Goal: Task Accomplishment & Management: Use online tool/utility

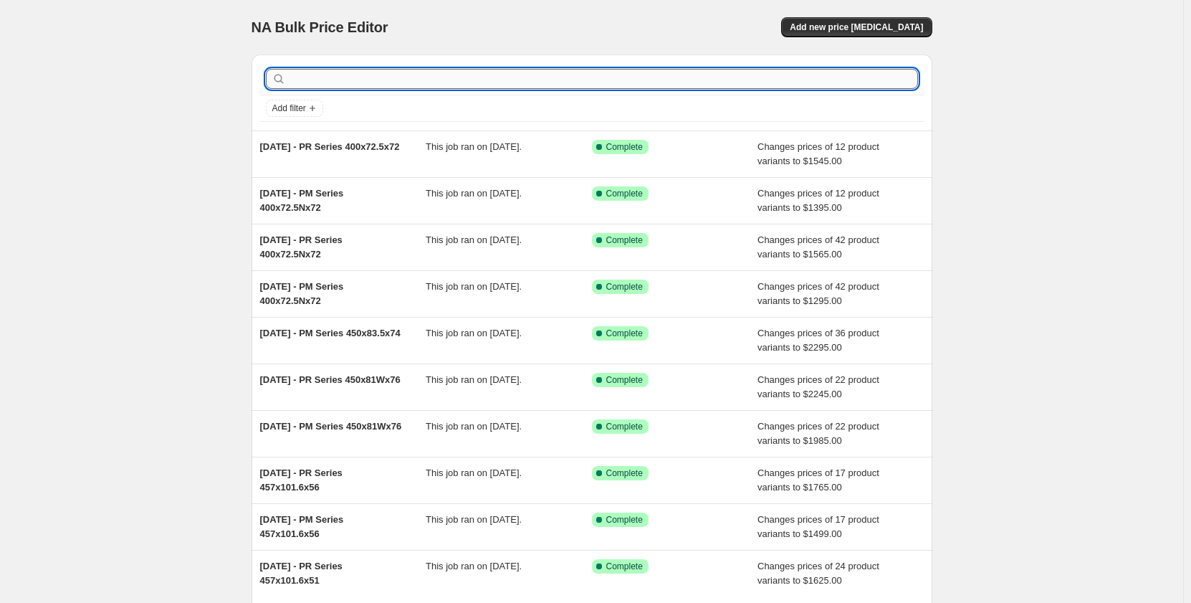
click at [578, 84] on input "text" at bounding box center [603, 79] width 629 height 20
type input "450x"
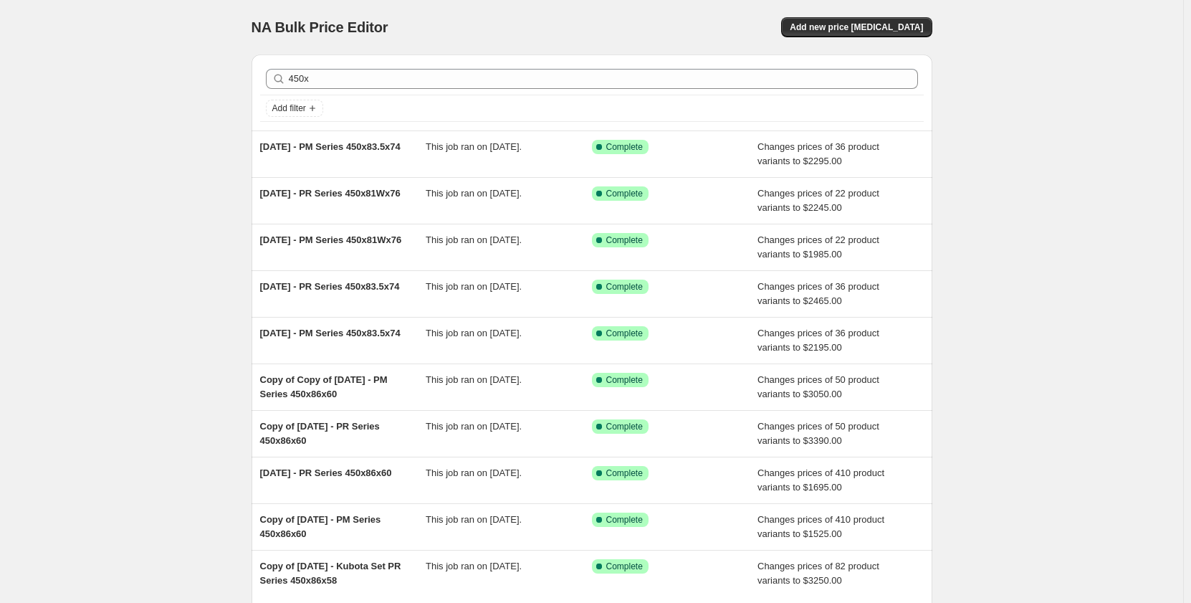
click at [556, 90] on div "450x Clear" at bounding box center [592, 79] width 664 height 32
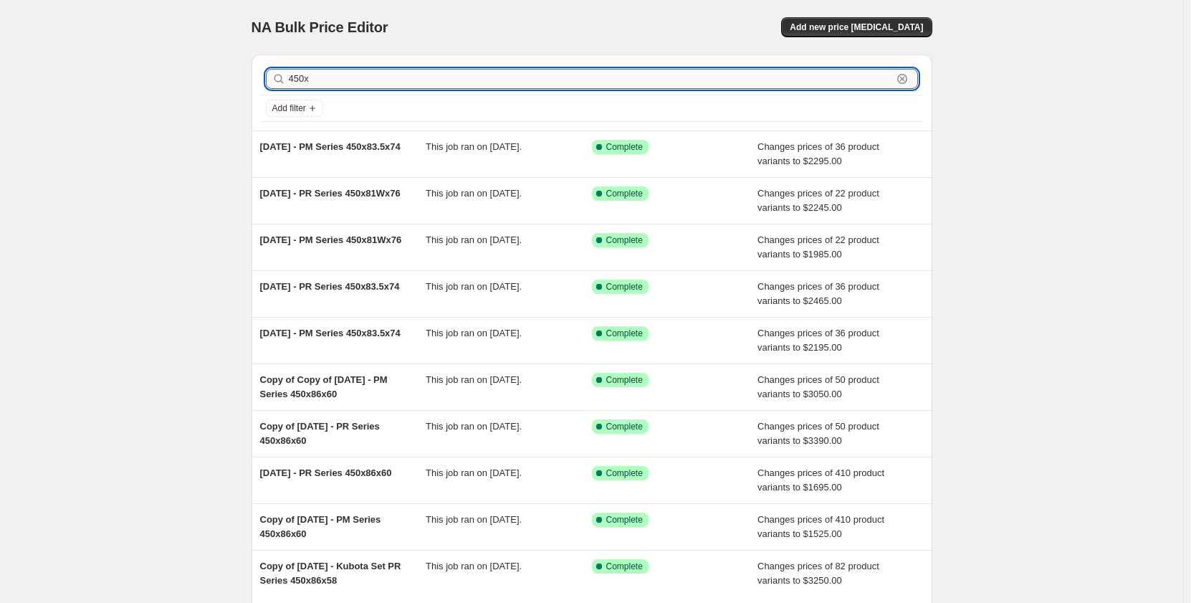
click at [558, 77] on input "450x" at bounding box center [591, 79] width 604 height 20
type input "450x71x82"
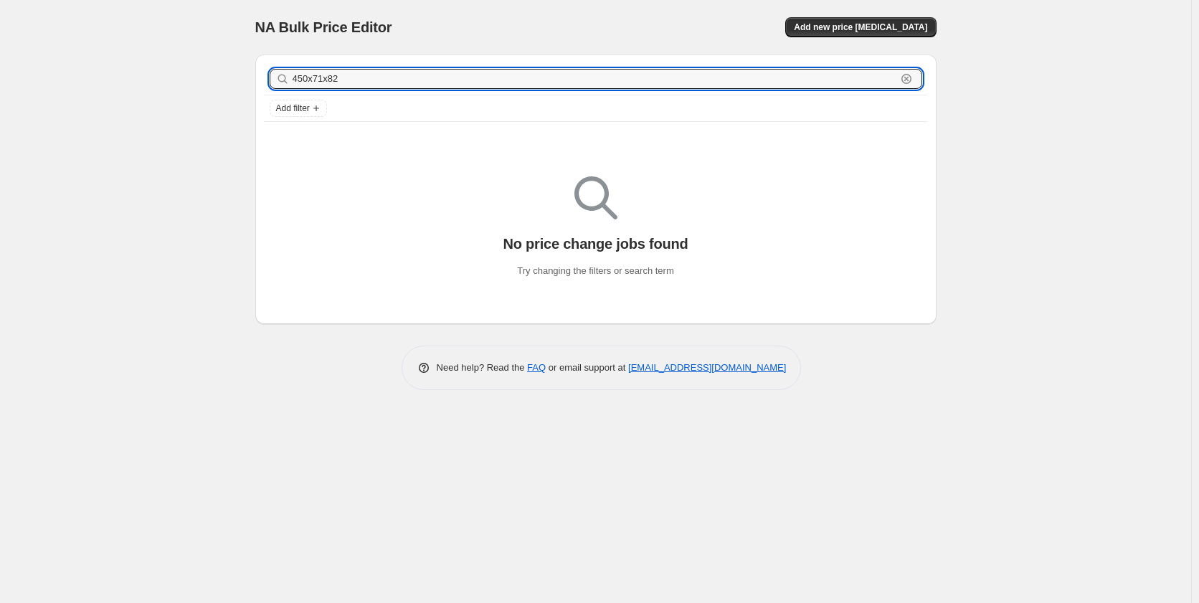
drag, startPoint x: 362, startPoint y: 83, endPoint x: 233, endPoint y: 85, distance: 129.0
click at [233, 85] on div "NA Bulk Price Editor. This page is ready NA Bulk Price Editor Add new price [ME…" at bounding box center [595, 301] width 1191 height 603
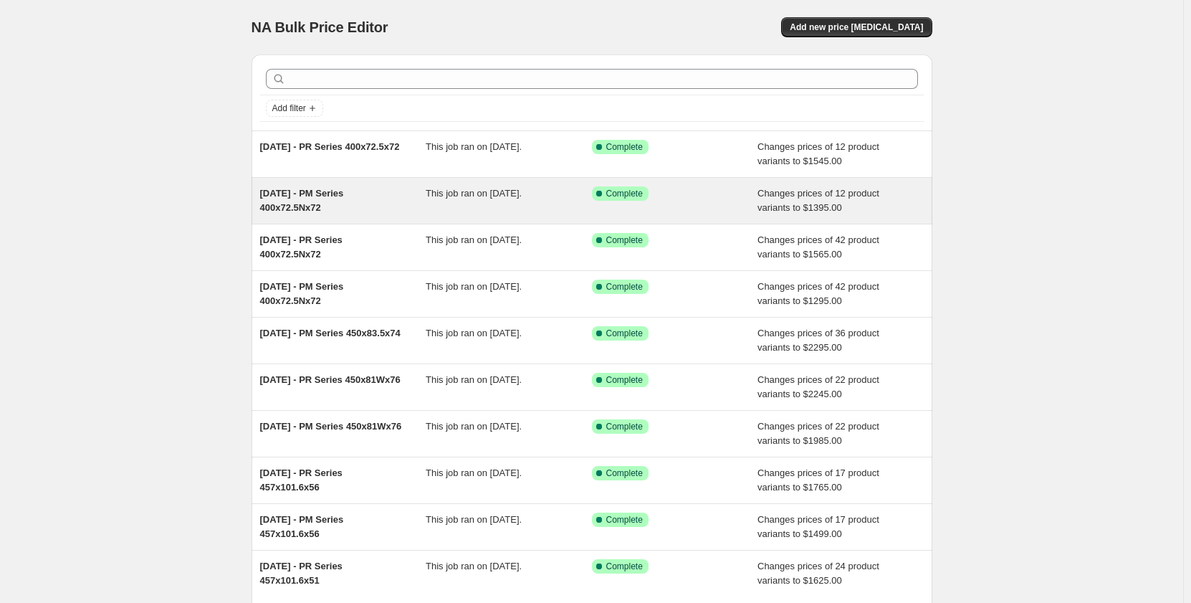
click at [460, 202] on div "This job ran on [DATE]." at bounding box center [509, 200] width 166 height 29
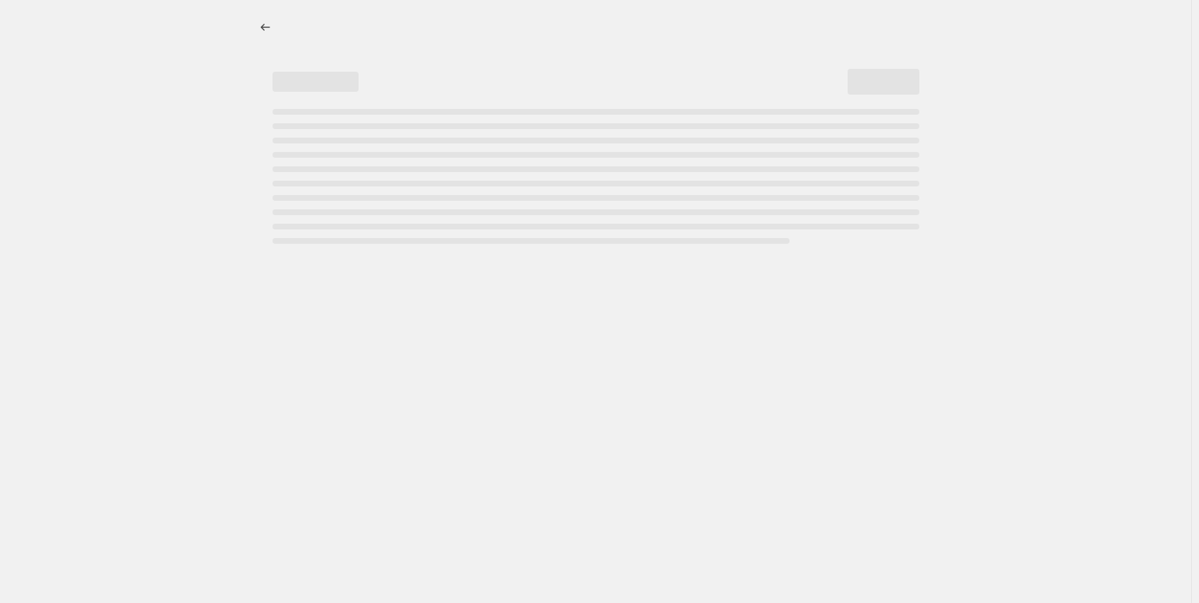
select select "pp"
select select "title"
select select "contains"
select select "title"
select select "contains"
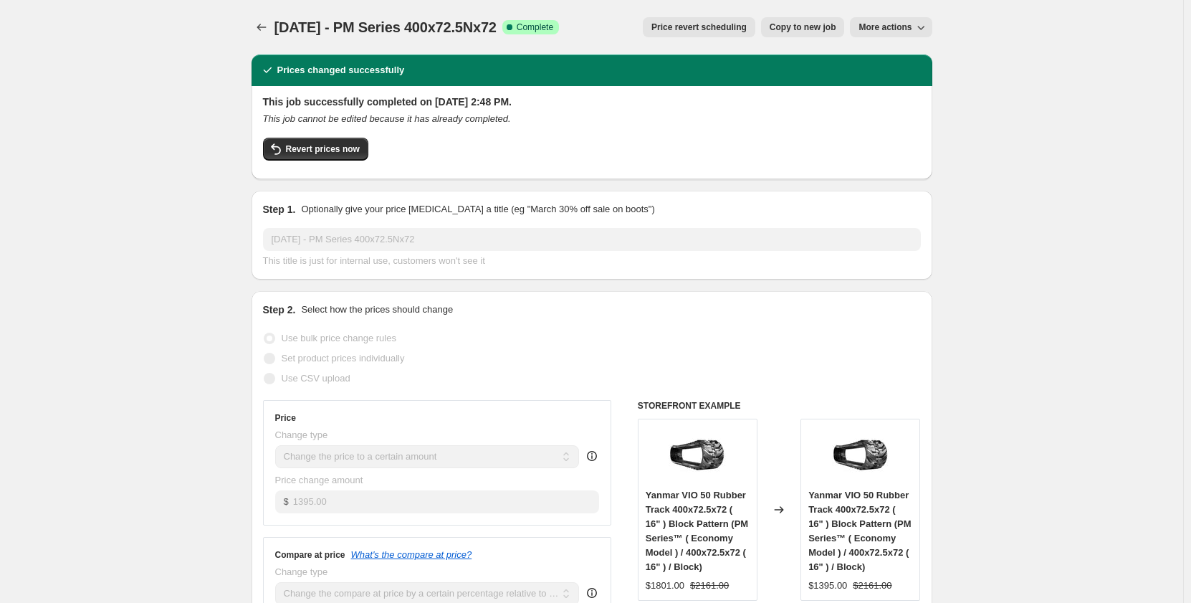
click at [806, 27] on span "Copy to new job" at bounding box center [803, 27] width 67 height 11
select select "pp"
select select "title"
select select "contains"
select select "title"
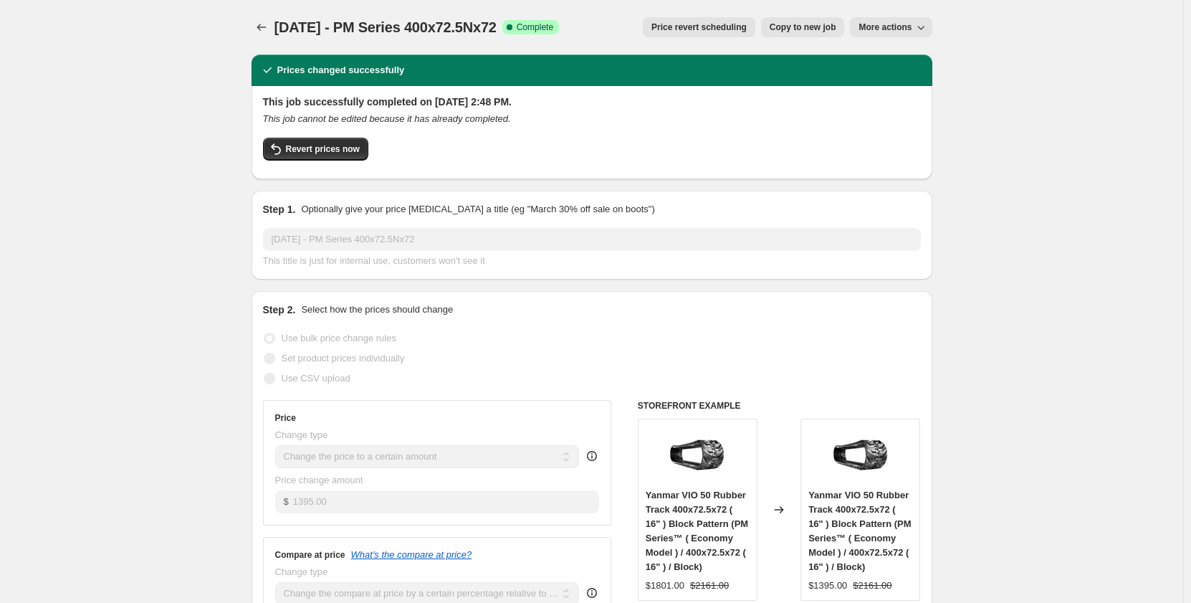
select select "contains"
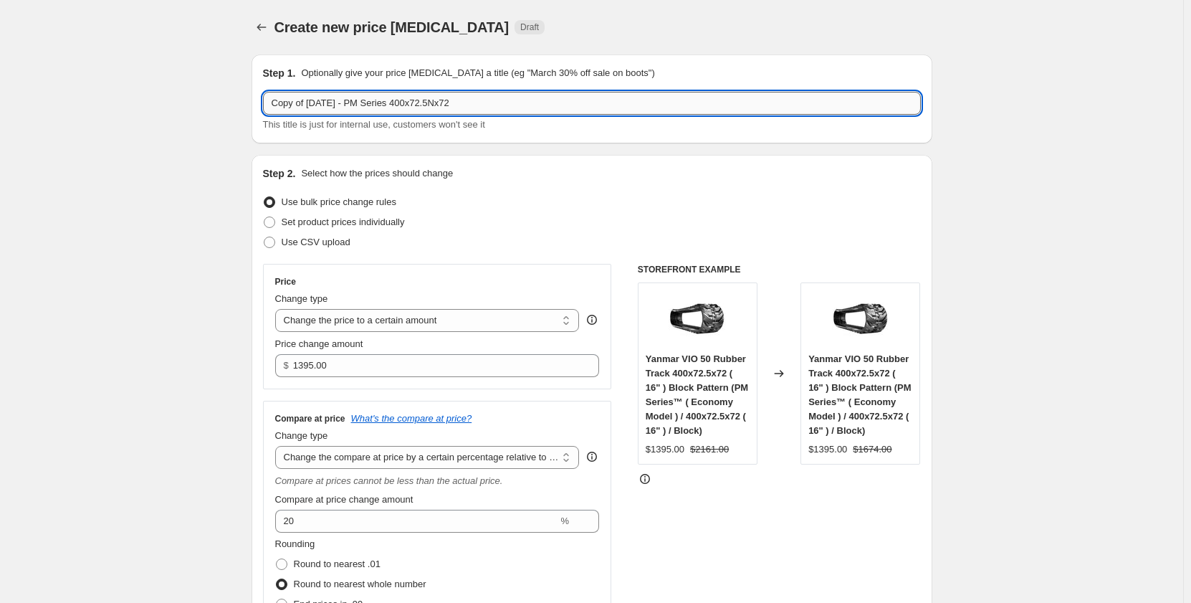
drag, startPoint x: 485, startPoint y: 104, endPoint x: 418, endPoint y: 105, distance: 66.7
click at [418, 105] on input "Copy of [DATE] - PM Series 400x72.5Nx72" at bounding box center [592, 103] width 658 height 23
drag, startPoint x: 310, startPoint y: 98, endPoint x: 234, endPoint y: 116, distance: 78.1
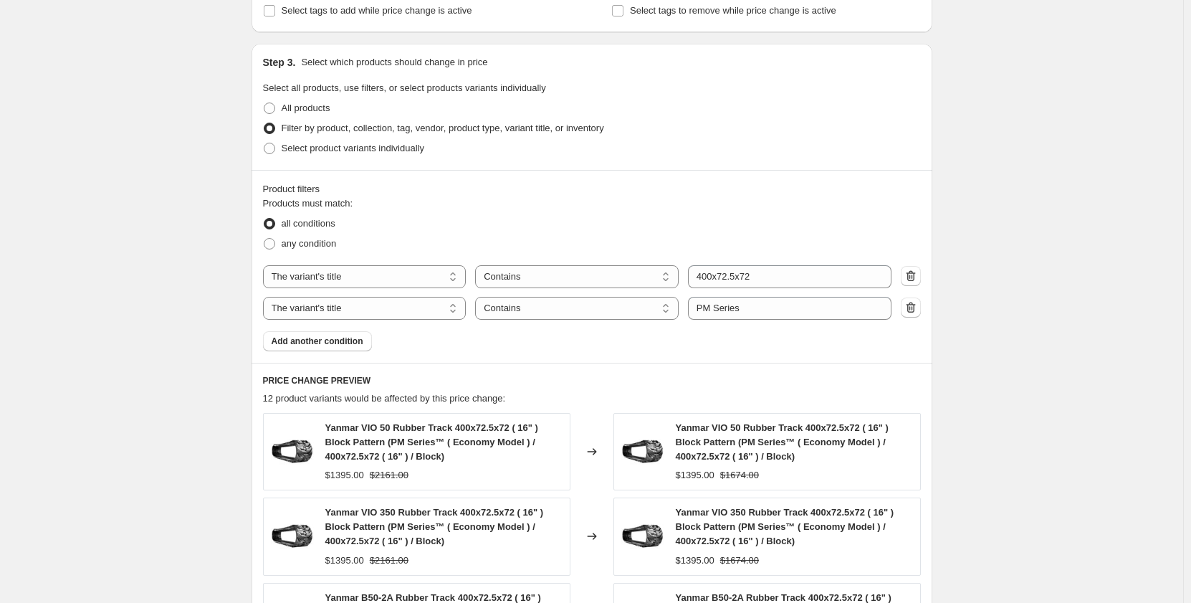
scroll to position [812, 0]
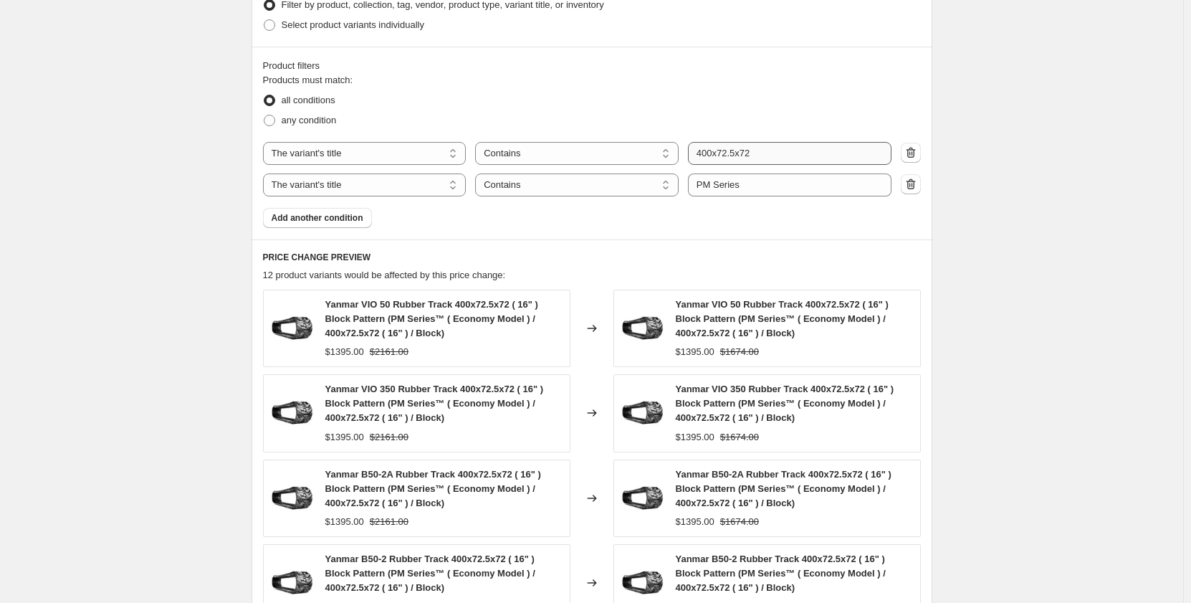
type input "[DATE] - PM Series 450x71x82"
drag, startPoint x: 764, startPoint y: 154, endPoint x: 633, endPoint y: 160, distance: 131.3
click at [633, 160] on div "The product The product's collection The product's tag The product's vendor The…" at bounding box center [577, 153] width 629 height 23
type input "450x71x82"
click at [118, 227] on div "Create new price [MEDICAL_DATA]. This page is ready Create new price [MEDICAL_D…" at bounding box center [592, 80] width 1184 height 1784
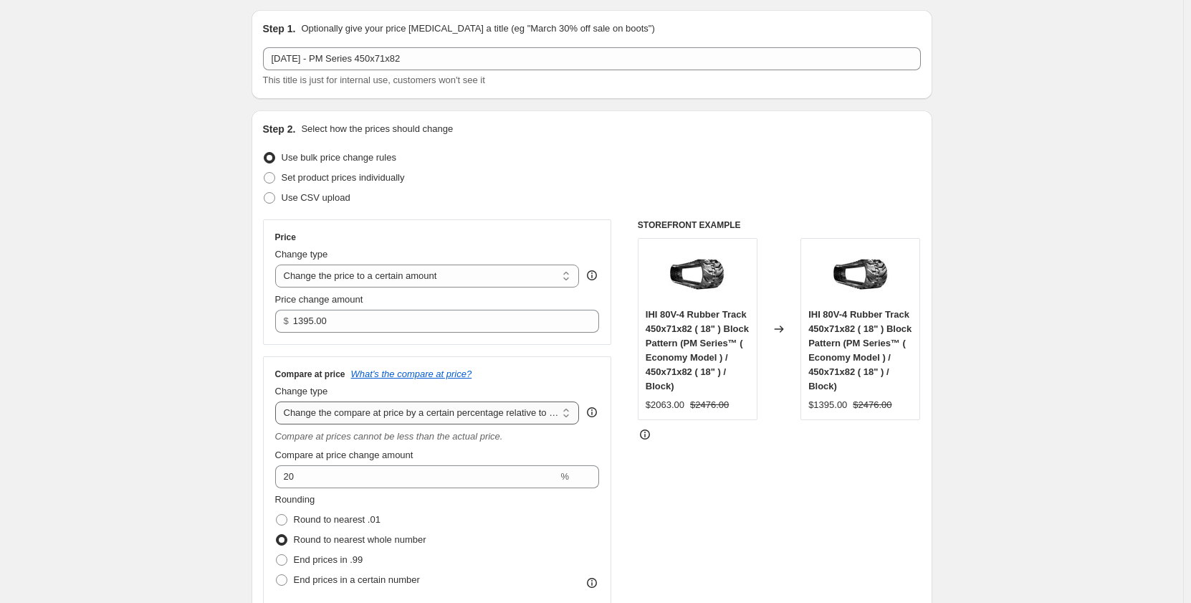
scroll to position [0, 0]
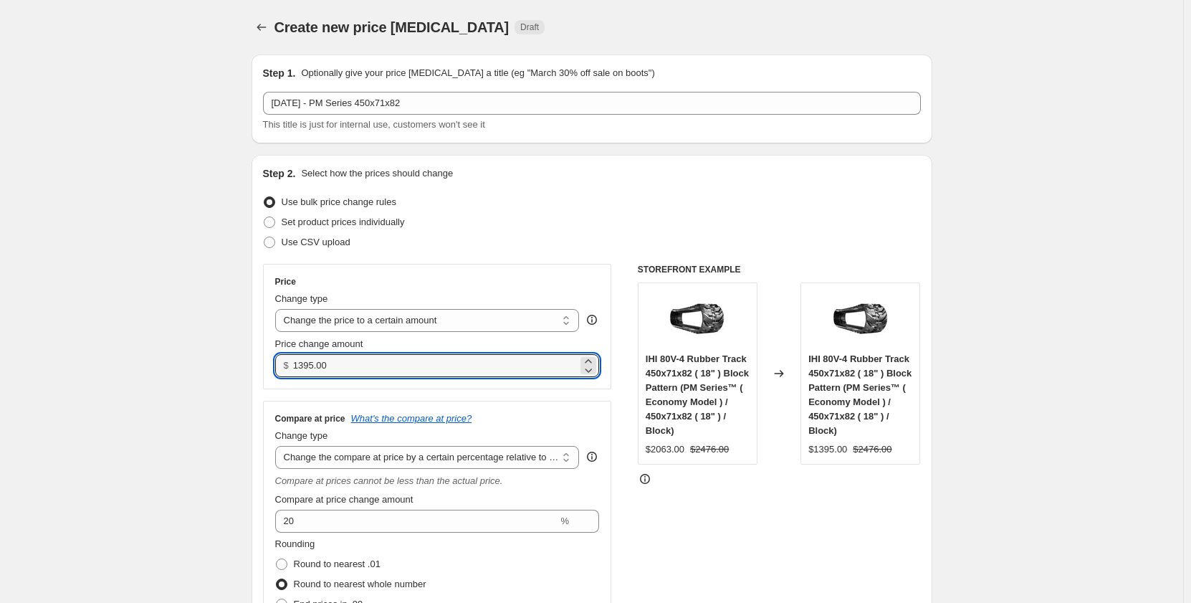
drag, startPoint x: 346, startPoint y: 361, endPoint x: 234, endPoint y: 371, distance: 111.6
click at [361, 361] on input "1395.00" at bounding box center [435, 365] width 285 height 23
drag, startPoint x: 356, startPoint y: 363, endPoint x: 257, endPoint y: 371, distance: 99.2
click at [257, 371] on div "Step 2. Select how the prices should change Use bulk price change rules Set pro…" at bounding box center [592, 438] width 681 height 566
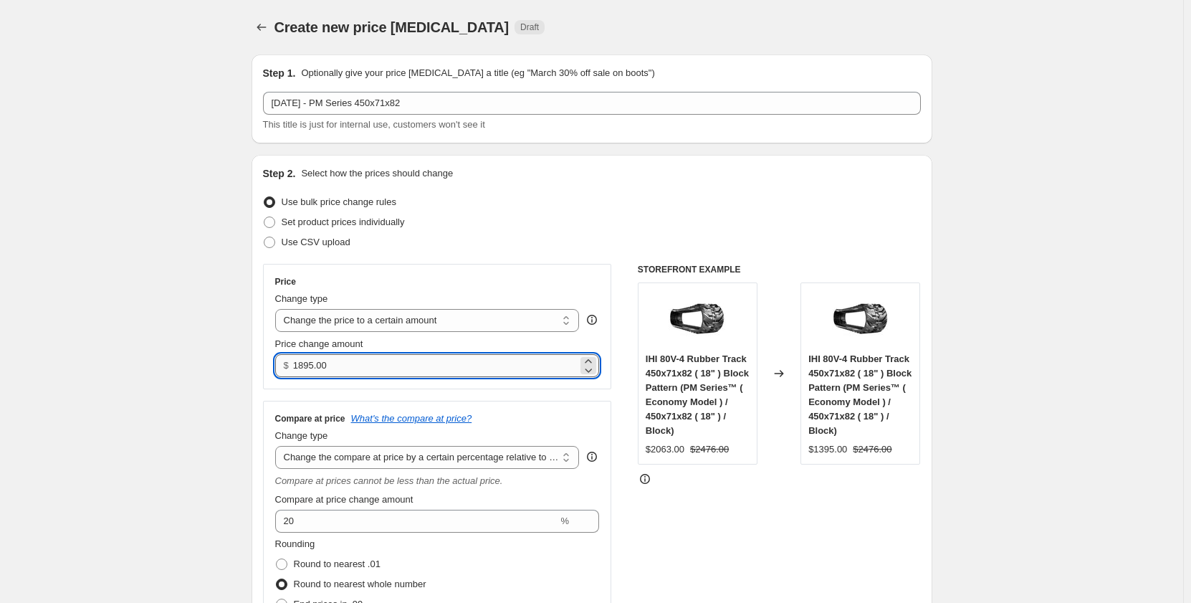
click at [304, 367] on input "1895.00" at bounding box center [435, 365] width 285 height 23
click at [344, 371] on input "1995.00" at bounding box center [435, 365] width 285 height 23
click at [304, 365] on input "1995.00" at bounding box center [435, 365] width 285 height 23
type input "1895.00"
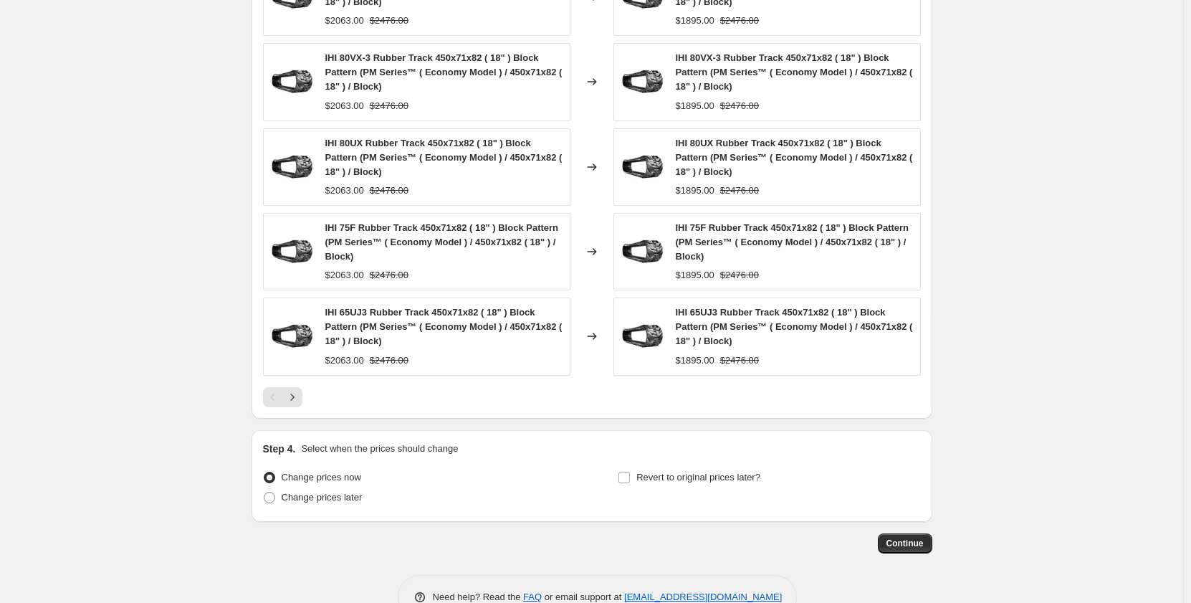
scroll to position [1181, 0]
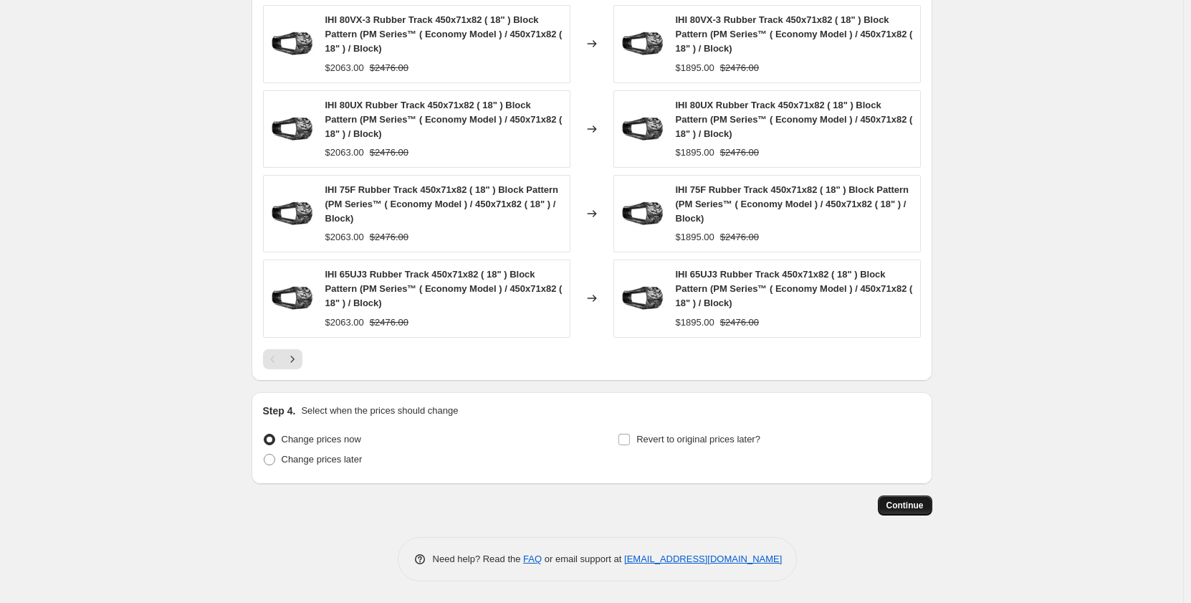
click at [889, 505] on span "Continue" at bounding box center [905, 505] width 37 height 11
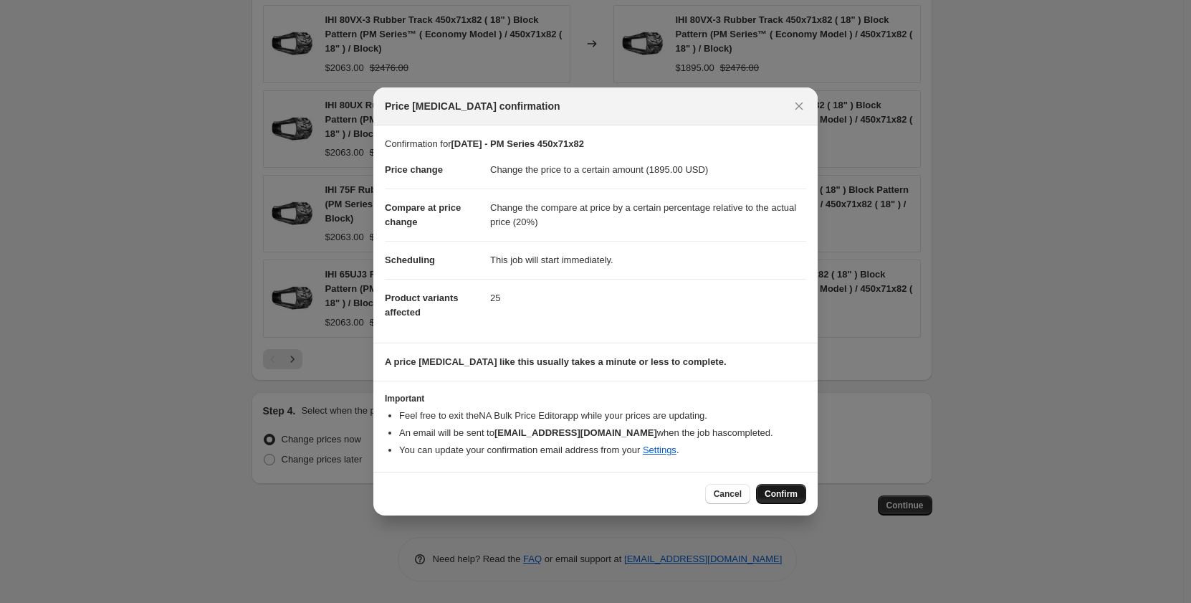
click at [786, 494] on span "Confirm" at bounding box center [781, 493] width 33 height 11
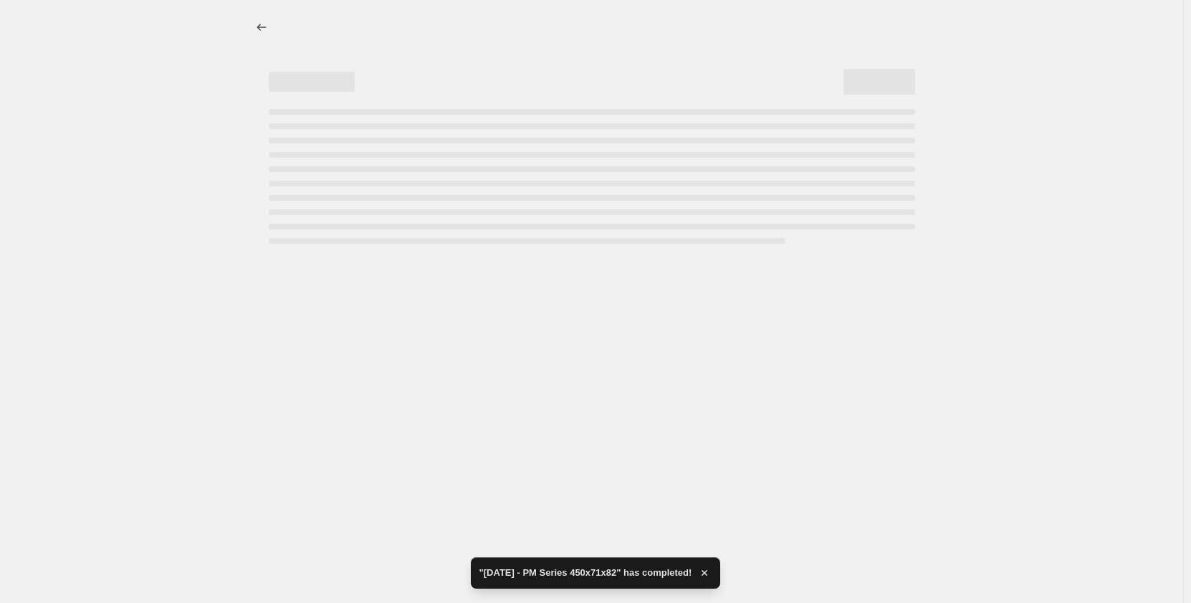
select select "pp"
select select "title"
select select "contains"
select select "title"
select select "contains"
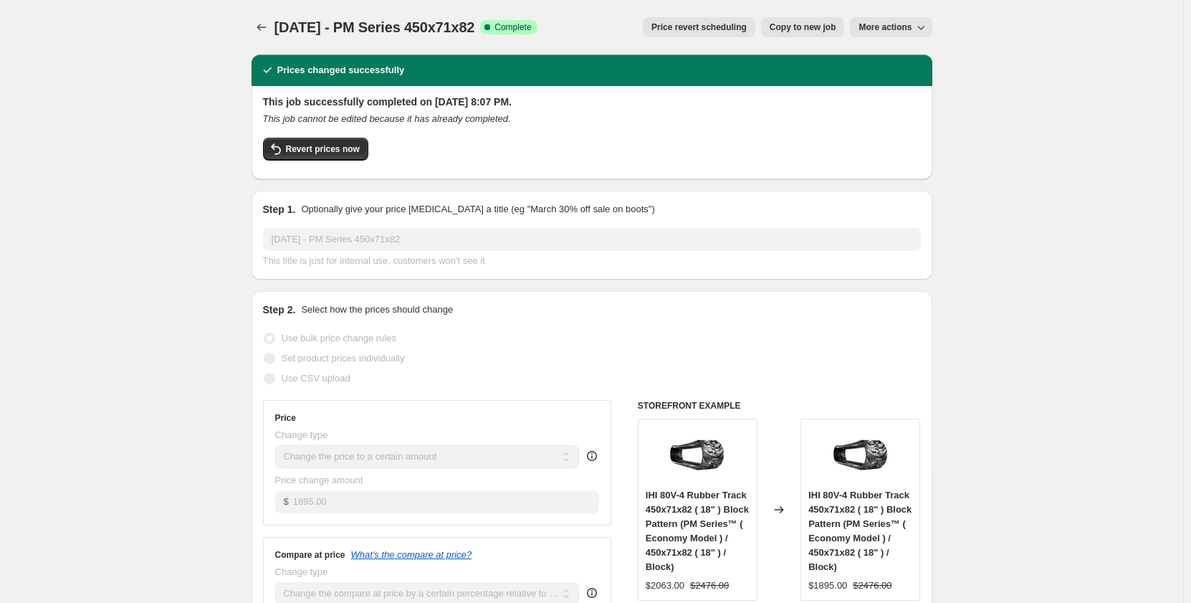
click at [781, 28] on span "Copy to new job" at bounding box center [803, 27] width 67 height 11
select select "pp"
select select "title"
select select "contains"
select select "title"
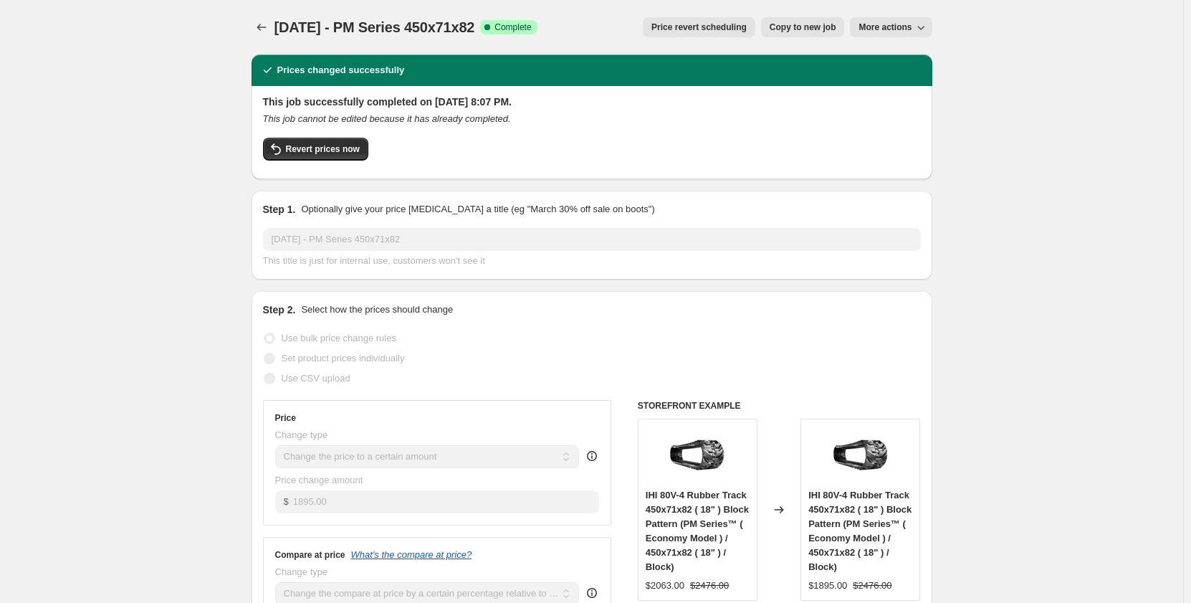
select select "contains"
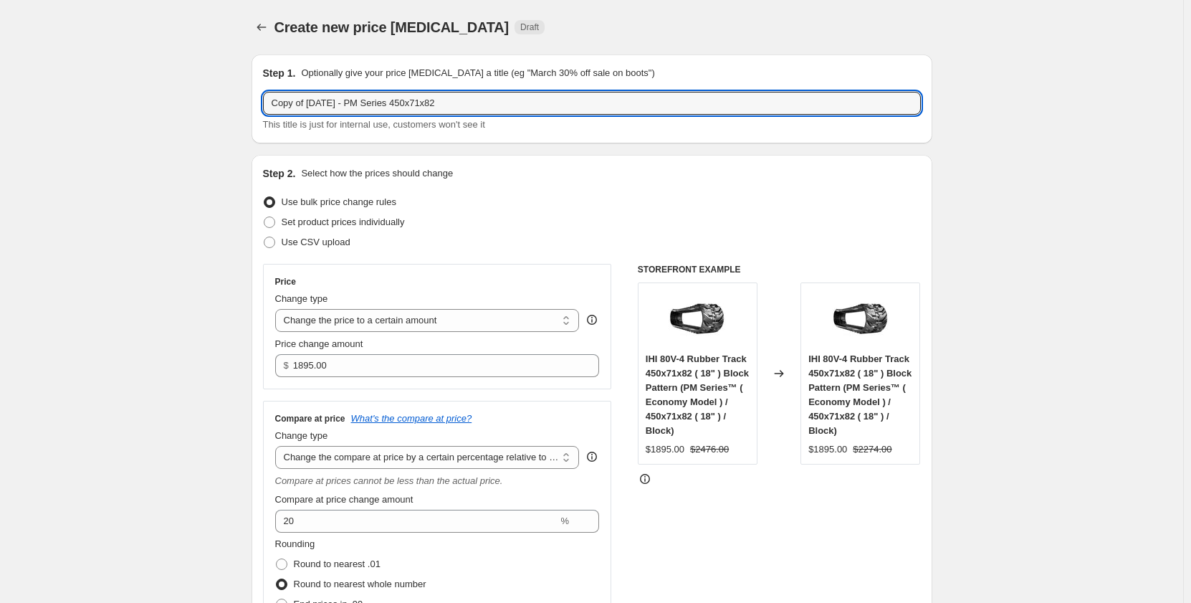
drag, startPoint x: 310, startPoint y: 104, endPoint x: 187, endPoint y: 109, distance: 122.7
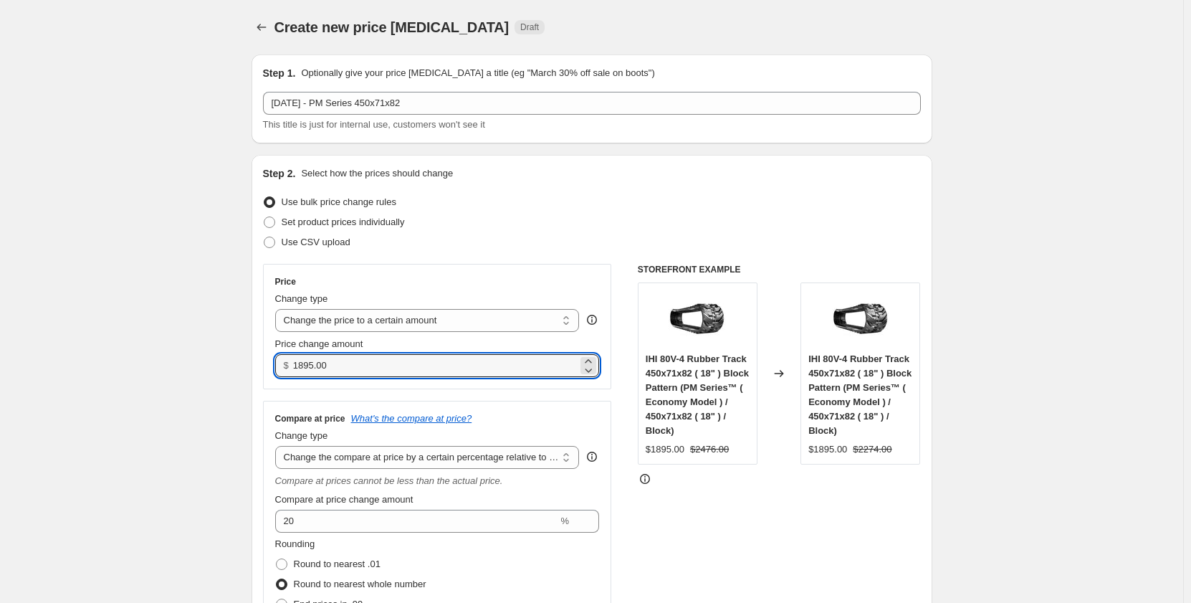
drag, startPoint x: 346, startPoint y: 362, endPoint x: 285, endPoint y: 373, distance: 61.9
click at [285, 373] on div "$ 1895.00" at bounding box center [437, 365] width 325 height 23
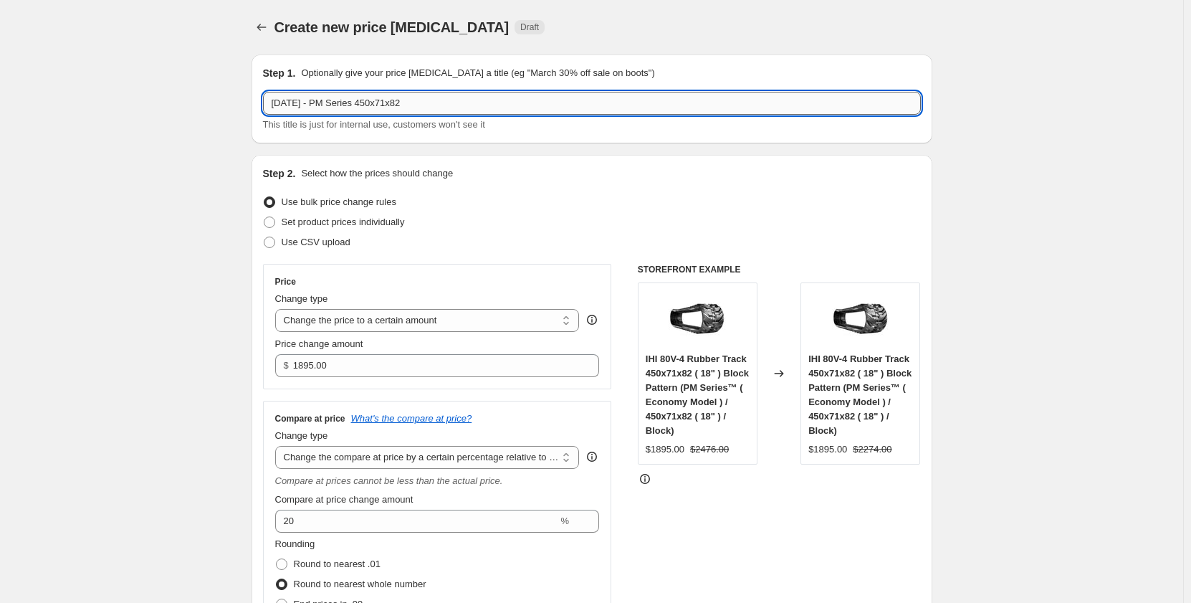
click at [336, 108] on input "[DATE] - PM Series 450x71x82" at bounding box center [592, 103] width 658 height 23
type input "[DATE] - PR Series 450x71x82"
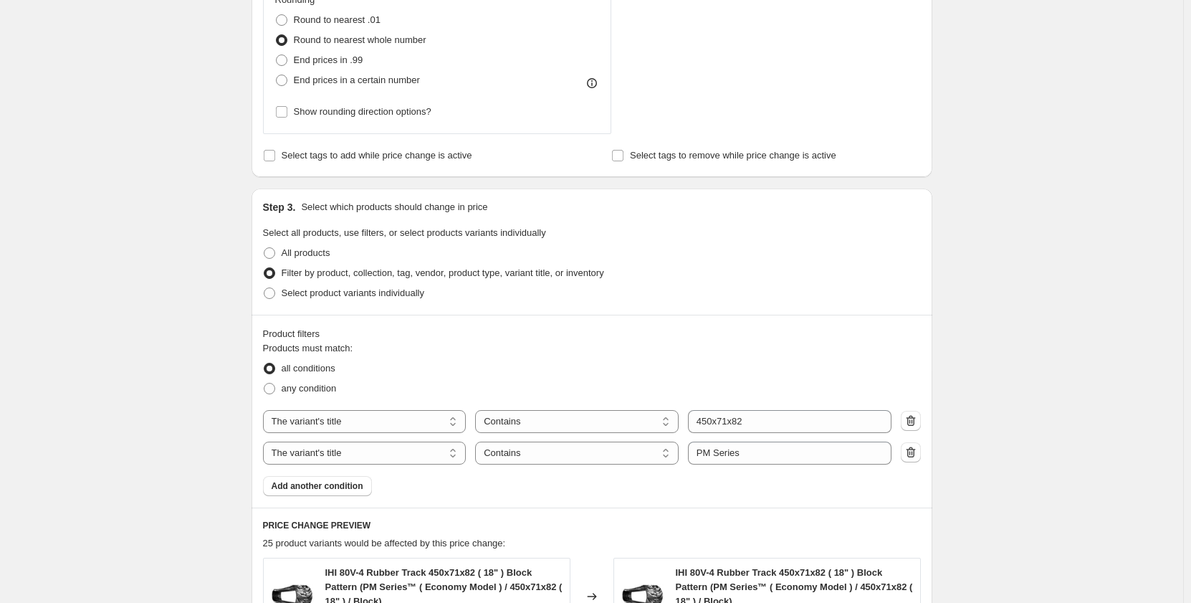
scroll to position [669, 0]
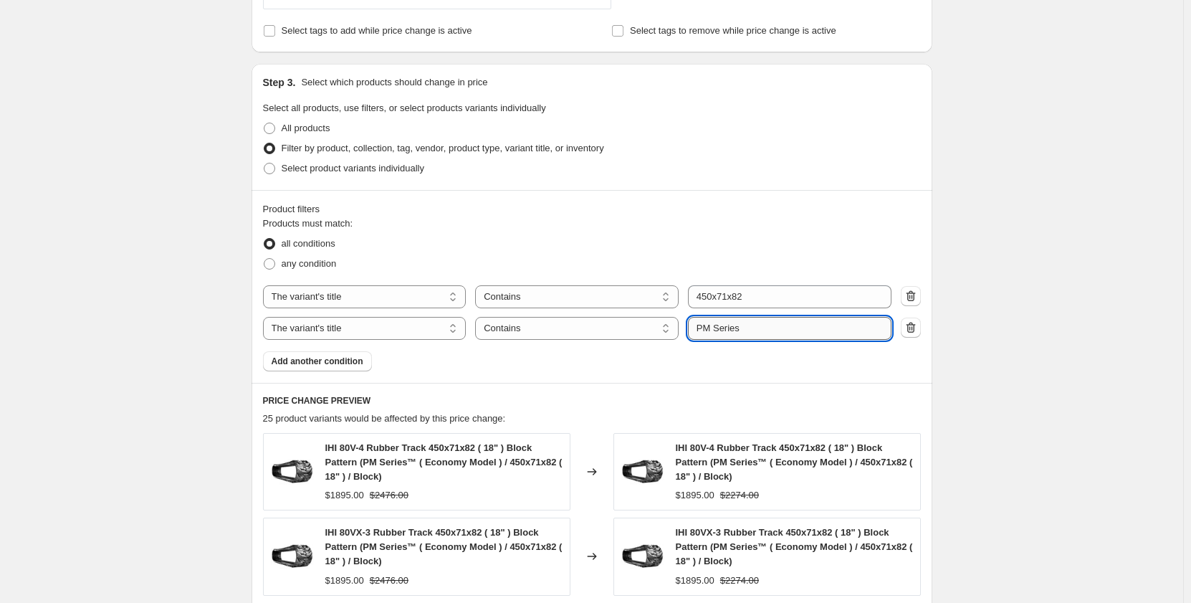
click at [708, 327] on input "PM Series" at bounding box center [790, 328] width 204 height 23
type input "PR Series"
click at [178, 311] on div "Create new price [MEDICAL_DATA]. This page is ready Create new price [MEDICAL_D…" at bounding box center [592, 223] width 1184 height 1784
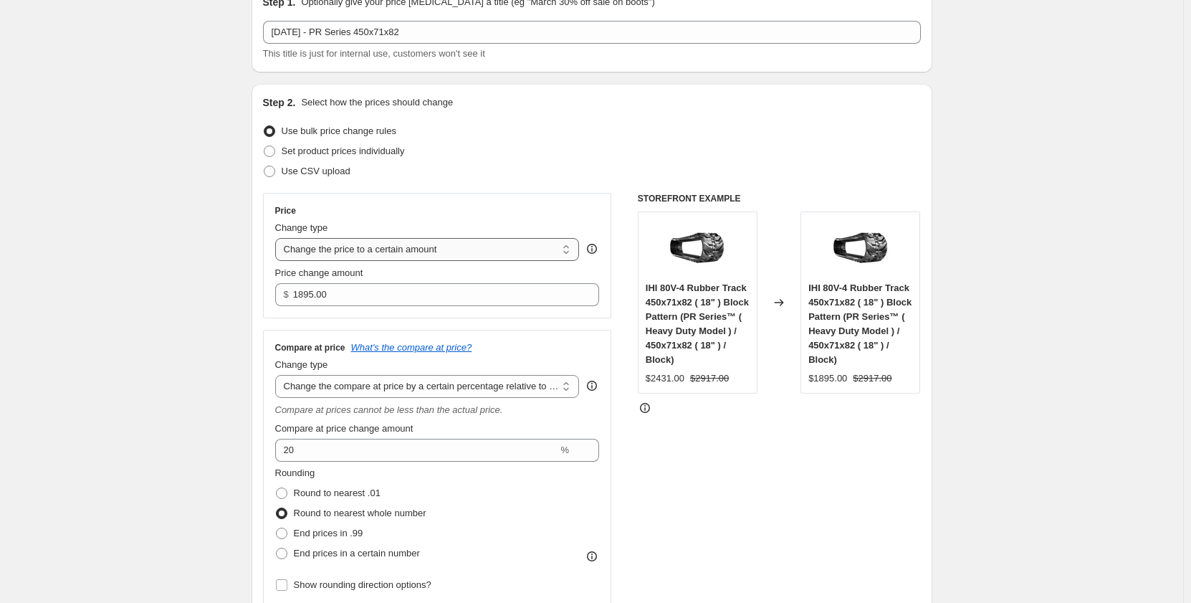
scroll to position [0, 0]
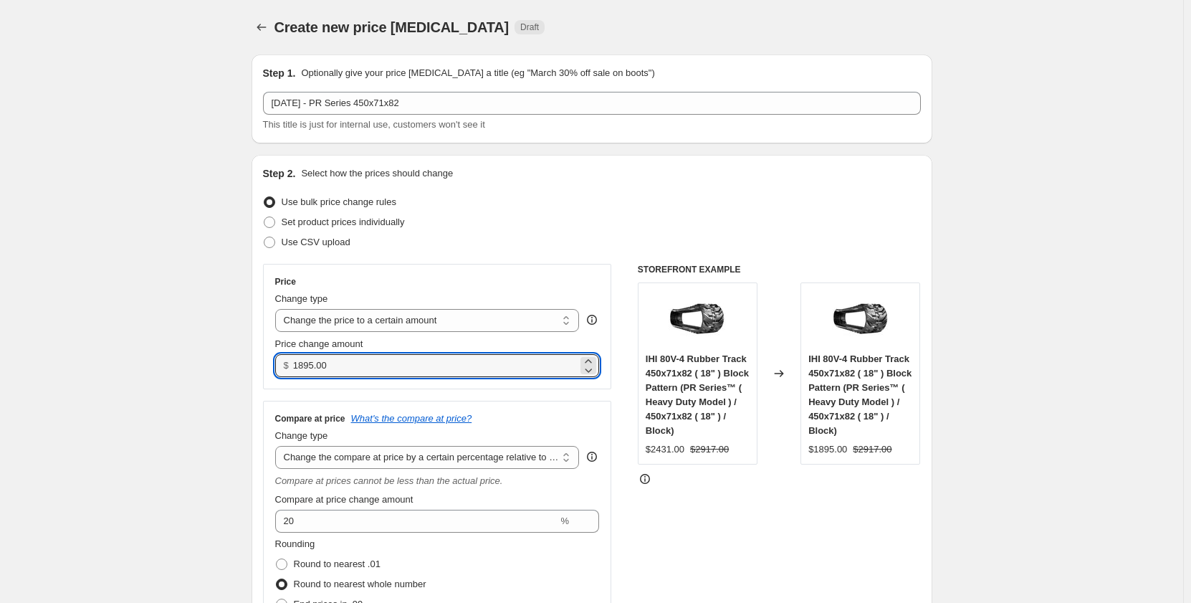
drag, startPoint x: 352, startPoint y: 360, endPoint x: 275, endPoint y: 361, distance: 76.7
click at [275, 361] on div "Price Change type Change the price to a certain amount Change the price by a ce…" at bounding box center [437, 326] width 349 height 125
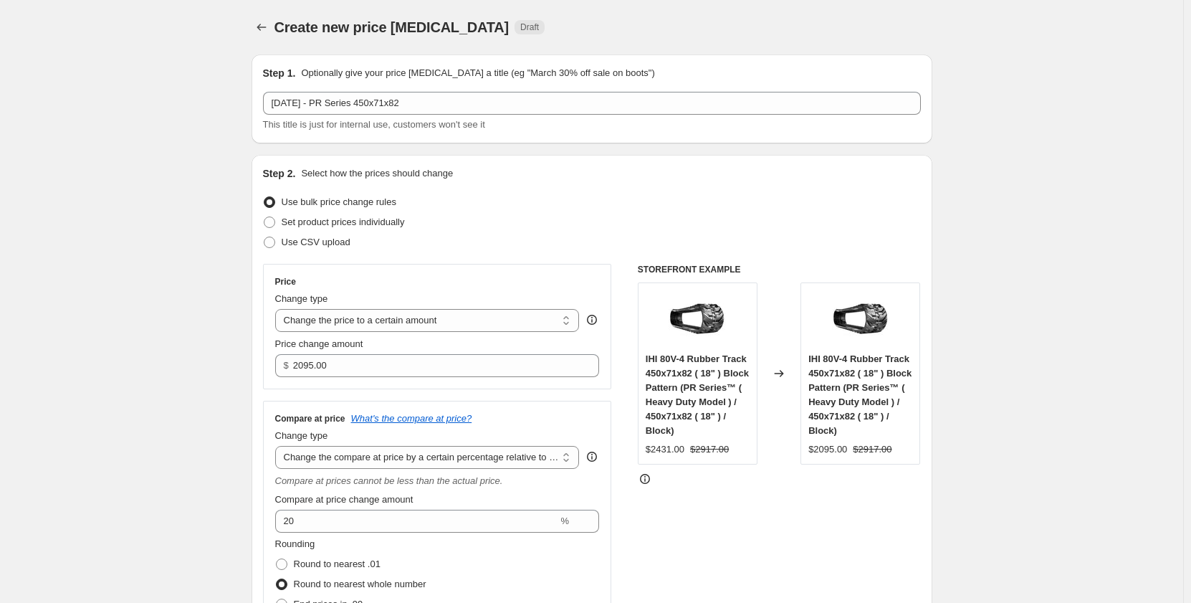
click at [308, 367] on input "2095.00" at bounding box center [435, 365] width 285 height 23
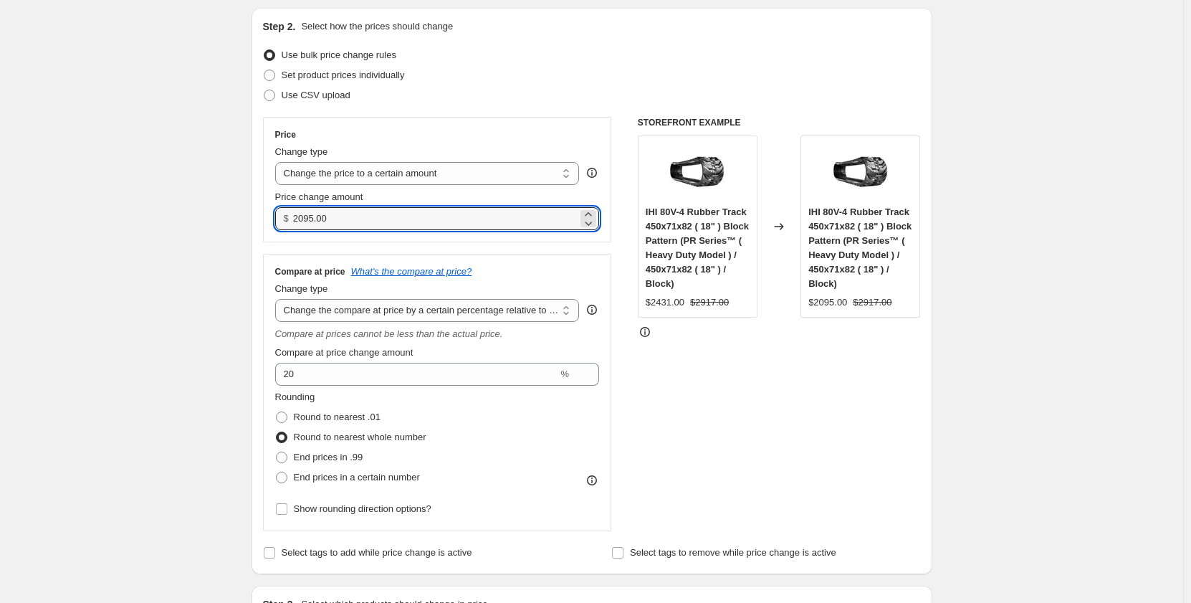
scroll to position [215, 0]
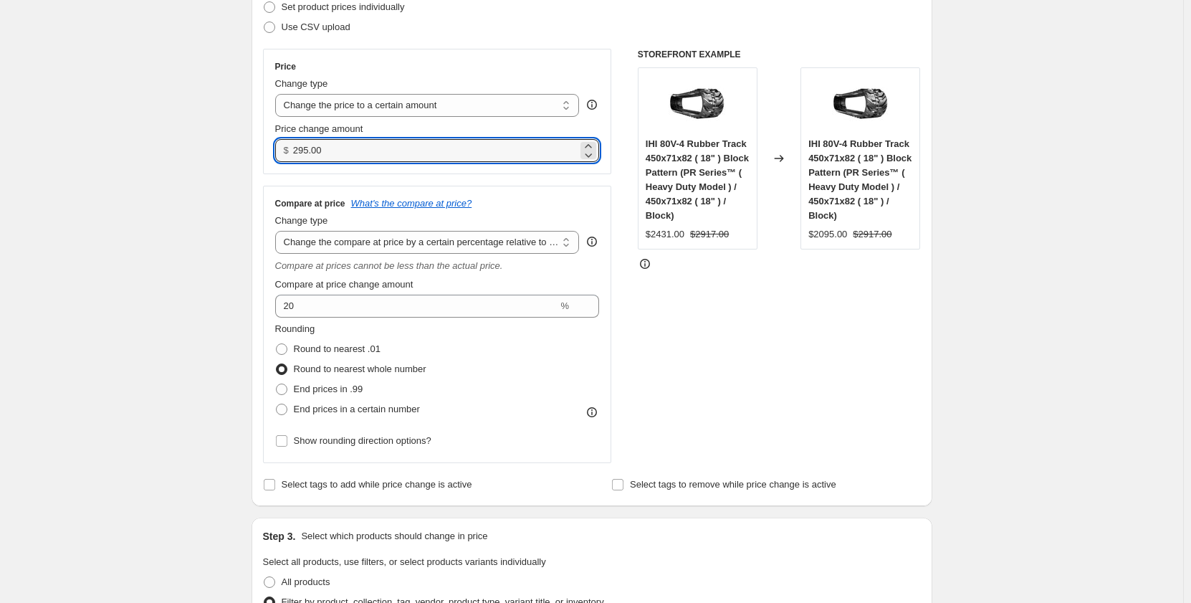
type input "2095.00"
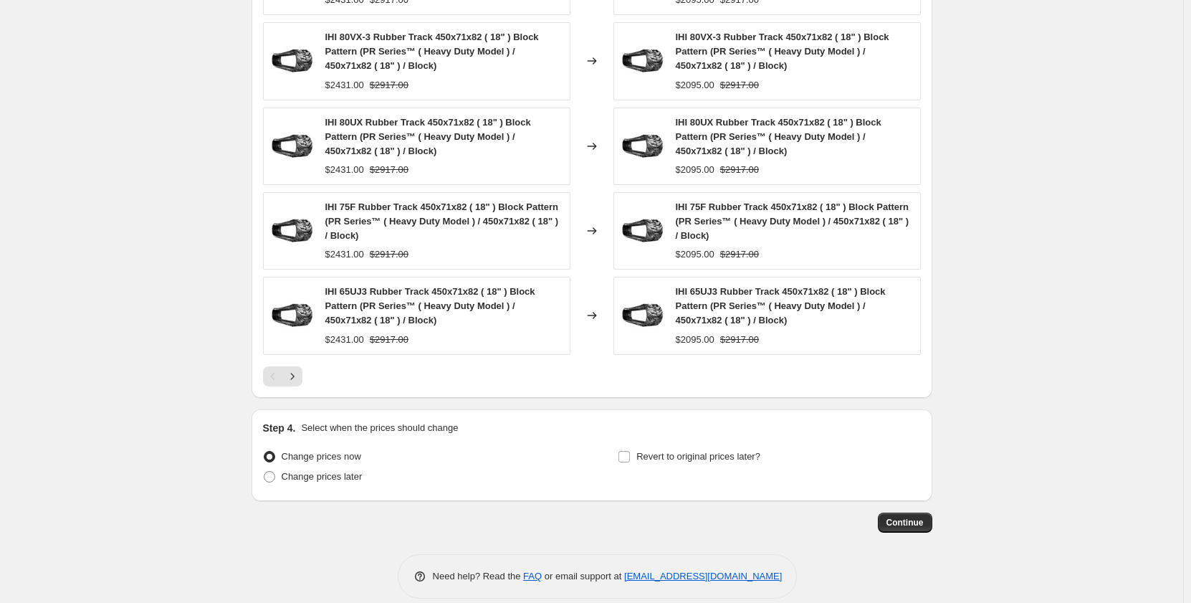
scroll to position [1181, 0]
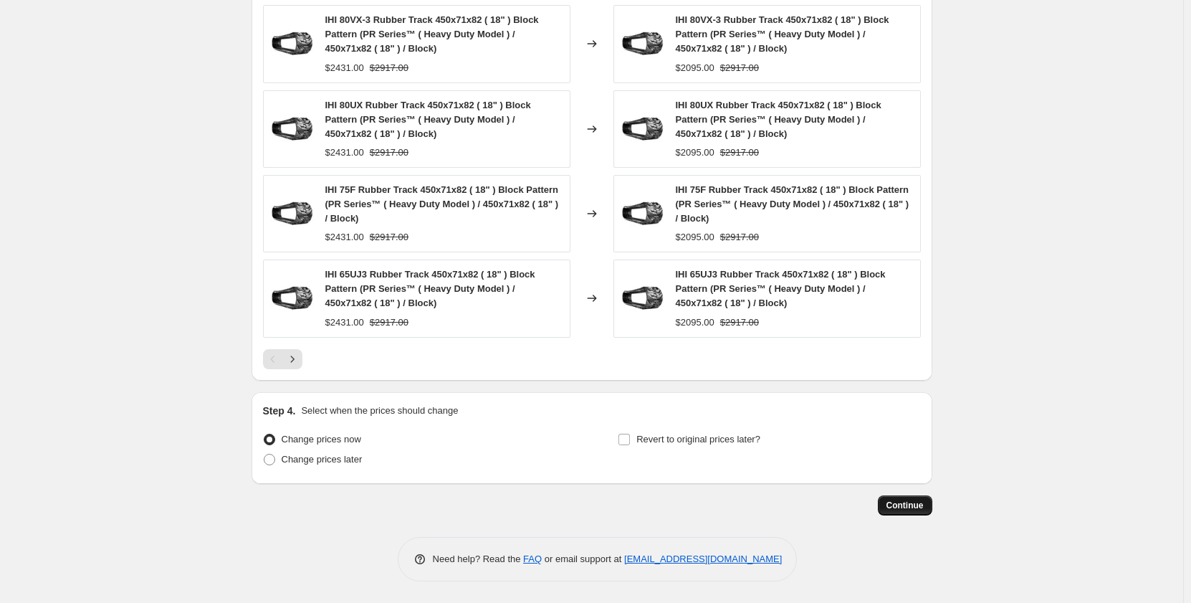
click at [892, 503] on span "Continue" at bounding box center [905, 505] width 37 height 11
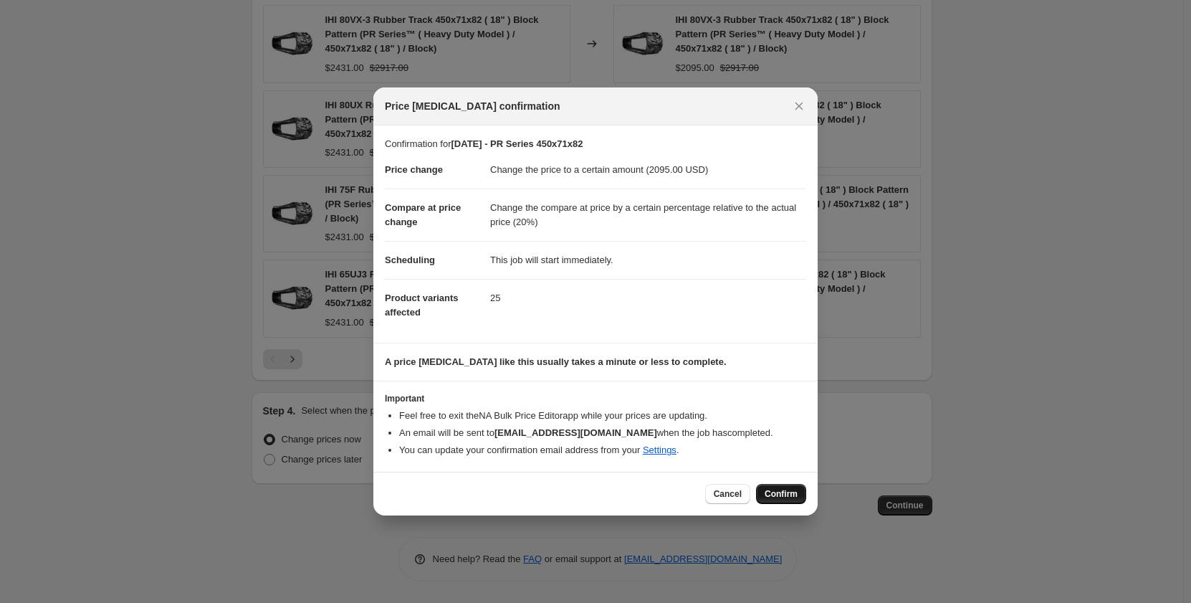
click at [774, 495] on span "Confirm" at bounding box center [781, 493] width 33 height 11
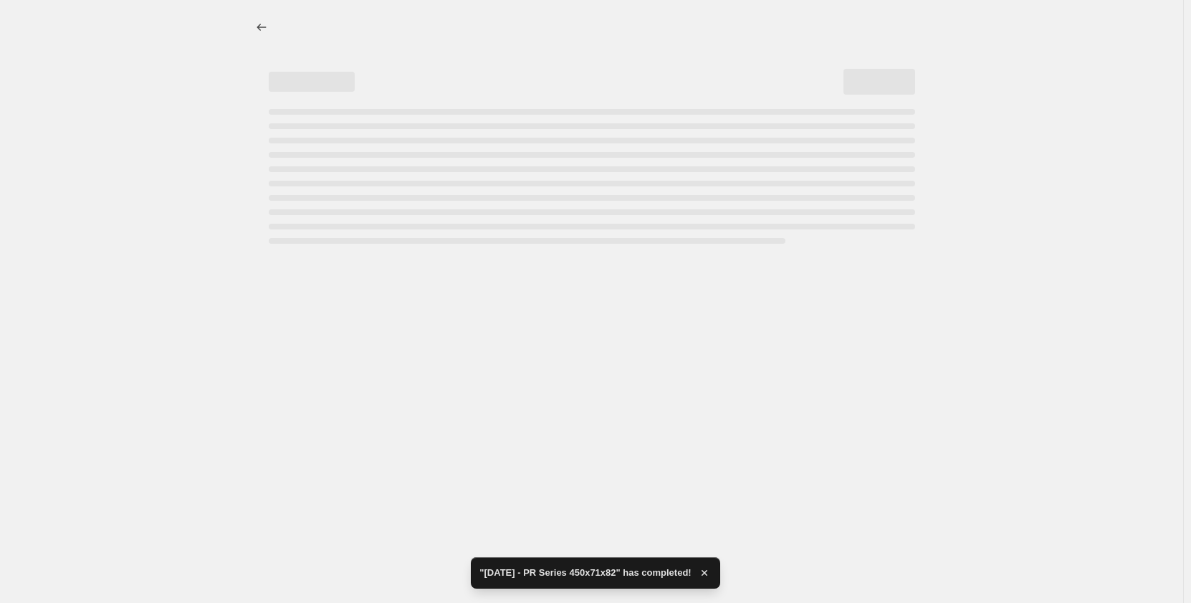
select select "pp"
select select "title"
select select "contains"
select select "title"
select select "contains"
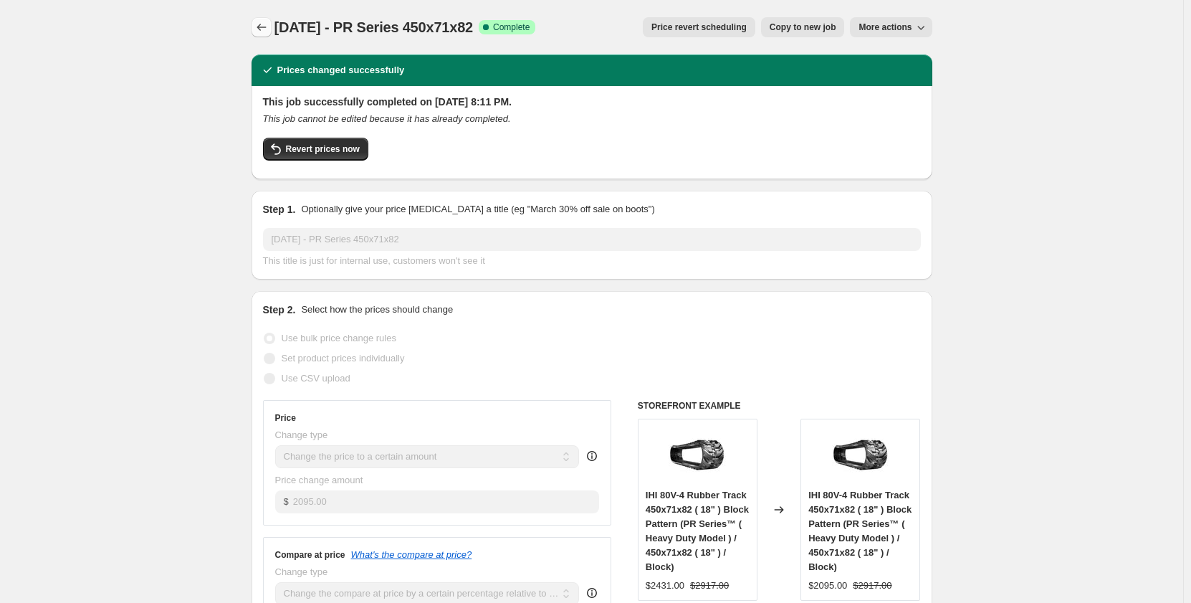
click at [264, 29] on icon "Price change jobs" at bounding box center [261, 27] width 14 height 14
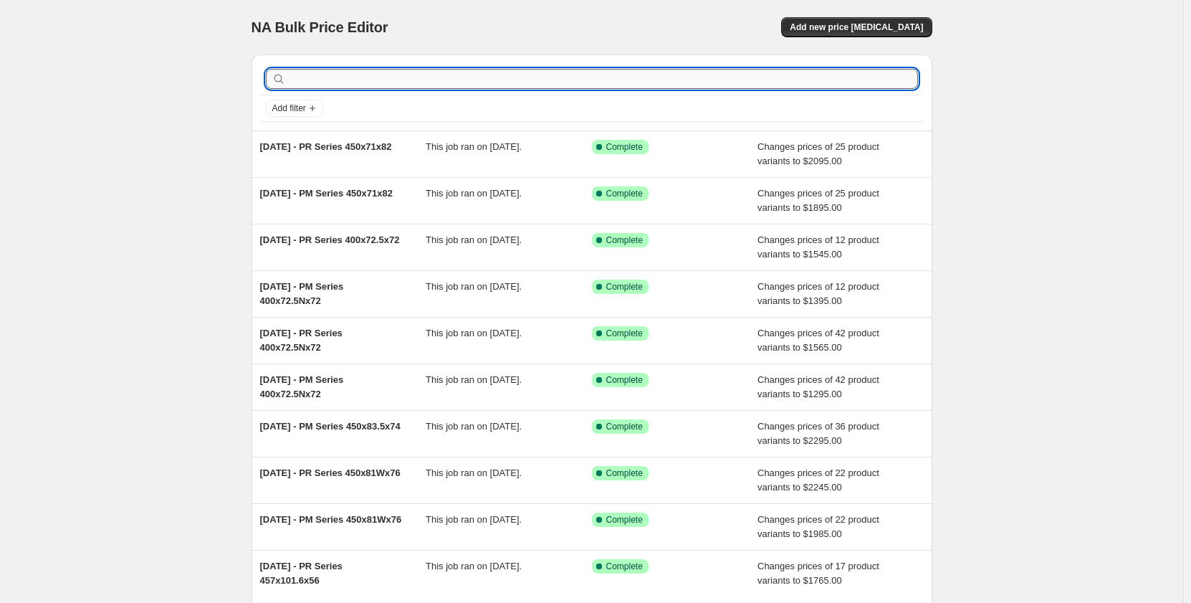
click at [384, 78] on input "text" at bounding box center [603, 79] width 629 height 20
click at [408, 82] on input "text" at bounding box center [603, 79] width 629 height 20
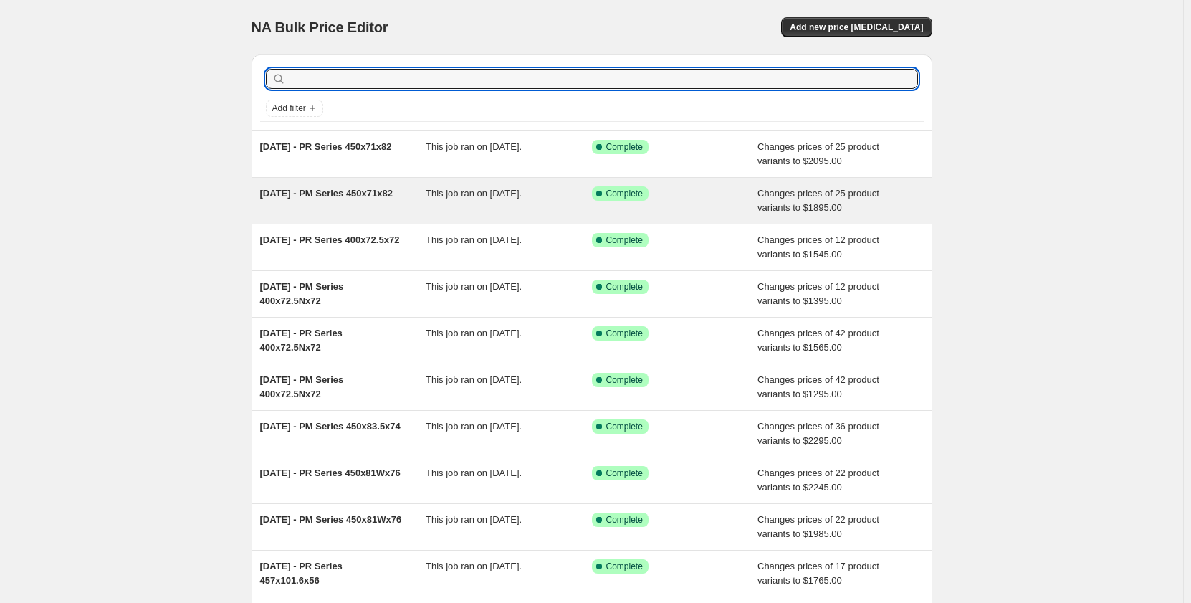
click at [333, 189] on span "[DATE] - PM Series 450x71x82" at bounding box center [326, 193] width 133 height 11
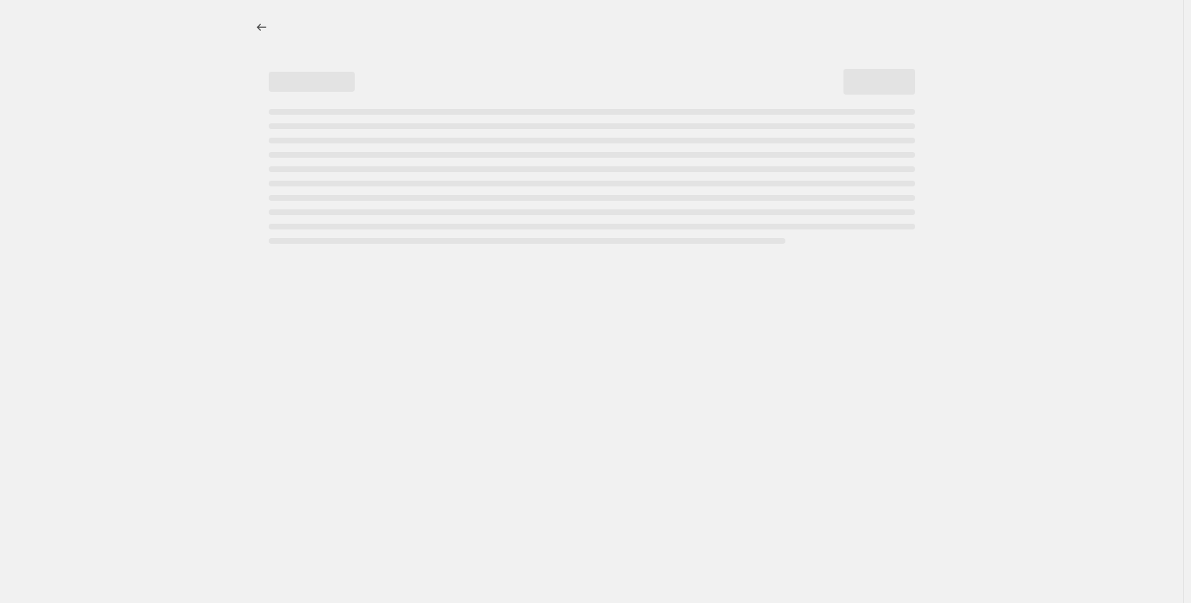
select select "pp"
select select "title"
select select "contains"
select select "title"
select select "contains"
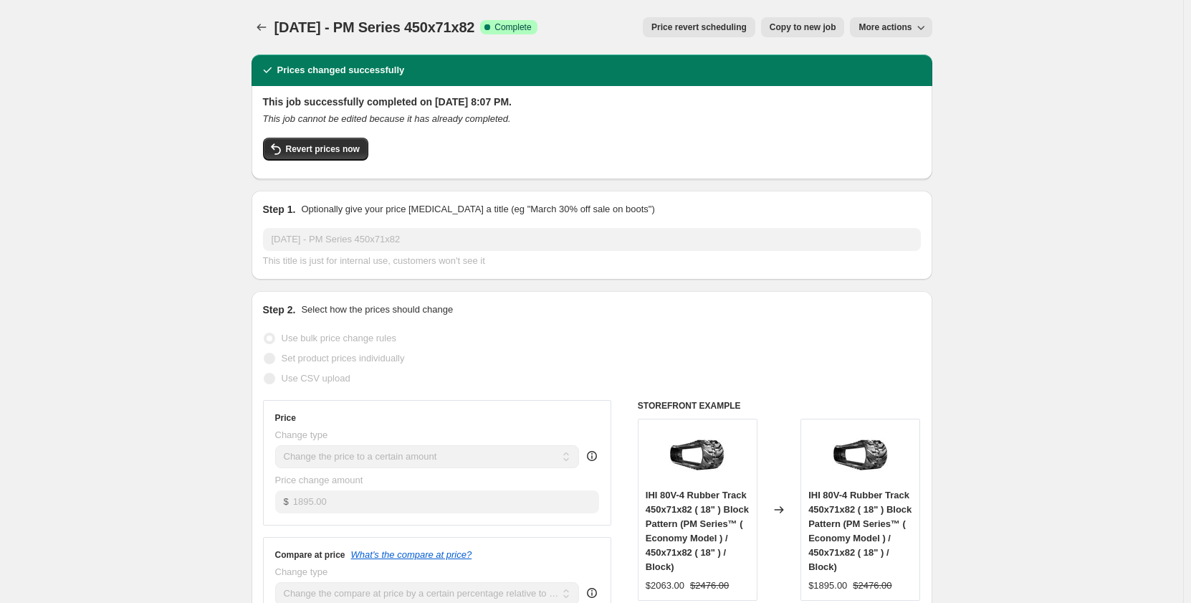
click at [799, 29] on span "Copy to new job" at bounding box center [803, 27] width 67 height 11
select select "pp"
select select "title"
select select "contains"
select select "title"
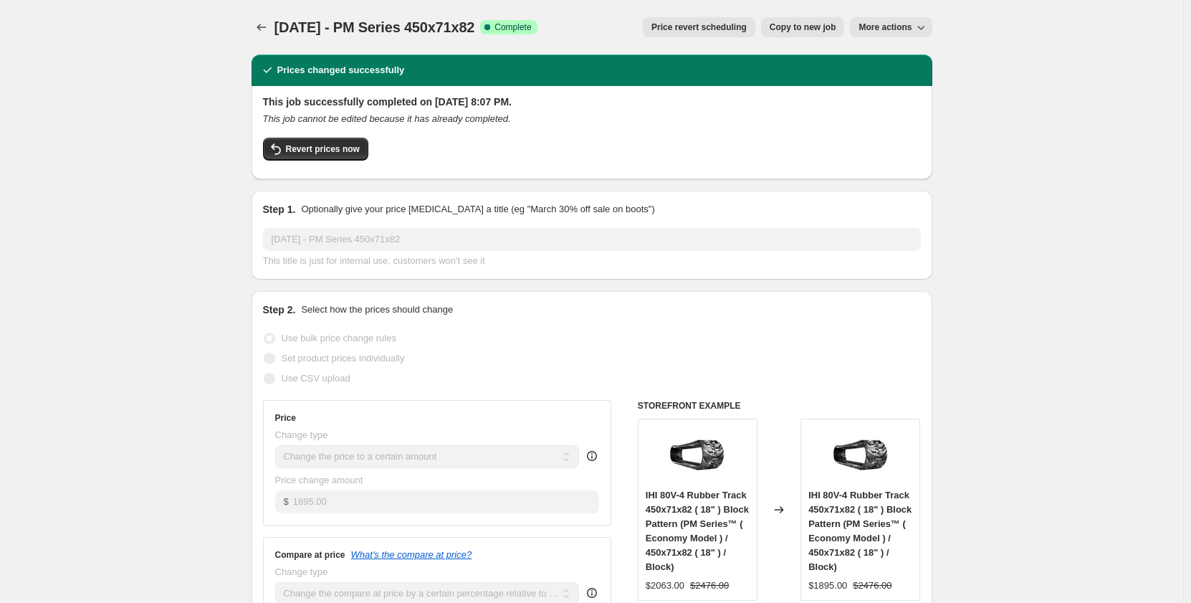
select select "contains"
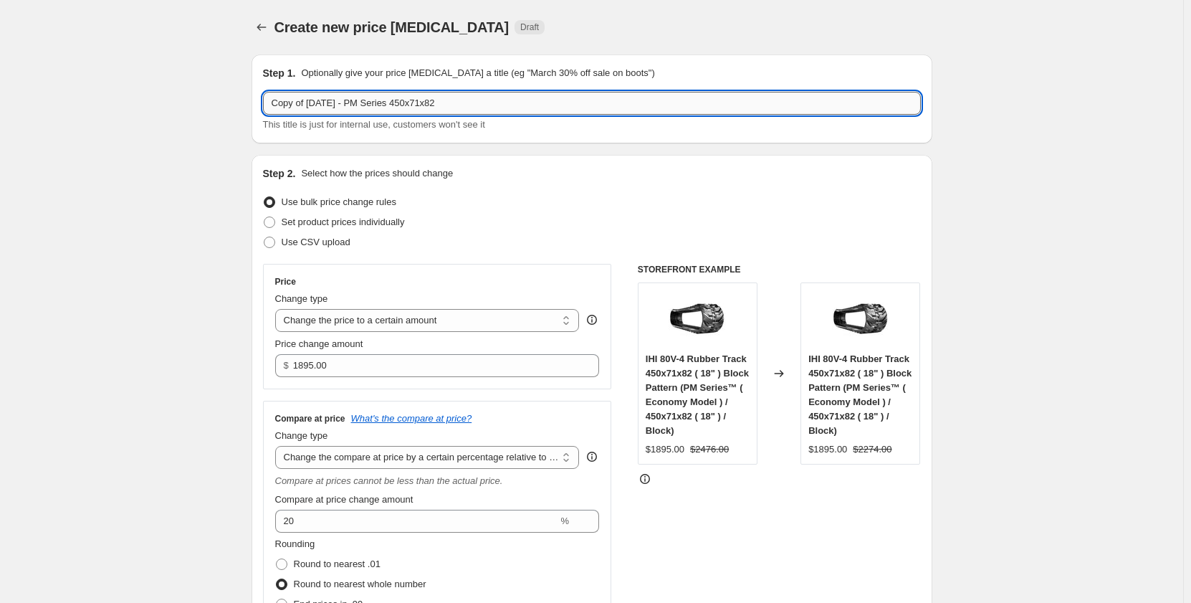
drag, startPoint x: 462, startPoint y: 104, endPoint x: 411, endPoint y: 108, distance: 51.0
click at [411, 108] on input "Copy of [DATE] - PM Series 450x71x82" at bounding box center [592, 103] width 658 height 23
paste input "00 x 72.5 x 76W"
click at [430, 108] on input "Copy of [DATE] - PM Series 400 x 72.5 x 76W" at bounding box center [592, 103] width 658 height 23
click at [438, 105] on input "Copy of [DATE] - PM Series 400x 72.5 x 76W" at bounding box center [592, 103] width 658 height 23
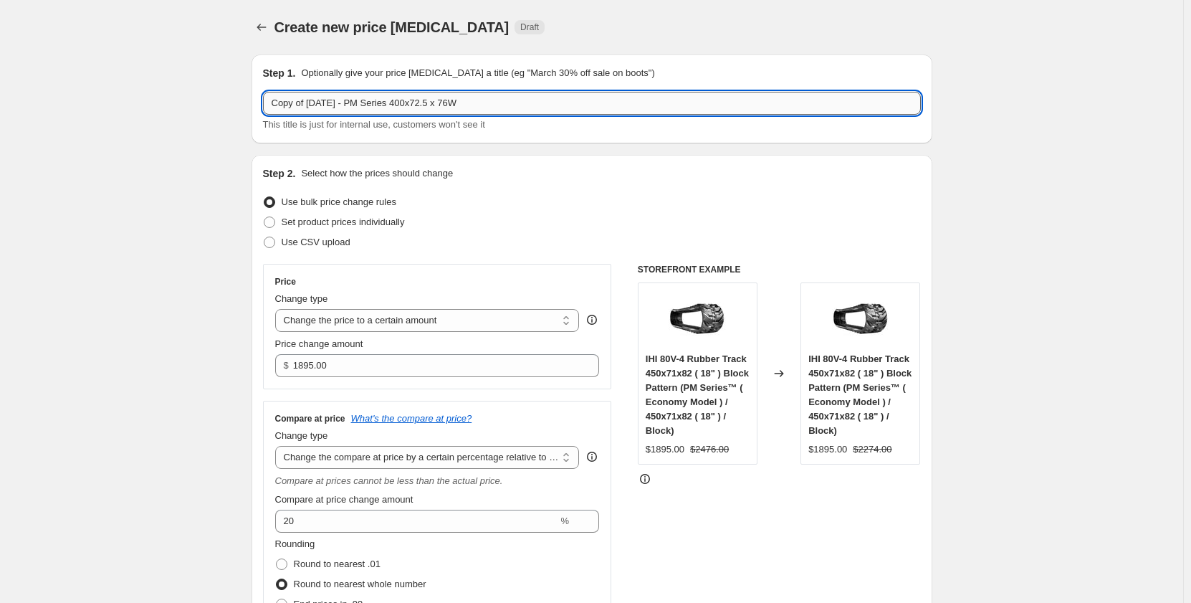
click at [456, 106] on input "Copy of [DATE] - PM Series 400x72.5 x 76W" at bounding box center [592, 103] width 658 height 23
click at [460, 103] on input "Copy of [DATE] - PM Series 400x72.5x 76W" at bounding box center [592, 103] width 658 height 23
drag, startPoint x: 313, startPoint y: 102, endPoint x: 158, endPoint y: 113, distance: 154.6
drag, startPoint x: 450, startPoint y: 103, endPoint x: 374, endPoint y: 103, distance: 76.0
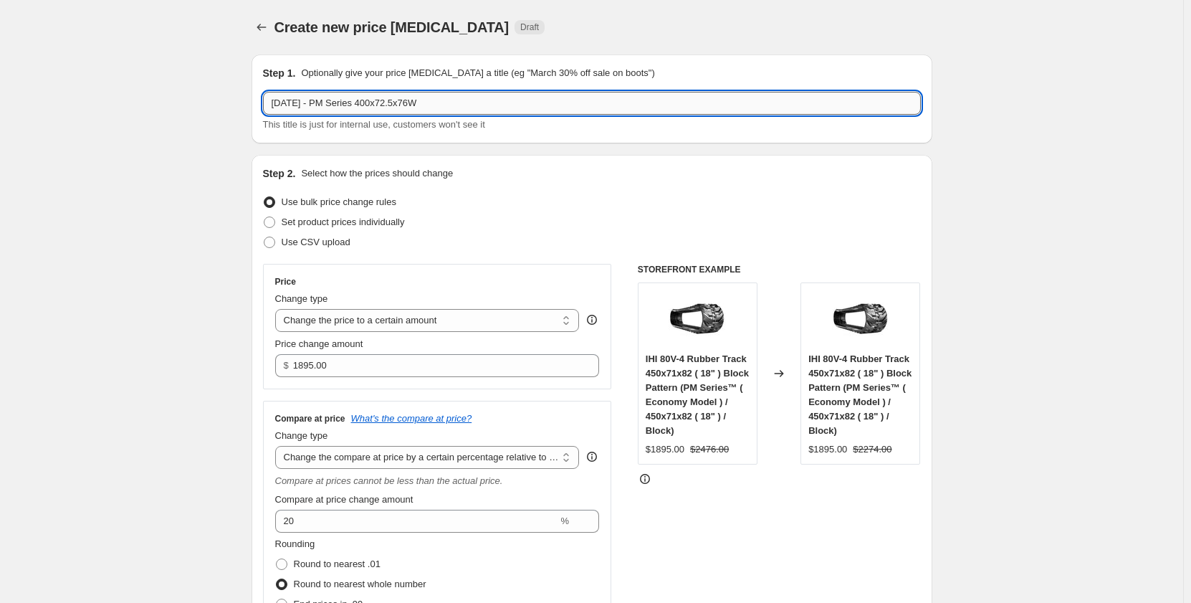
click at [374, 103] on input "[DATE] - PM Series 400x72.5x76W" at bounding box center [592, 103] width 658 height 23
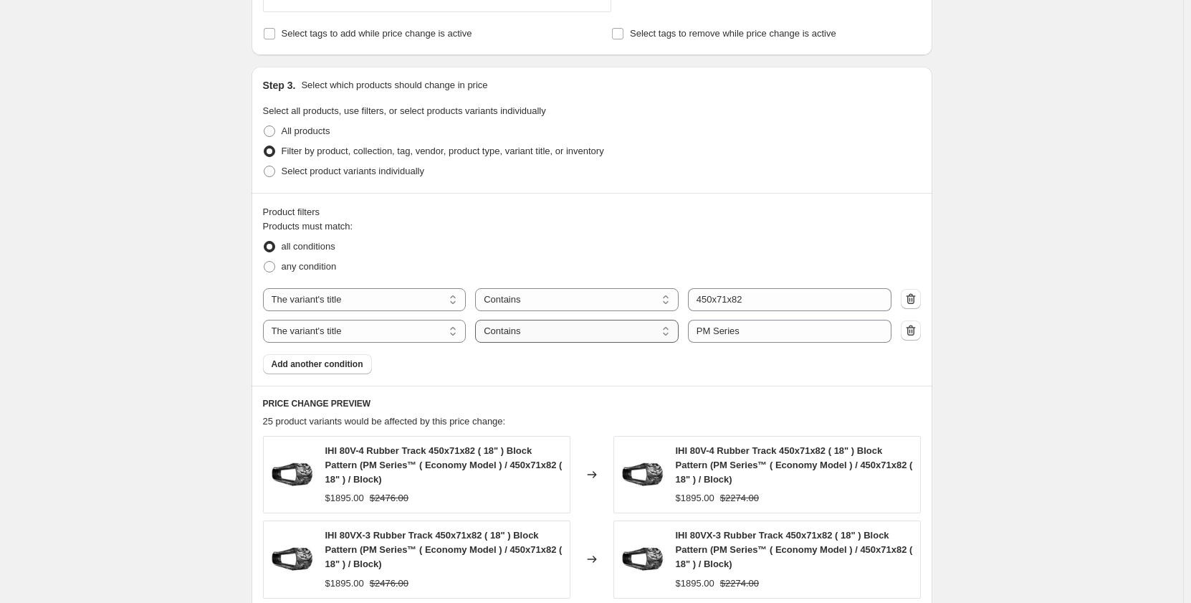
scroll to position [669, 0]
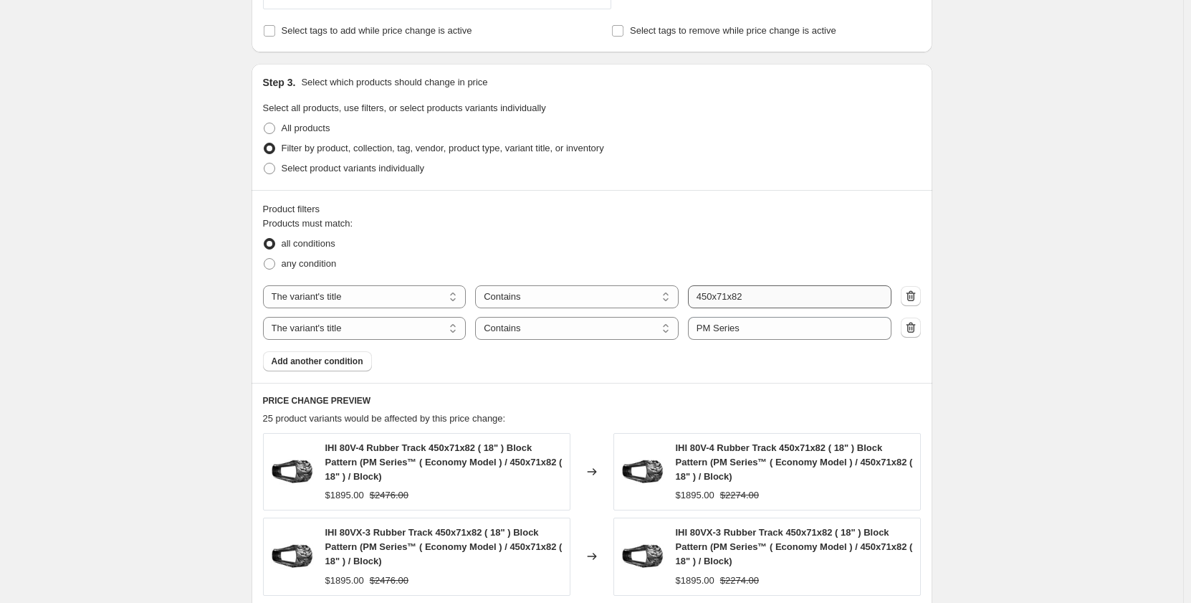
type input "[DATE] - PM Series 400x72.5x76W"
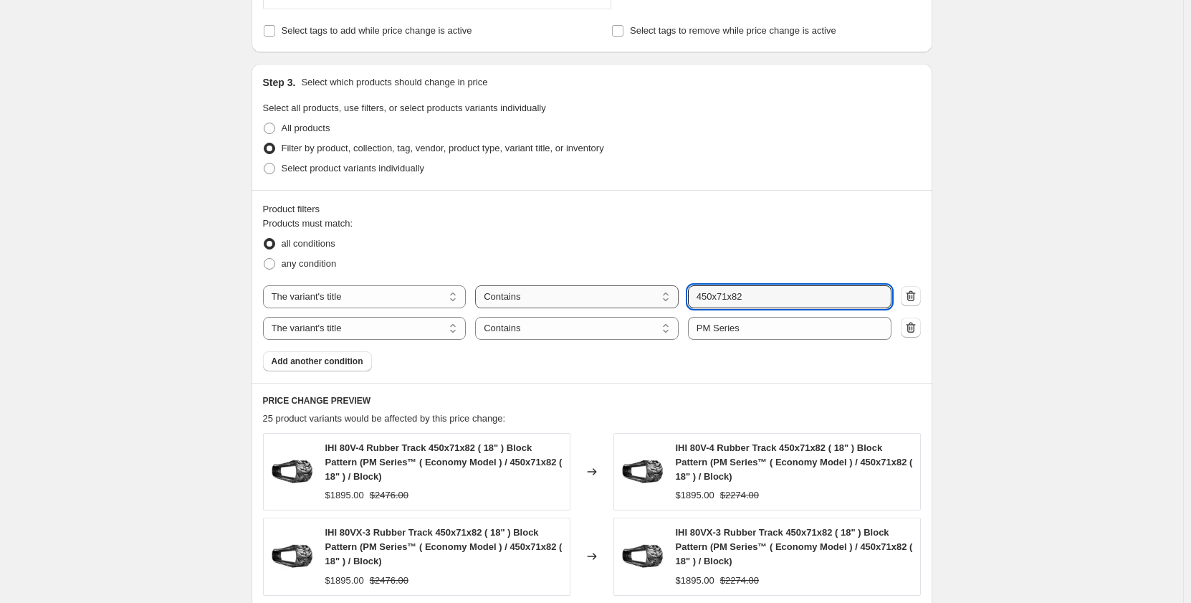
drag, startPoint x: 774, startPoint y: 300, endPoint x: 675, endPoint y: 300, distance: 98.9
click at [674, 300] on div "The product The product's collection The product's tag The product's vendor The…" at bounding box center [577, 296] width 629 height 23
paste input "00x72.5x76W"
click at [779, 262] on div "any condition" at bounding box center [592, 264] width 658 height 20
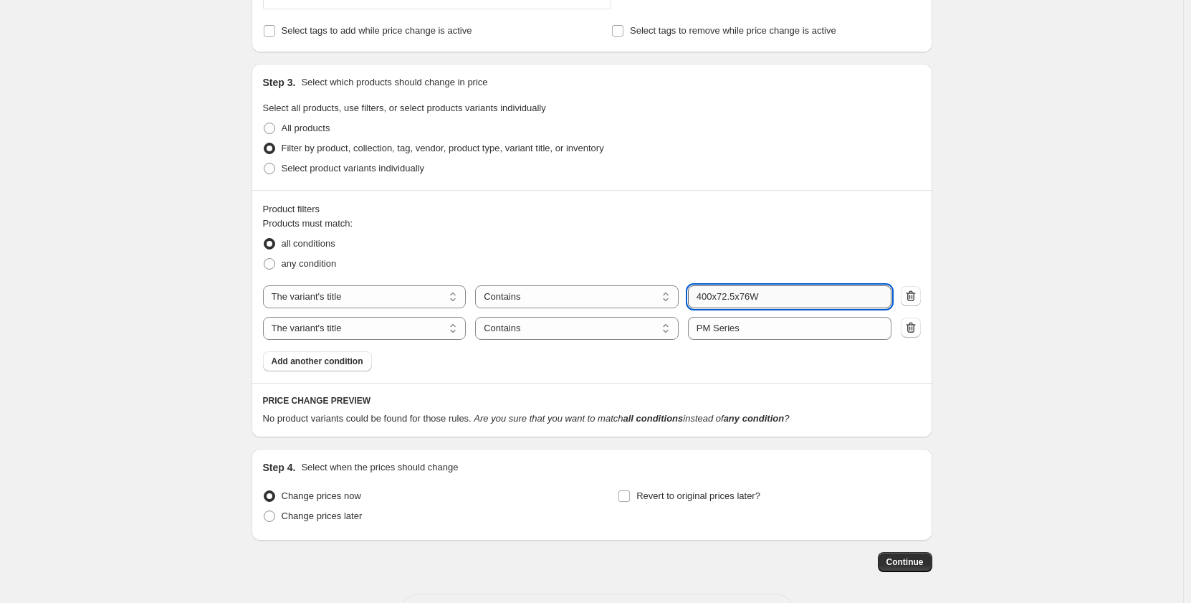
click at [772, 297] on input "400x72.5x76W" at bounding box center [790, 296] width 204 height 23
type input "400x72.5x76"
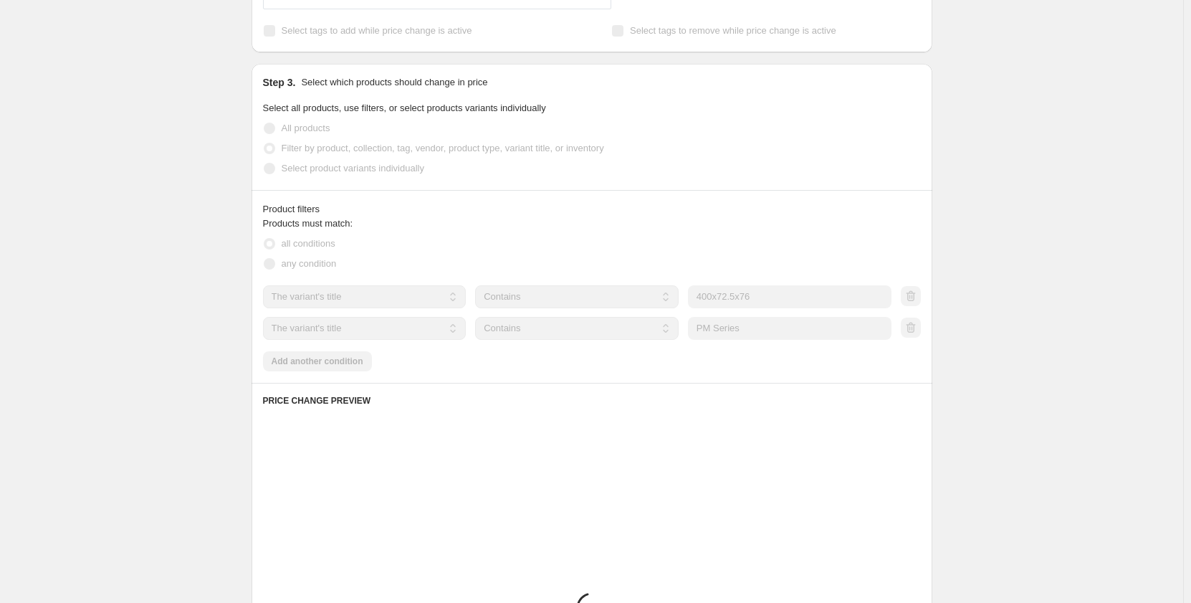
click at [852, 219] on fieldset "Products must match: all conditions any condition" at bounding box center [592, 244] width 658 height 57
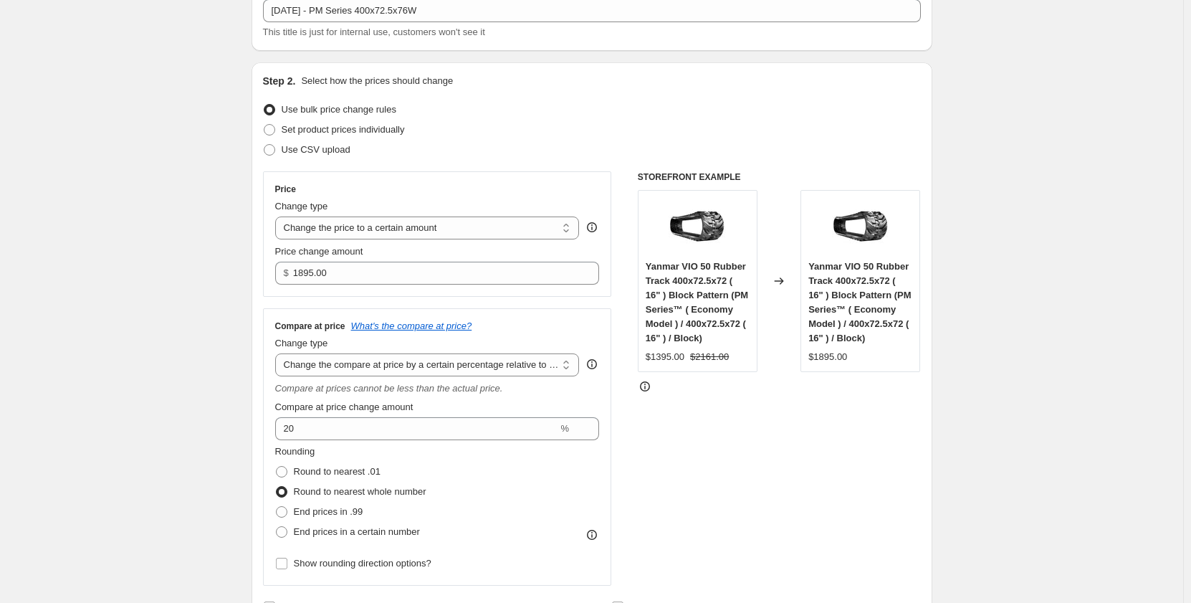
scroll to position [95, 0]
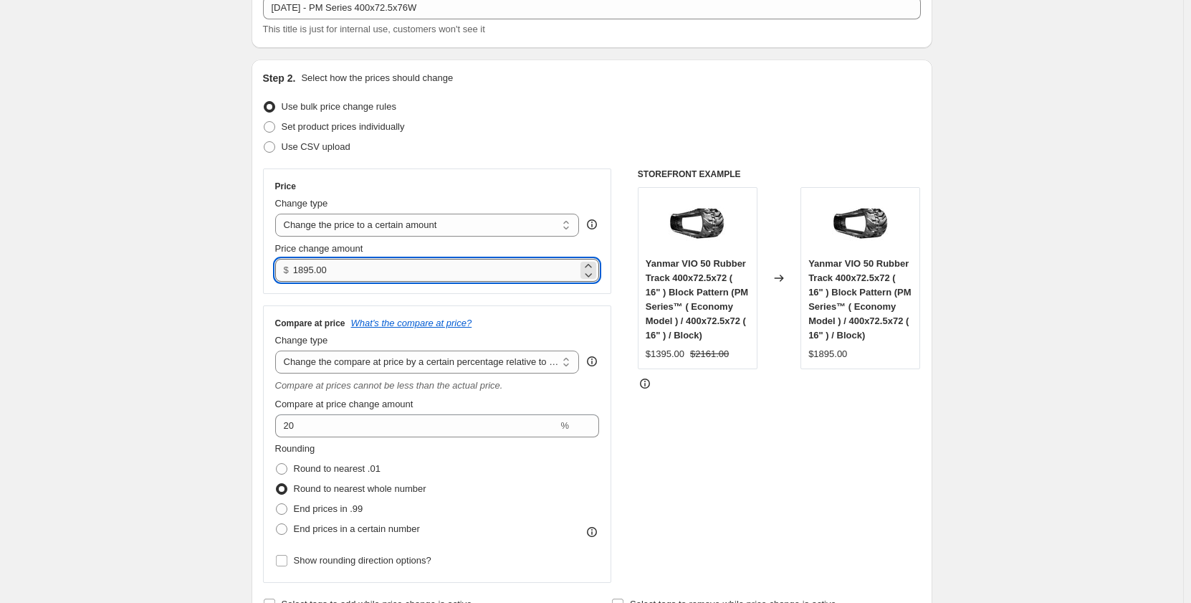
click at [304, 274] on input "1895.00" at bounding box center [435, 270] width 285 height 23
type input "1695.00"
click at [219, 330] on div "Create new price [MEDICAL_DATA]. This page is ready Create new price [MEDICAL_D…" at bounding box center [592, 569] width 1184 height 1328
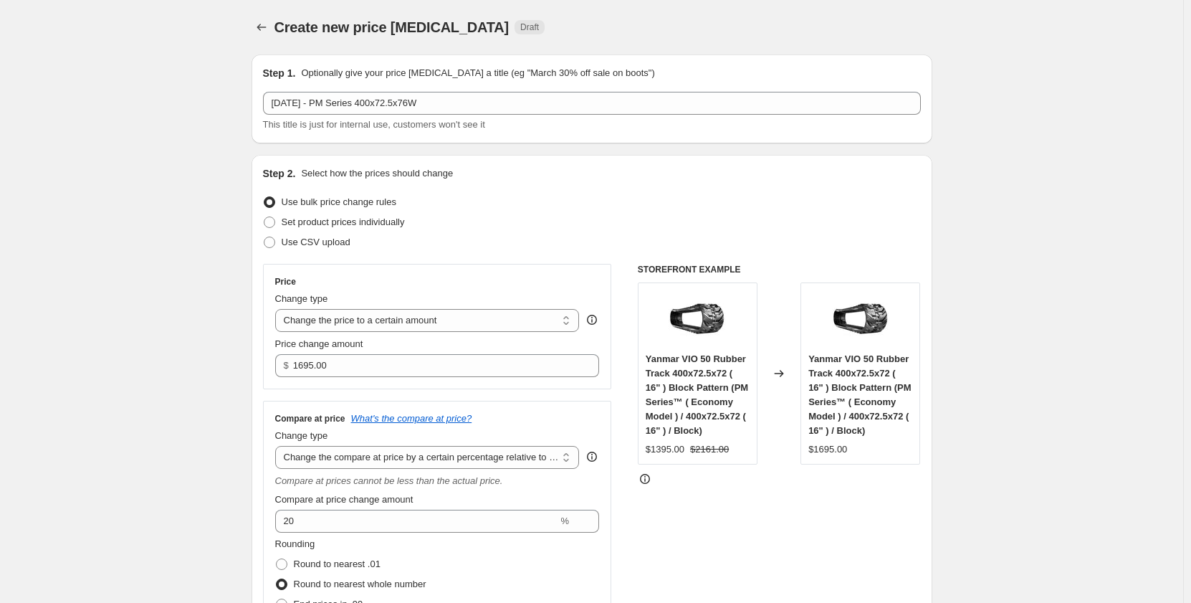
scroll to position [24, 0]
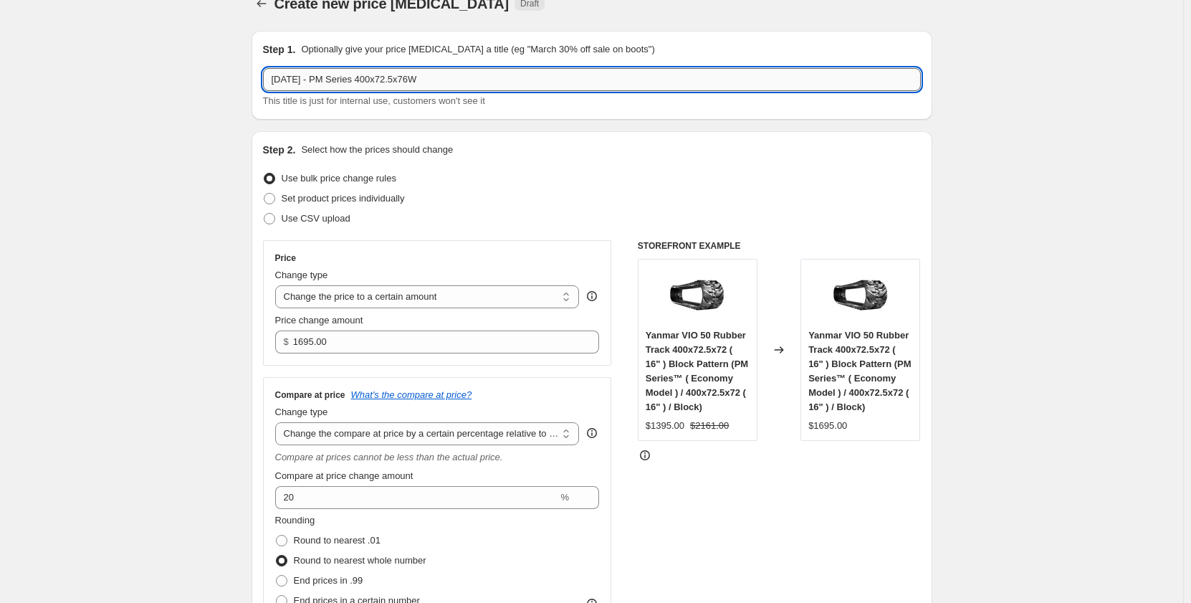
click at [462, 82] on input "[DATE] - PM Series 400x72.5x76W" at bounding box center [592, 79] width 658 height 23
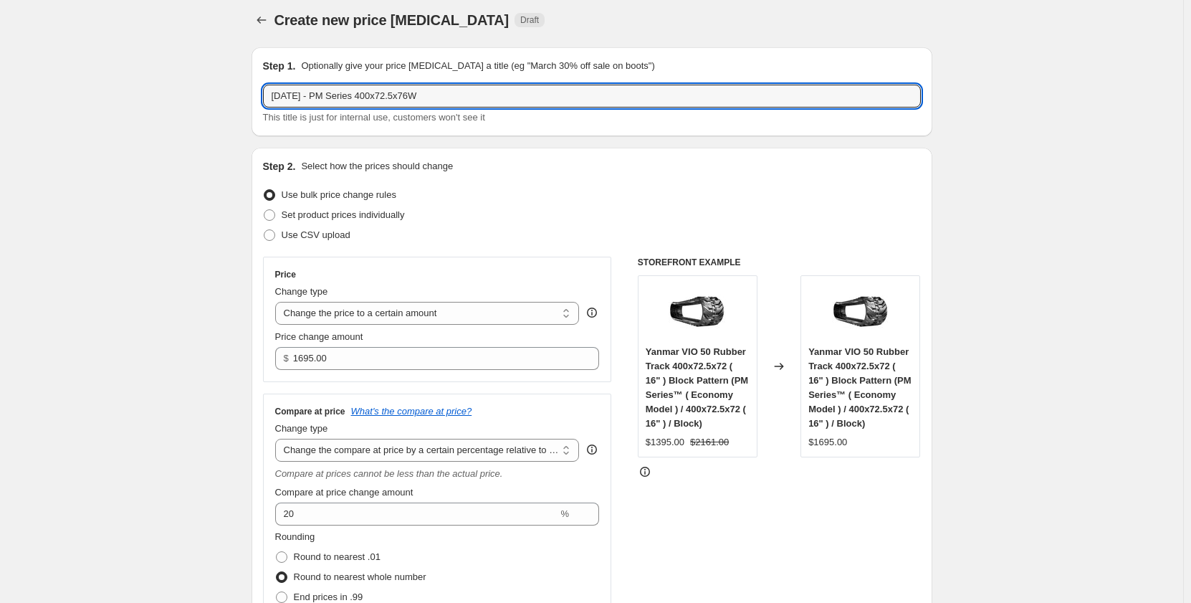
scroll to position [0, 0]
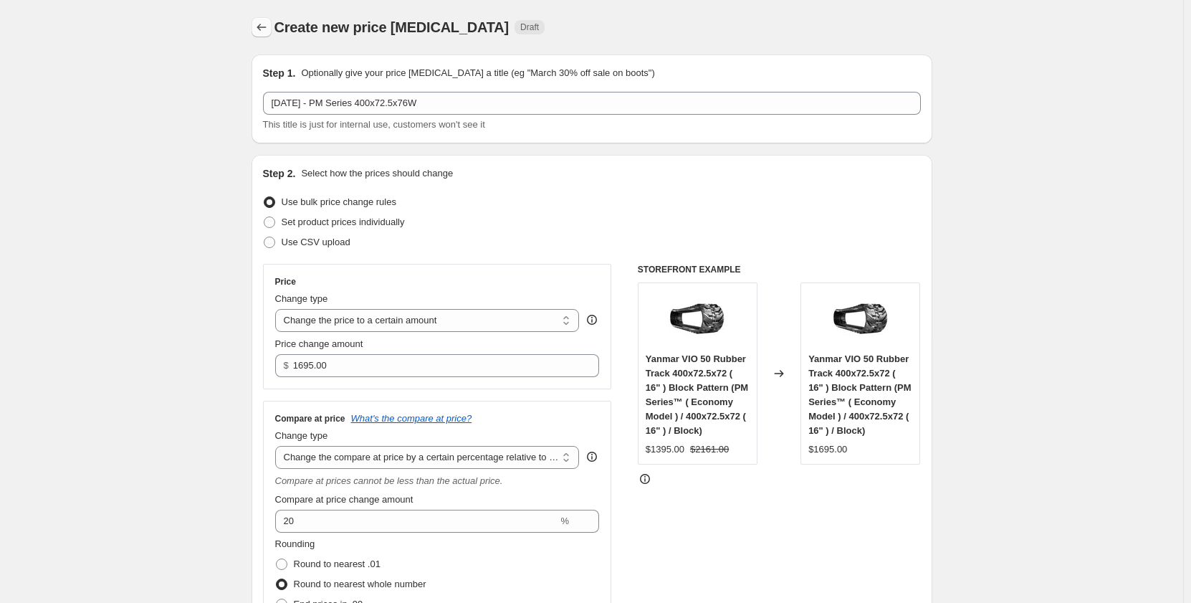
click at [261, 27] on icon "Price change jobs" at bounding box center [261, 27] width 14 height 14
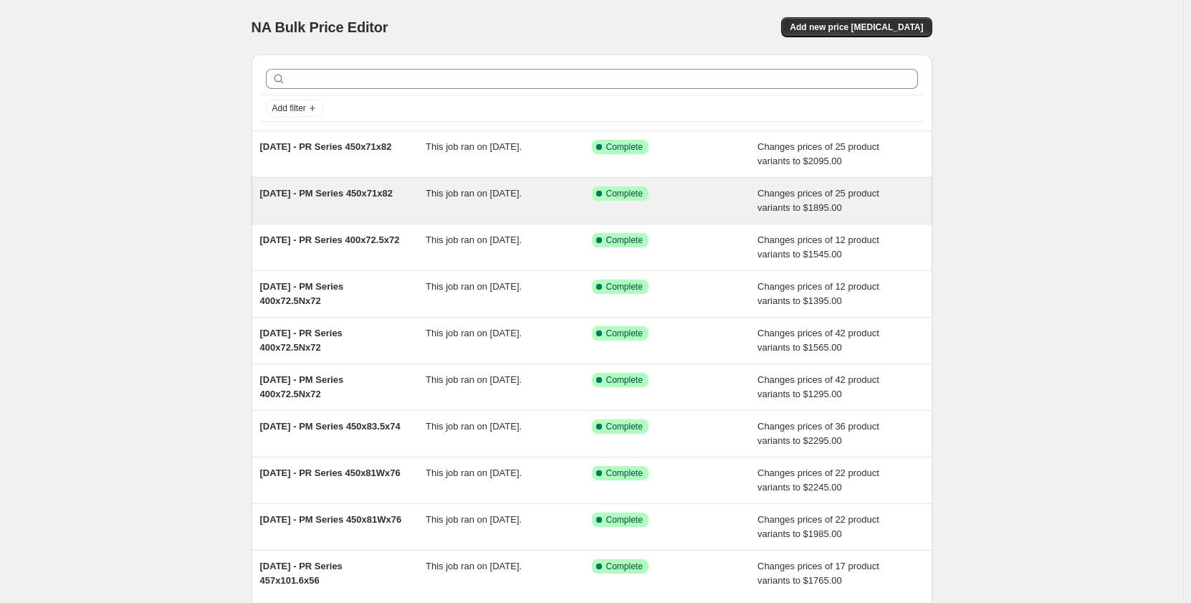
click at [419, 192] on div "[DATE] - PM Series 450x71x82" at bounding box center [343, 200] width 166 height 29
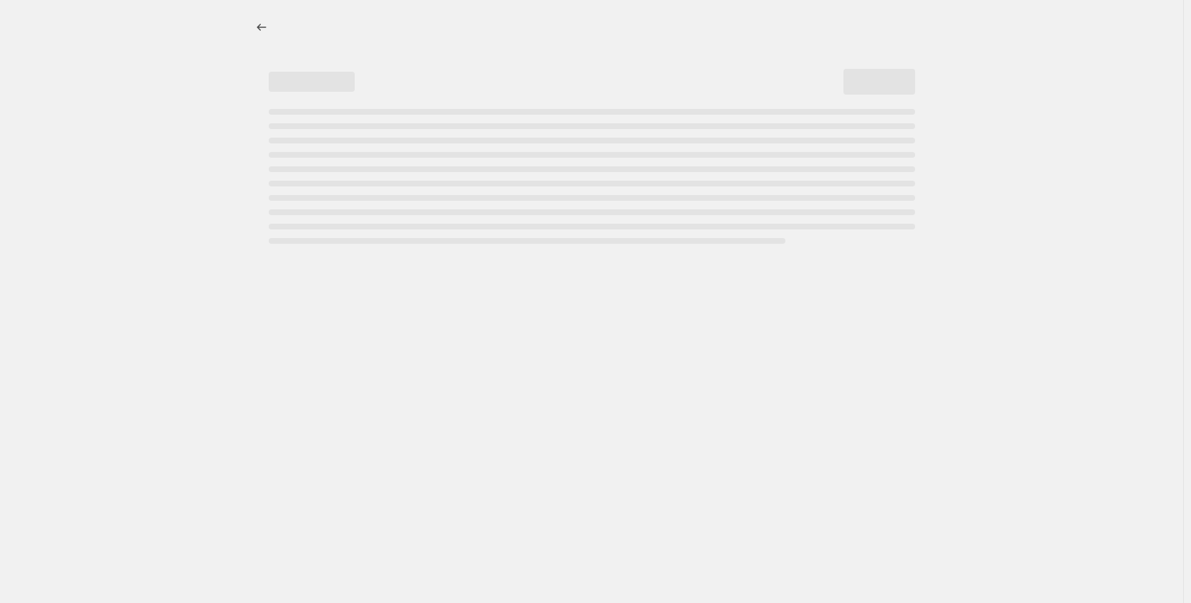
select select "pp"
select select "title"
select select "contains"
select select "title"
select select "contains"
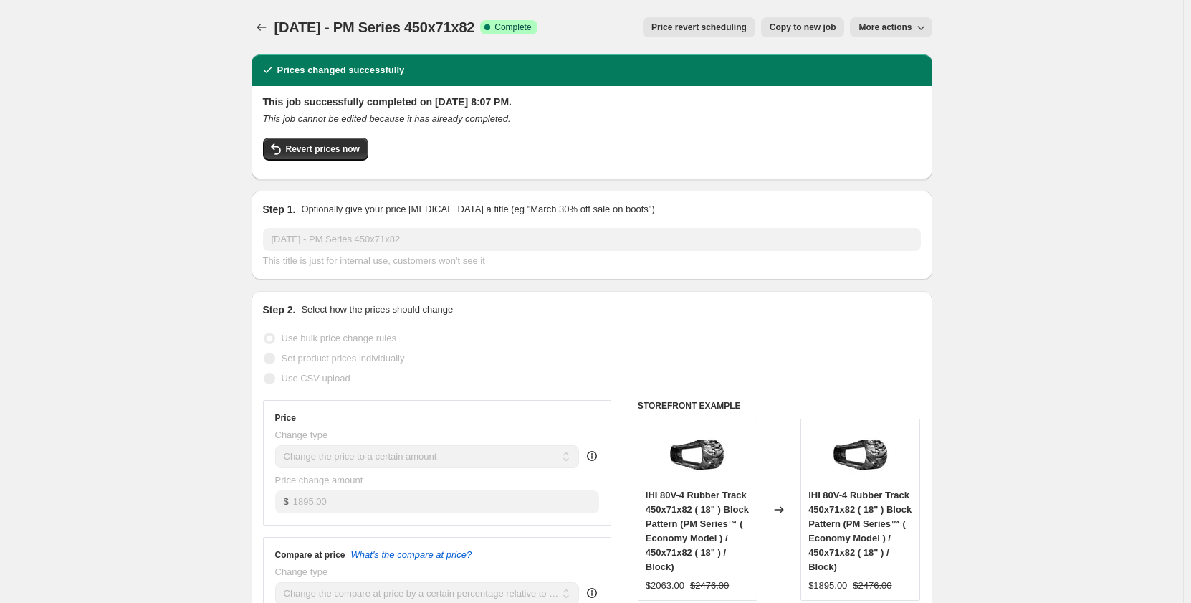
click at [781, 29] on span "Copy to new job" at bounding box center [803, 27] width 67 height 11
select select "pp"
select select "title"
select select "contains"
select select "title"
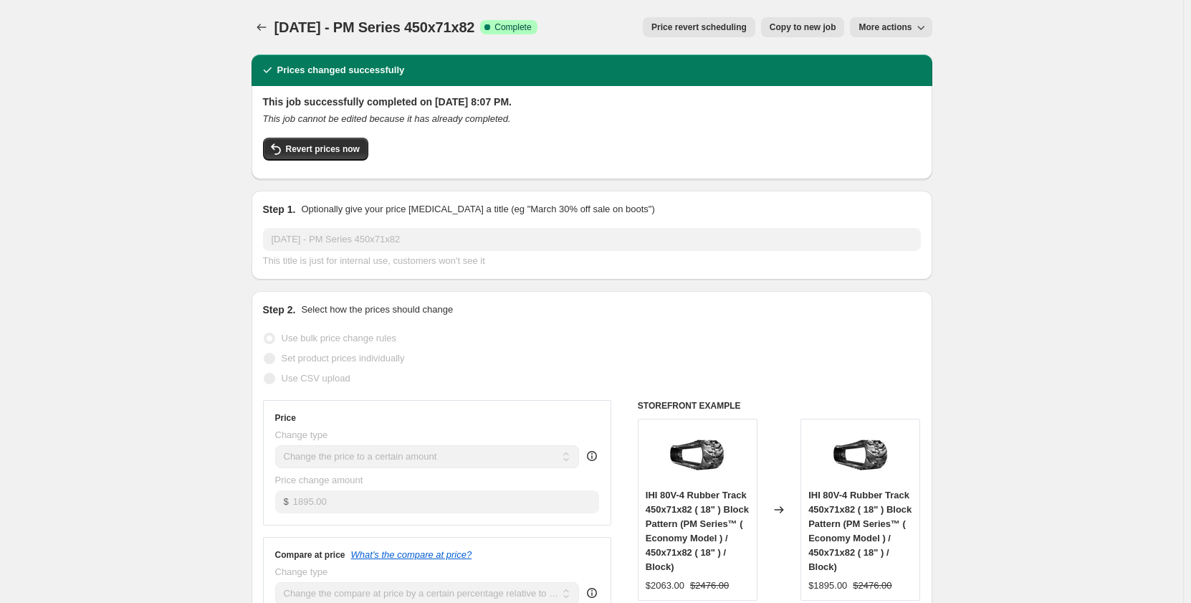
select select "contains"
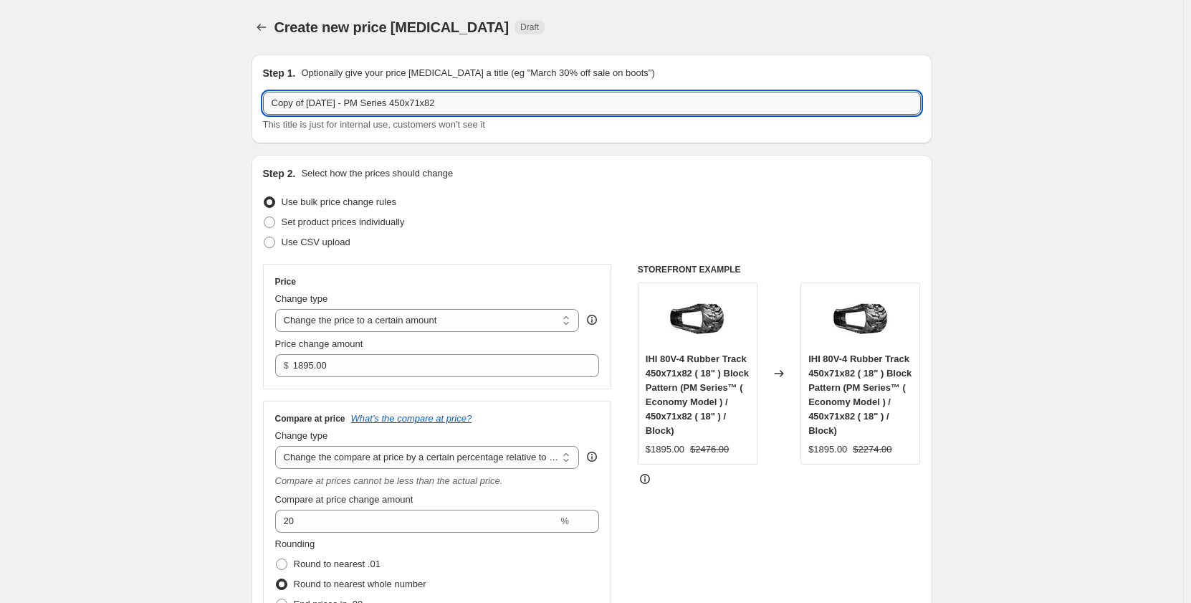
drag, startPoint x: 467, startPoint y: 110, endPoint x: 409, endPoint y: 111, distance: 57.4
click at [409, 111] on input "Copy of [DATE] - PM Series 450x71x82" at bounding box center [592, 103] width 658 height 23
paste input "400x72.5x76W"
click at [414, 106] on input "Copy of [DATE] - PM Series400x72.5x76W" at bounding box center [592, 103] width 658 height 23
click at [412, 109] on input "Copy of [DATE] - PM Series400x72.5x76W" at bounding box center [592, 103] width 658 height 23
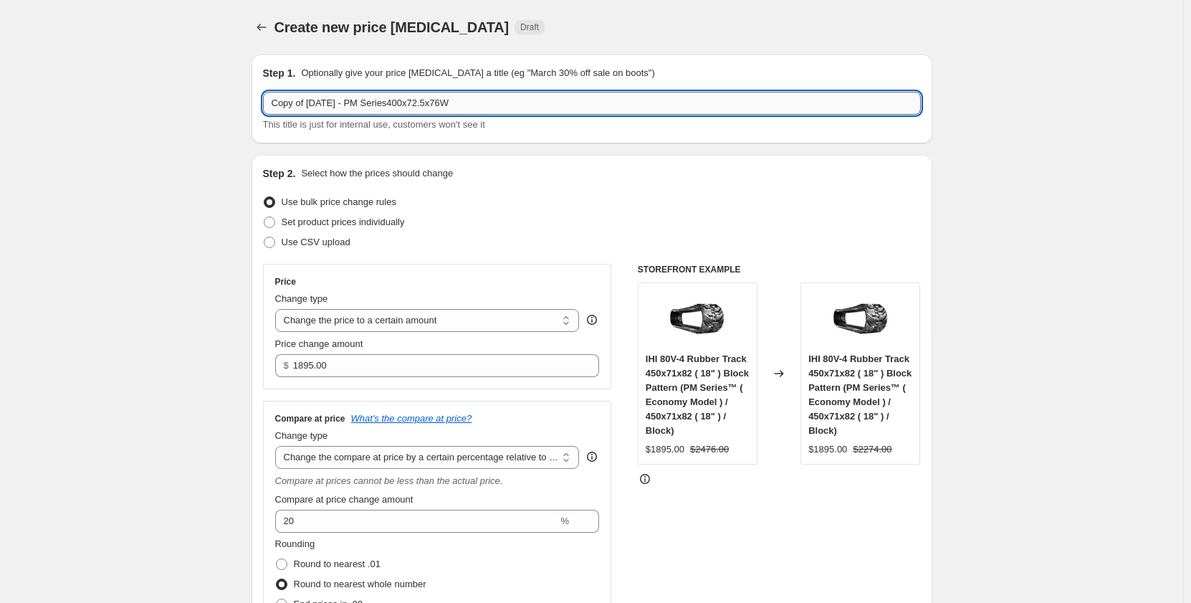
click at [409, 109] on input "Copy of [DATE] - PM Series400x72.5x76W" at bounding box center [592, 103] width 658 height 23
click at [486, 101] on input "Copy of [DATE] - PM Series 400x72.5x76W" at bounding box center [592, 103] width 658 height 23
drag, startPoint x: 311, startPoint y: 106, endPoint x: 229, endPoint y: 108, distance: 82.5
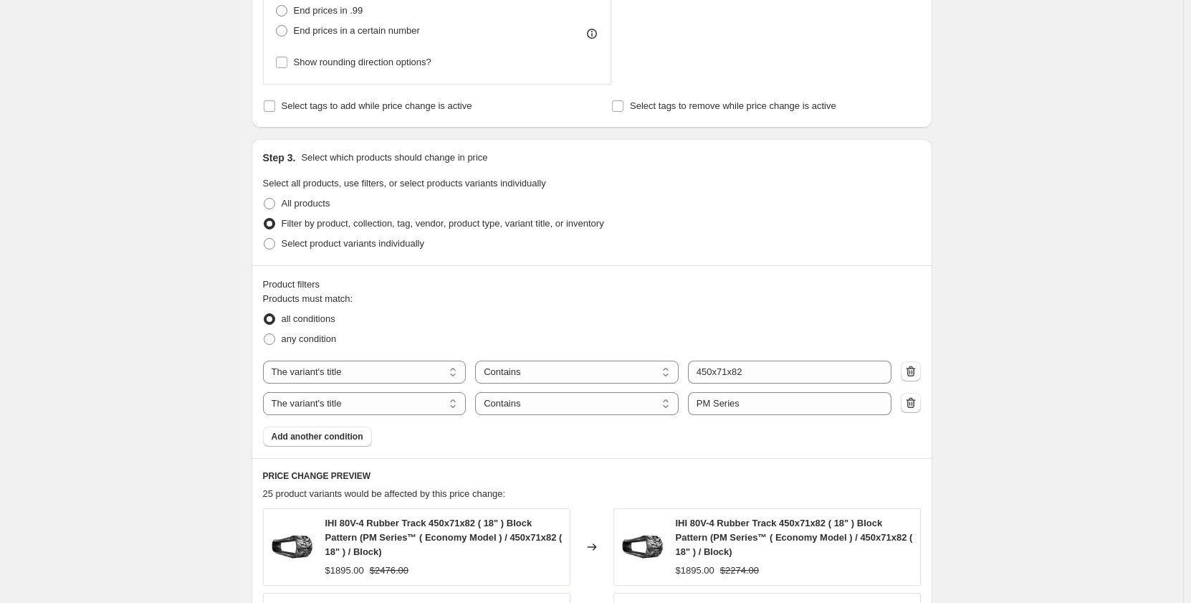
scroll to position [622, 0]
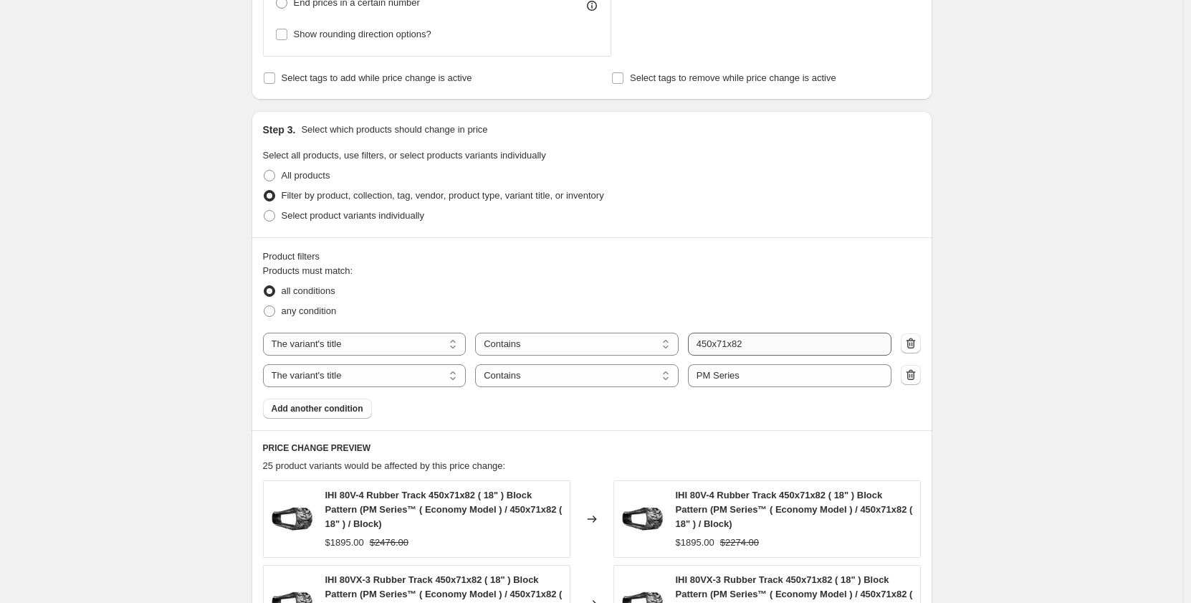
type input "[DATE] - PM Series 400x72.5x76W"
drag, startPoint x: 757, startPoint y: 350, endPoint x: 700, endPoint y: 347, distance: 56.7
click at [700, 347] on input "450x71x82" at bounding box center [790, 344] width 204 height 23
paste input "00x72.5x76W"
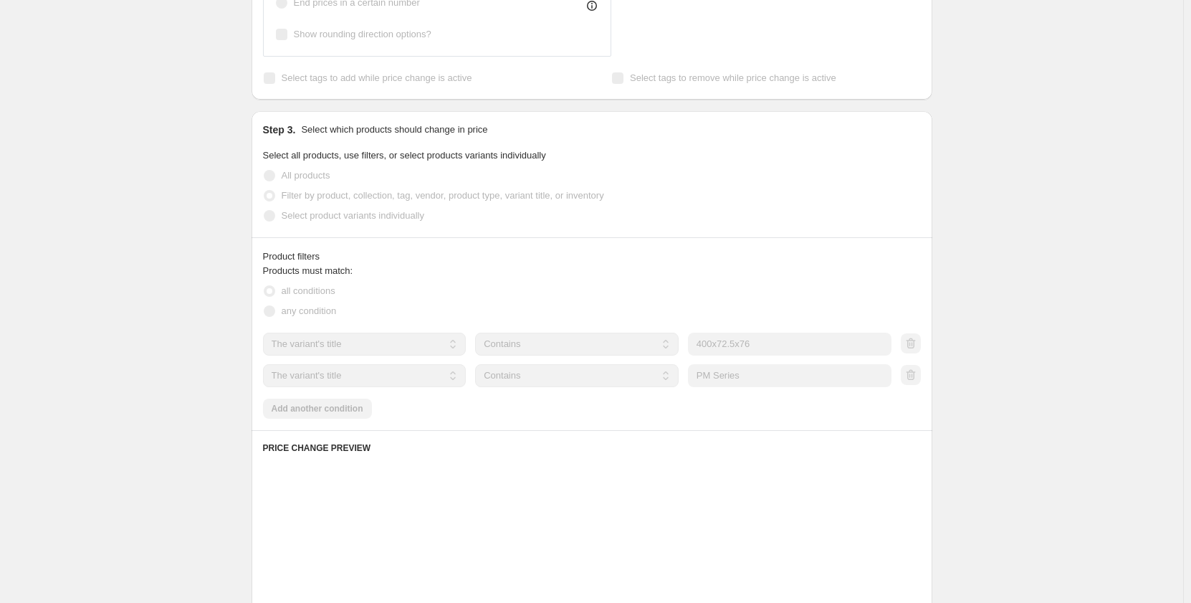
click at [139, 342] on div "Create new price [MEDICAL_DATA]. This page is ready Create new price [MEDICAL_D…" at bounding box center [592, 223] width 1184 height 1690
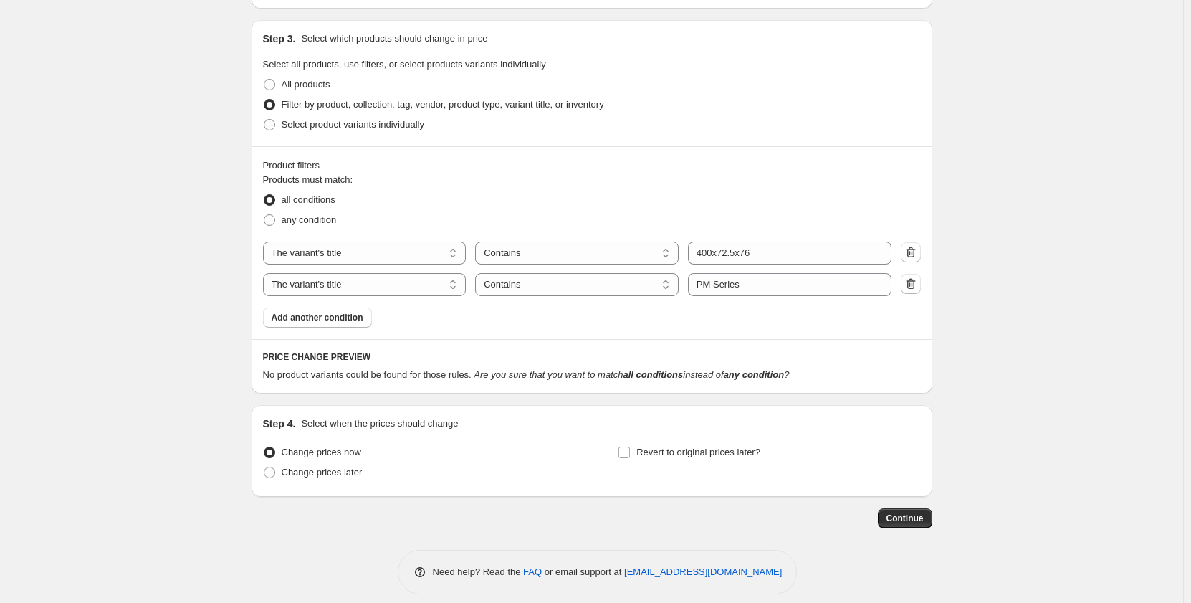
scroll to position [725, 0]
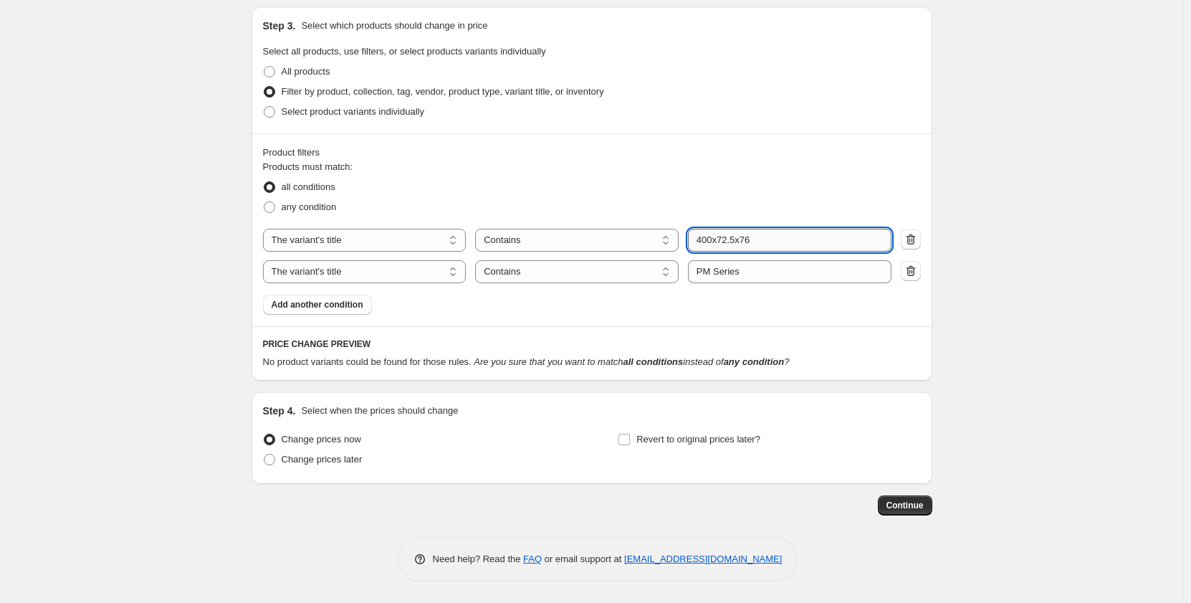
click at [764, 241] on input "400x72.5x76" at bounding box center [790, 240] width 204 height 23
type input "400x72.5x76W"
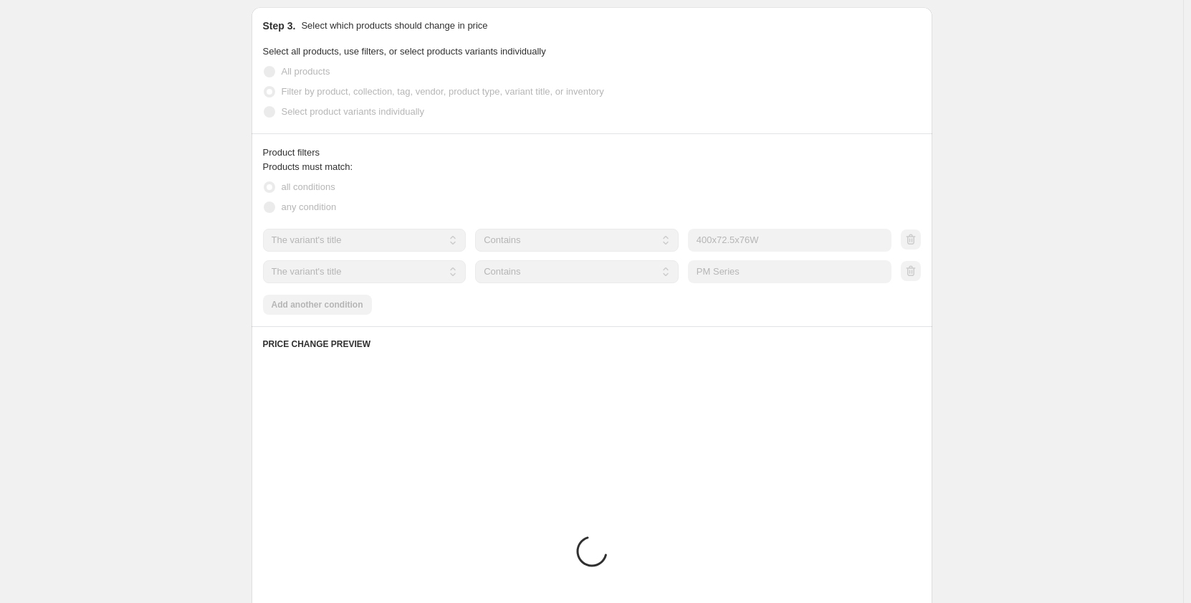
click at [209, 292] on div "Create new price [MEDICAL_DATA]. This page is ready Create new price [MEDICAL_D…" at bounding box center [592, 120] width 1184 height 1690
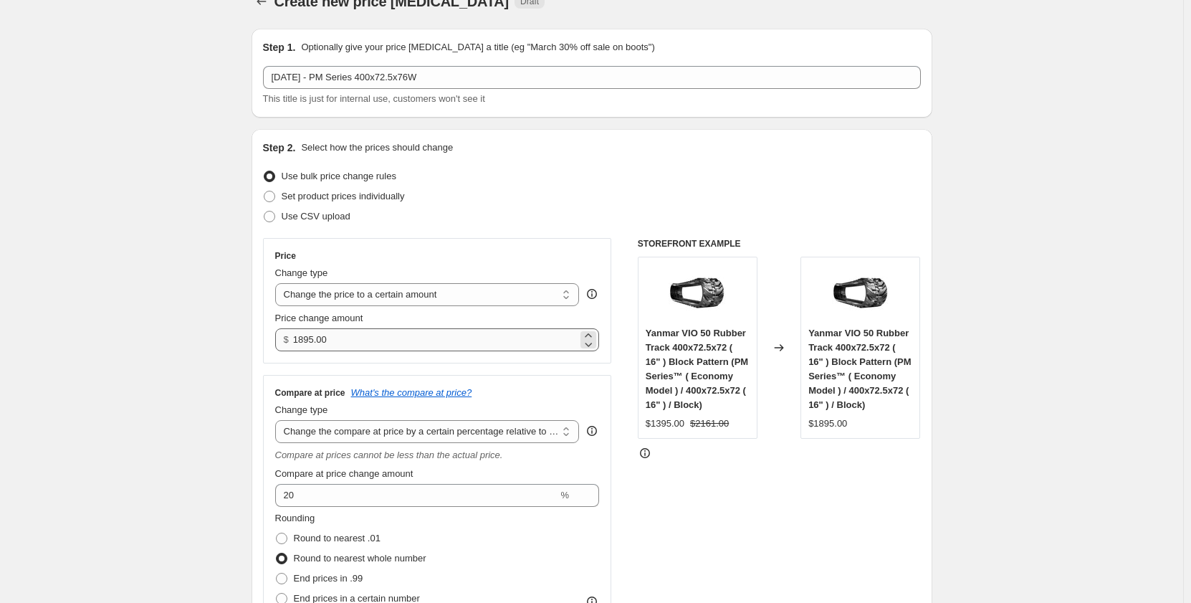
scroll to position [0, 0]
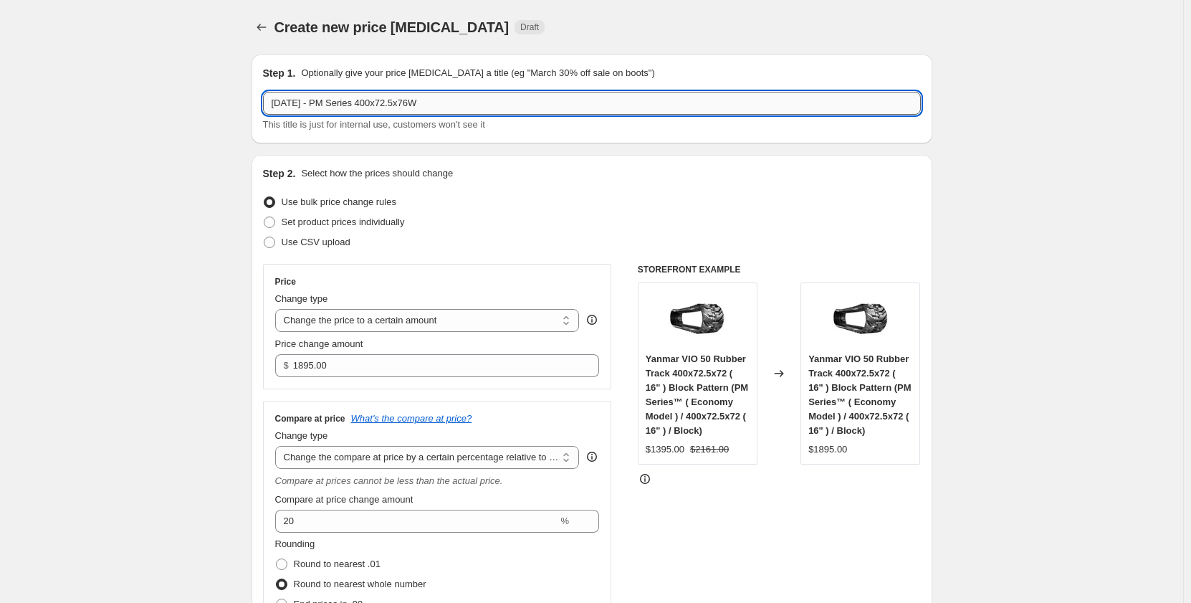
click at [432, 111] on input "[DATE] - PM Series 400x72.5x76W" at bounding box center [592, 103] width 658 height 23
click at [435, 108] on input "[DATE] - PM Series 400x72.5x76W" at bounding box center [592, 103] width 658 height 23
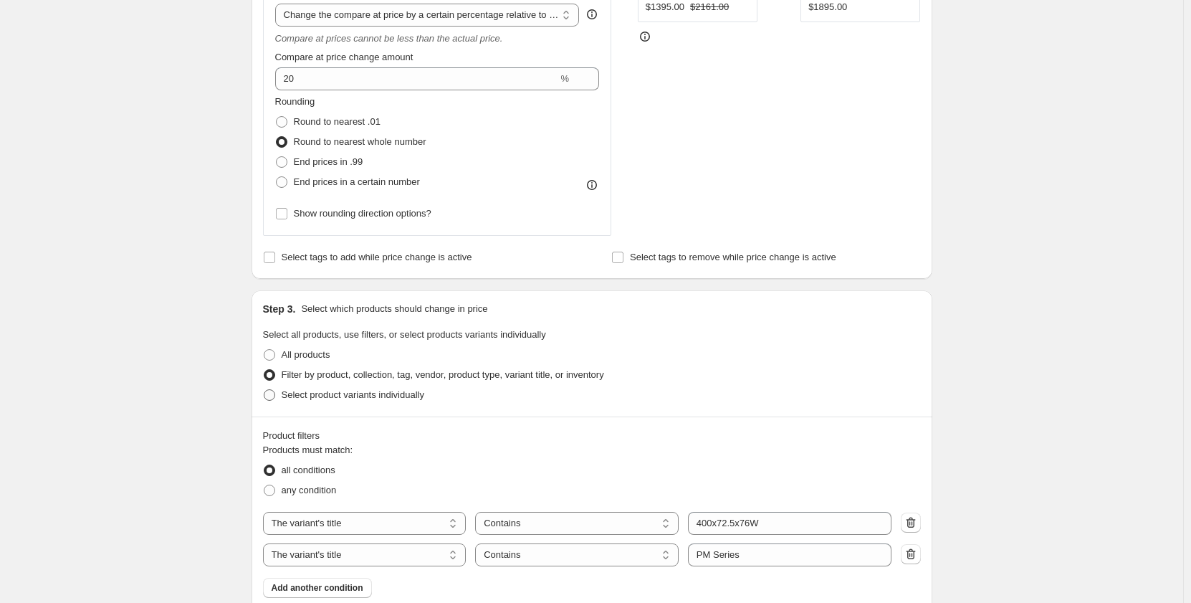
scroll to position [454, 0]
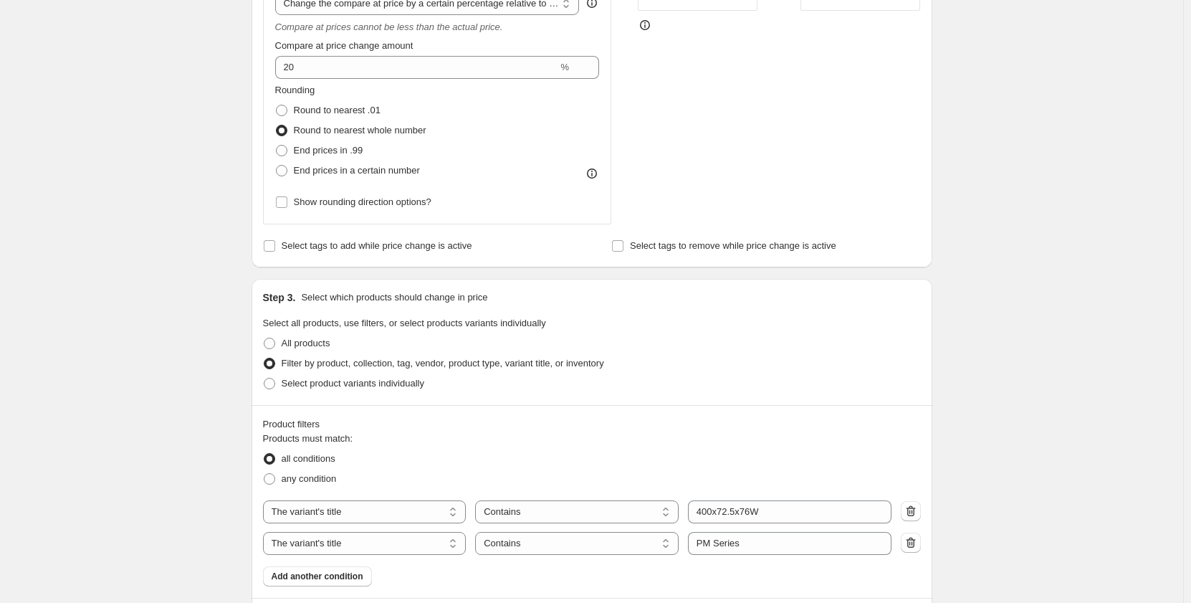
type input "[DATE] - PM Series 400x72.5x72W"
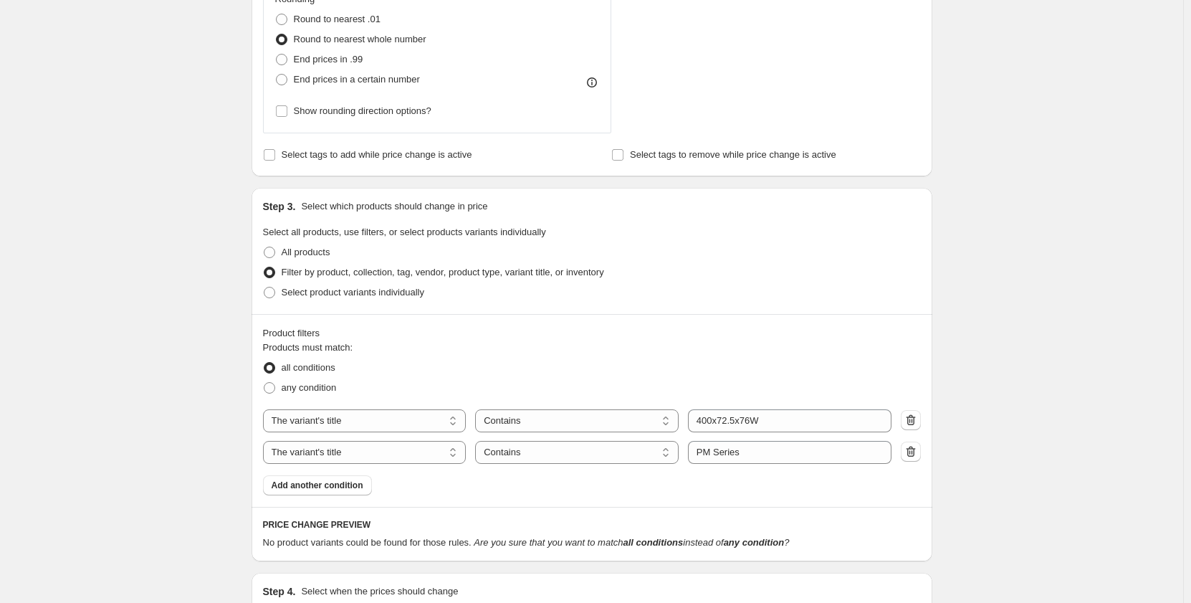
scroll to position [550, 0]
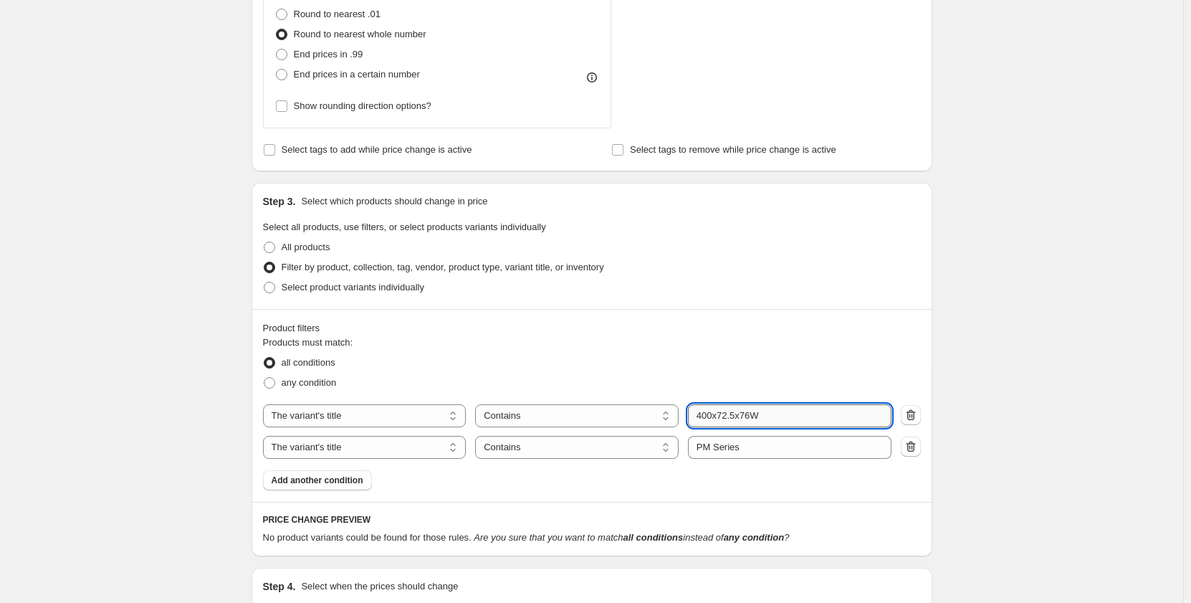
click at [764, 415] on input "400x72.5x76W" at bounding box center [790, 415] width 204 height 23
click at [691, 362] on div "all conditions" at bounding box center [592, 363] width 658 height 20
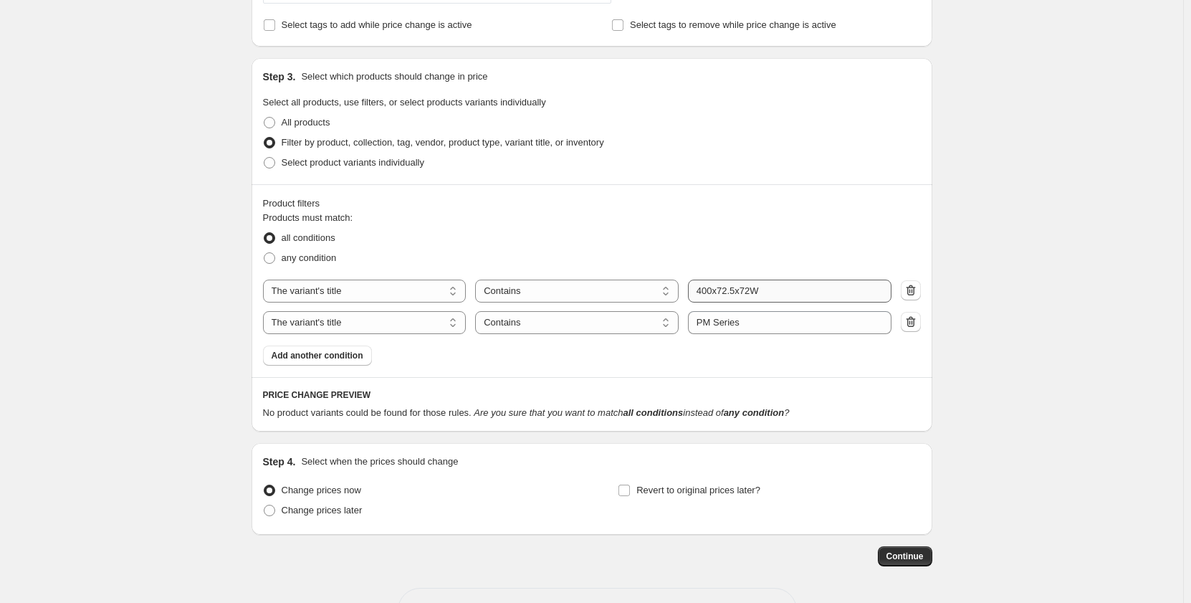
scroll to position [693, 0]
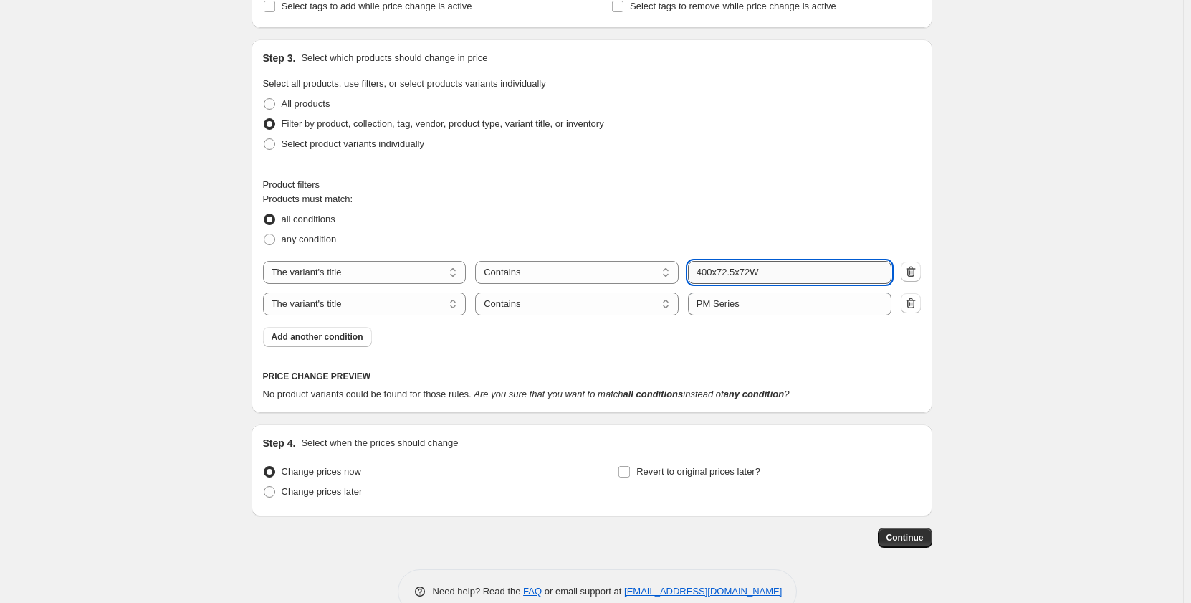
click at [826, 262] on input "400x72.5x72W" at bounding box center [790, 272] width 204 height 23
type input "400x72.5x72"
click at [831, 243] on div "any condition" at bounding box center [592, 239] width 658 height 20
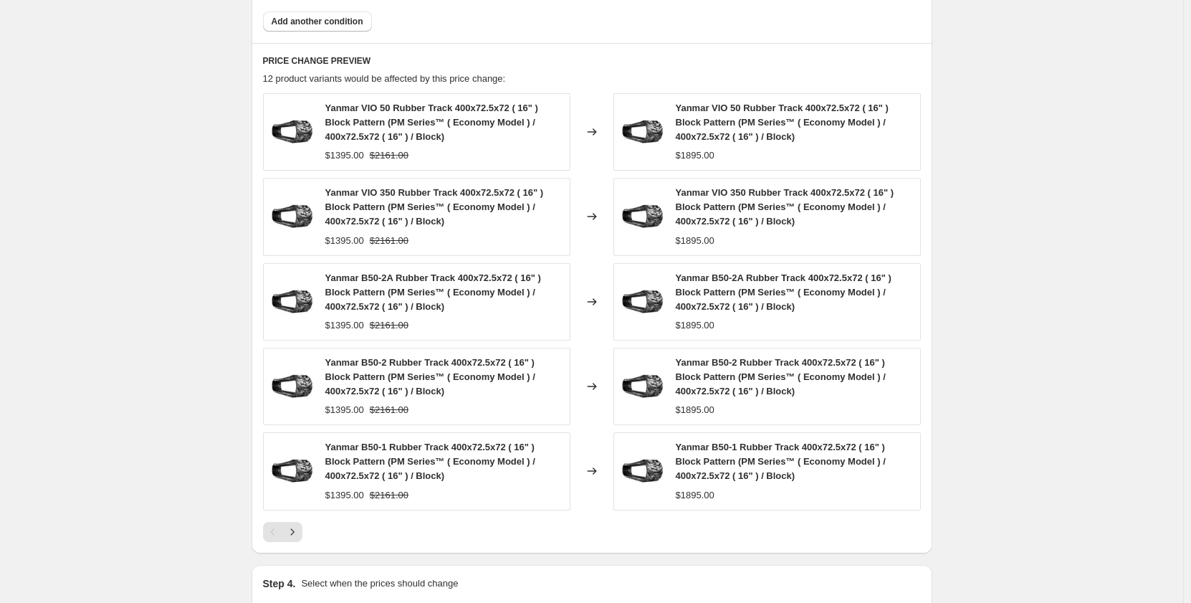
scroll to position [1123, 0]
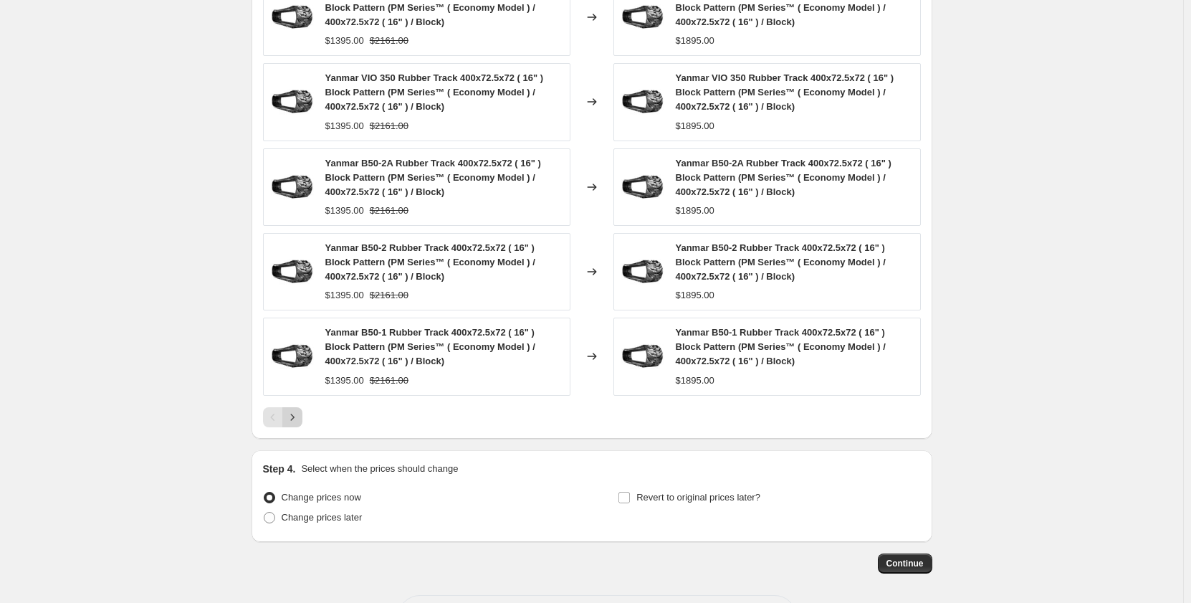
click at [303, 419] on button "Next" at bounding box center [292, 417] width 20 height 20
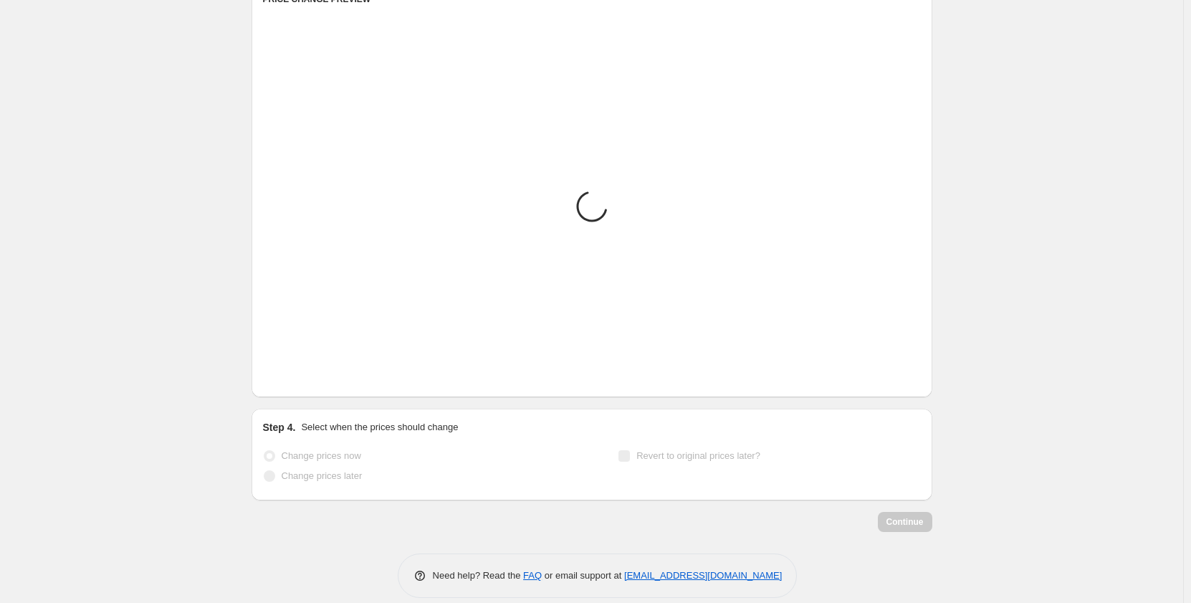
scroll to position [1070, 0]
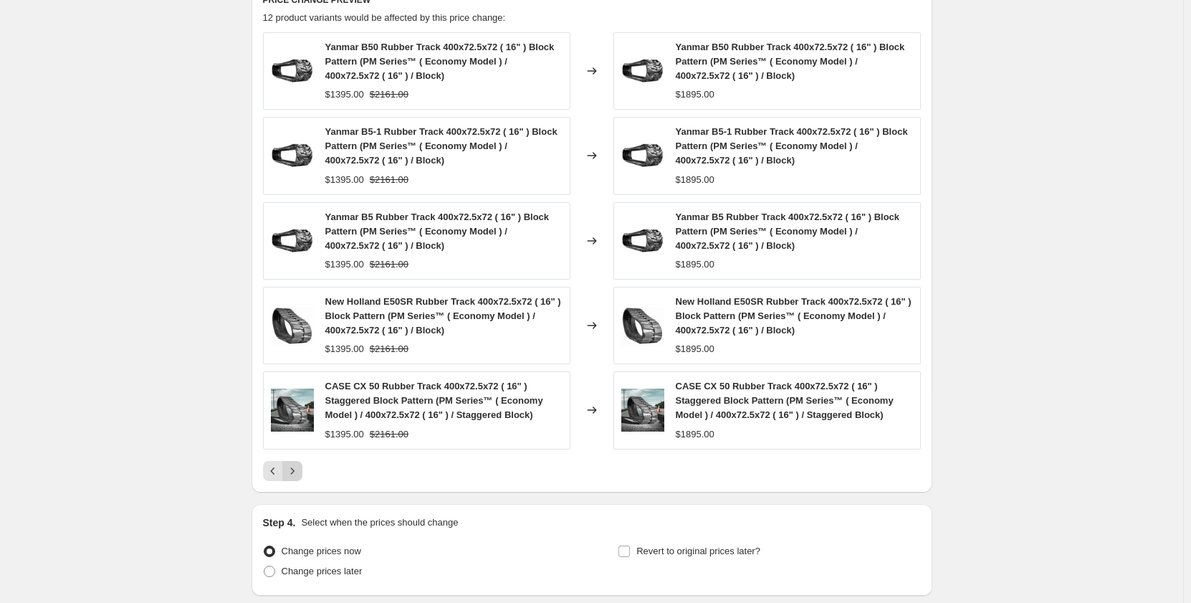
click at [300, 470] on icon "Next" at bounding box center [292, 471] width 14 height 14
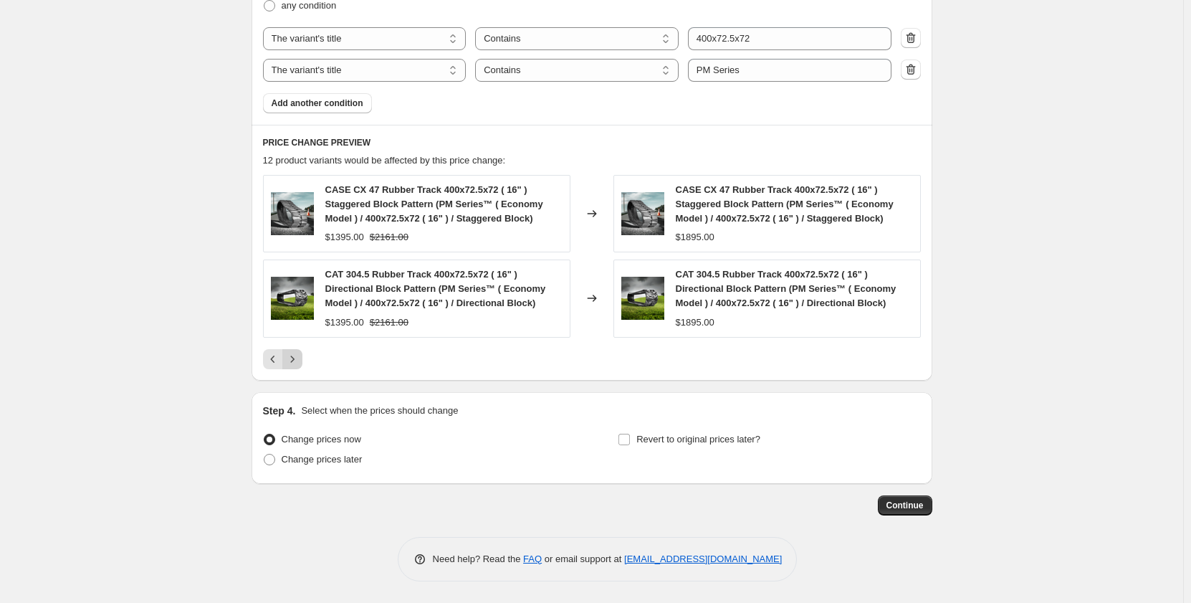
scroll to position [927, 0]
click at [273, 358] on icon "Previous" at bounding box center [273, 359] width 14 height 14
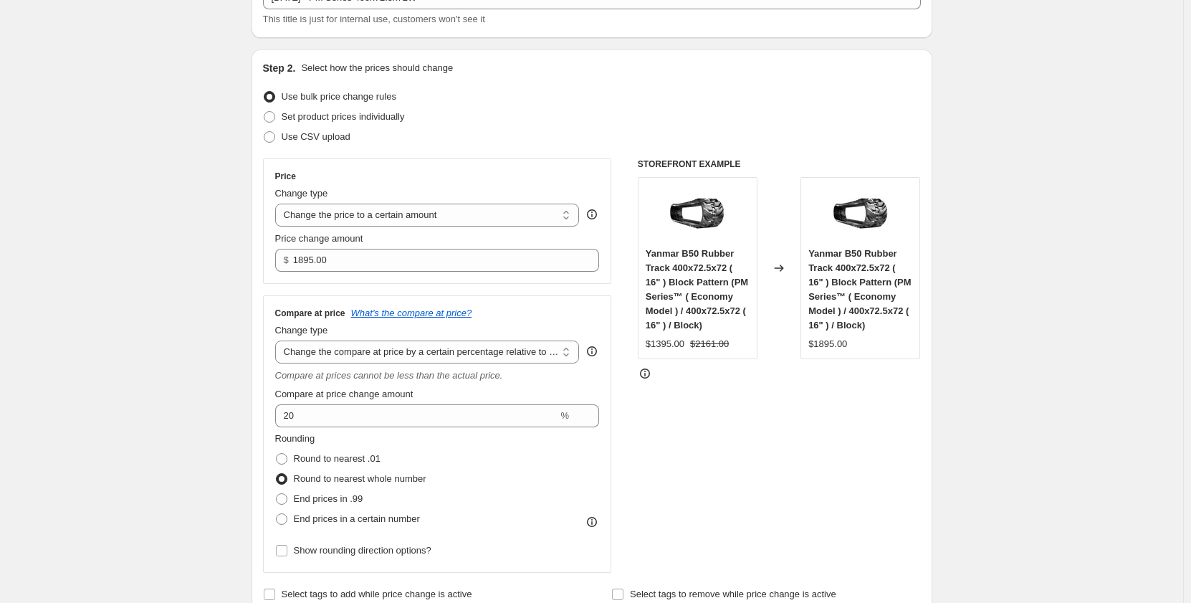
scroll to position [0, 0]
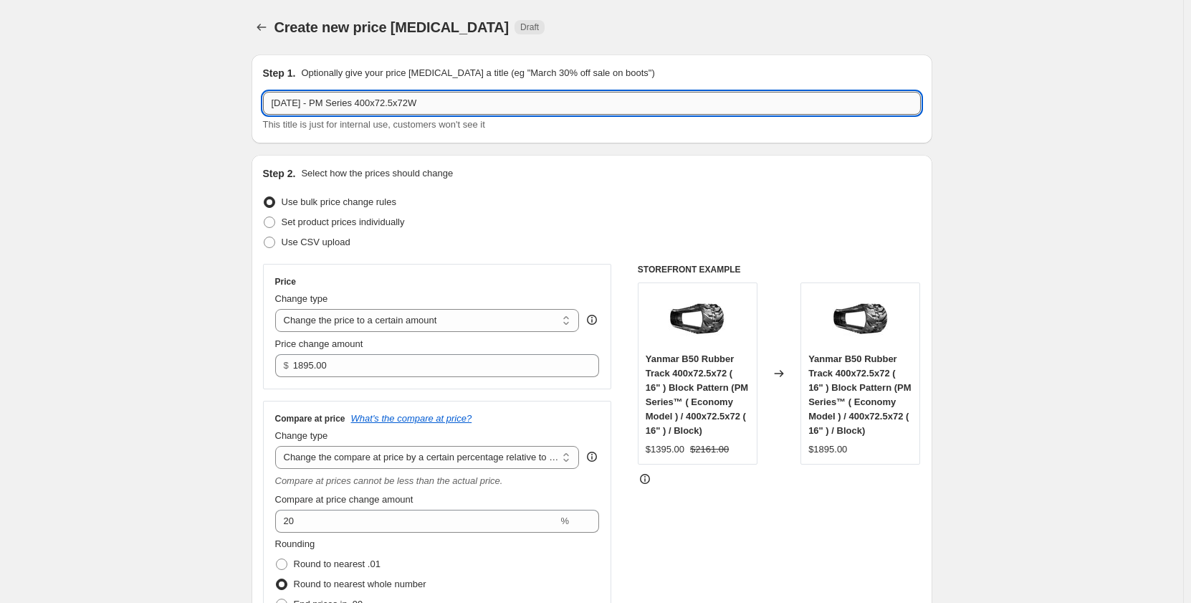
click at [432, 101] on input "[DATE] - PM Series 400x72.5x72W" at bounding box center [592, 103] width 658 height 23
type input "[DATE] - PM Series 400x72.5x76"
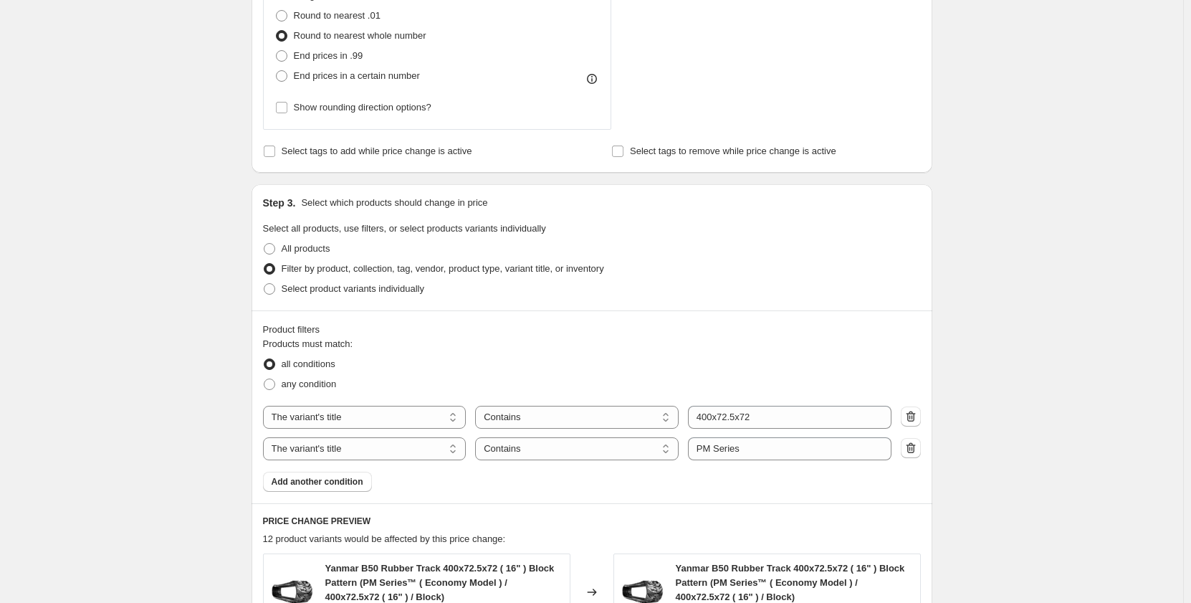
scroll to position [550, 0]
click at [761, 417] on input "400x72.5x72" at bounding box center [790, 415] width 204 height 23
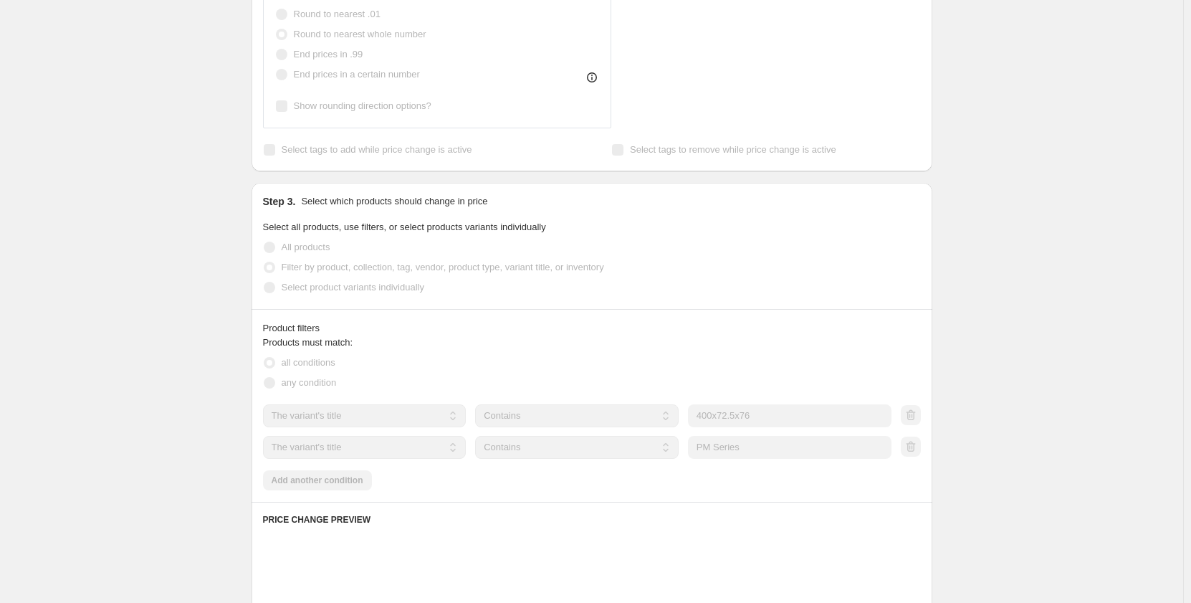
click at [93, 405] on div "Create new price [MEDICAL_DATA]. This page is ready Create new price [MEDICAL_D…" at bounding box center [592, 295] width 1184 height 1690
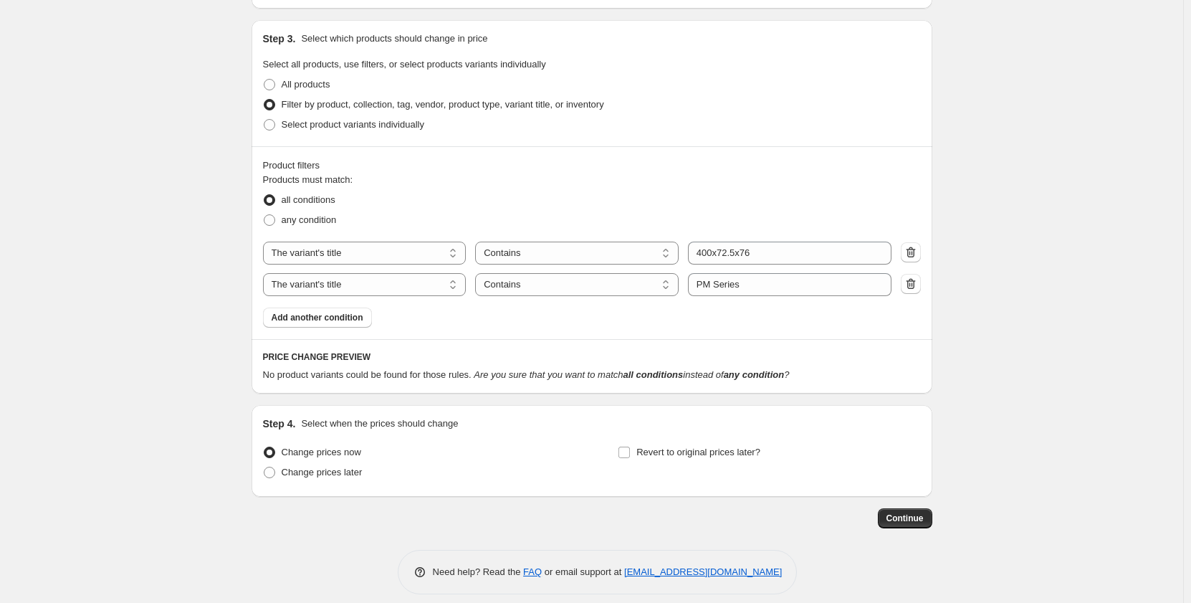
scroll to position [725, 0]
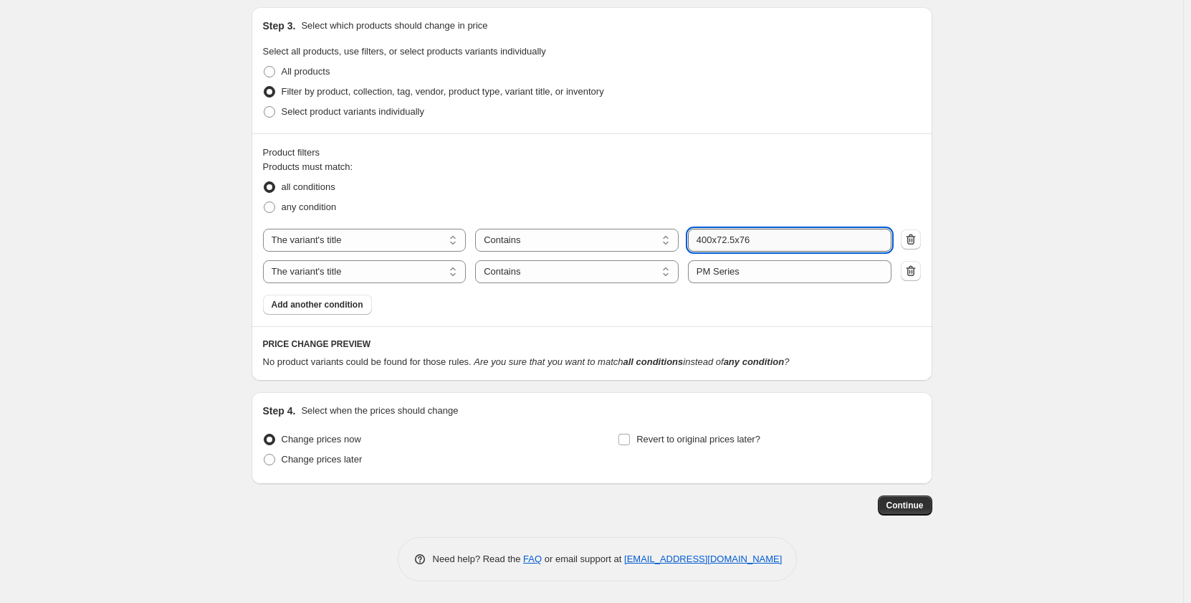
click at [761, 242] on input "400x72.5x76" at bounding box center [790, 240] width 204 height 23
type input "400x72.5x76W"
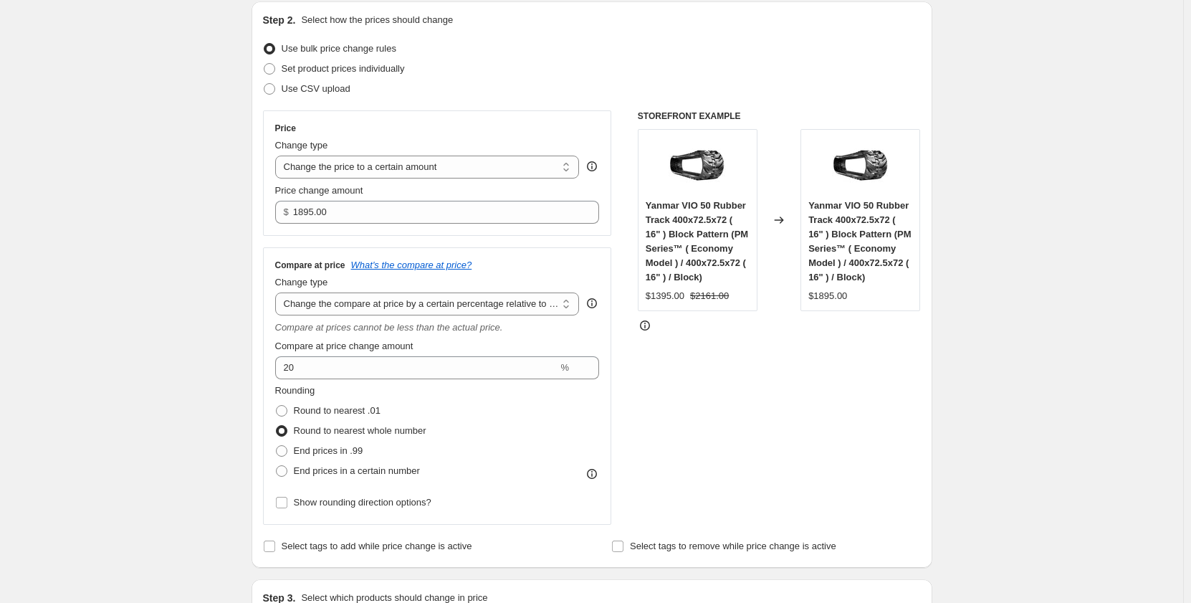
scroll to position [143, 0]
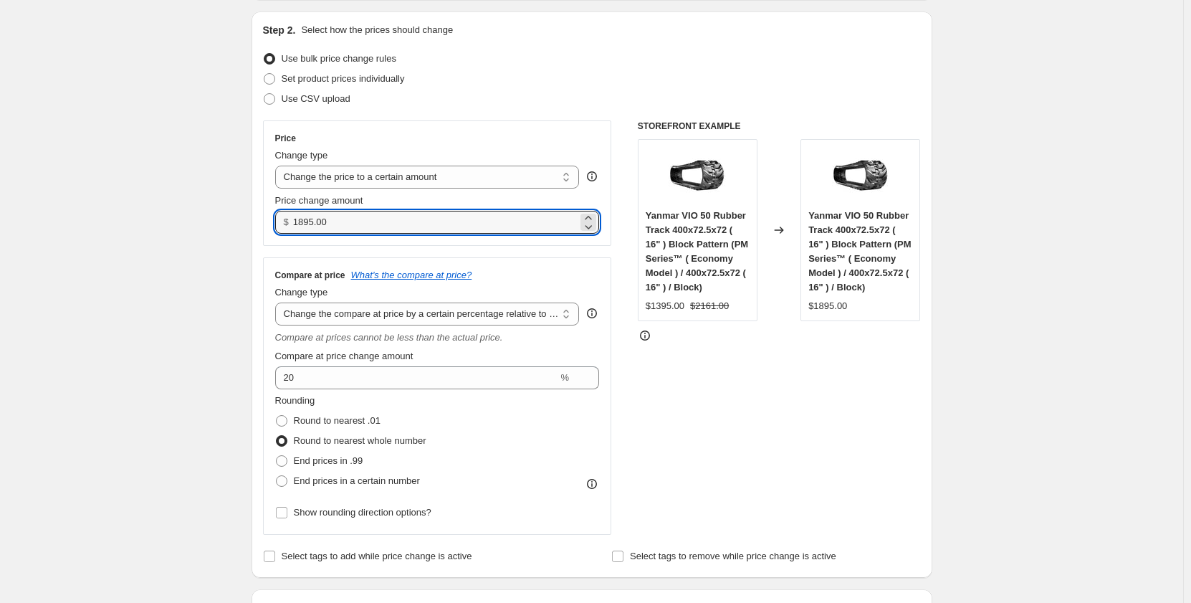
drag, startPoint x: 357, startPoint y: 222, endPoint x: 260, endPoint y: 224, distance: 97.5
click at [260, 224] on div "Step 2. Select how the prices should change Use bulk price change rules Set pro…" at bounding box center [592, 294] width 681 height 566
type input "1695.00"
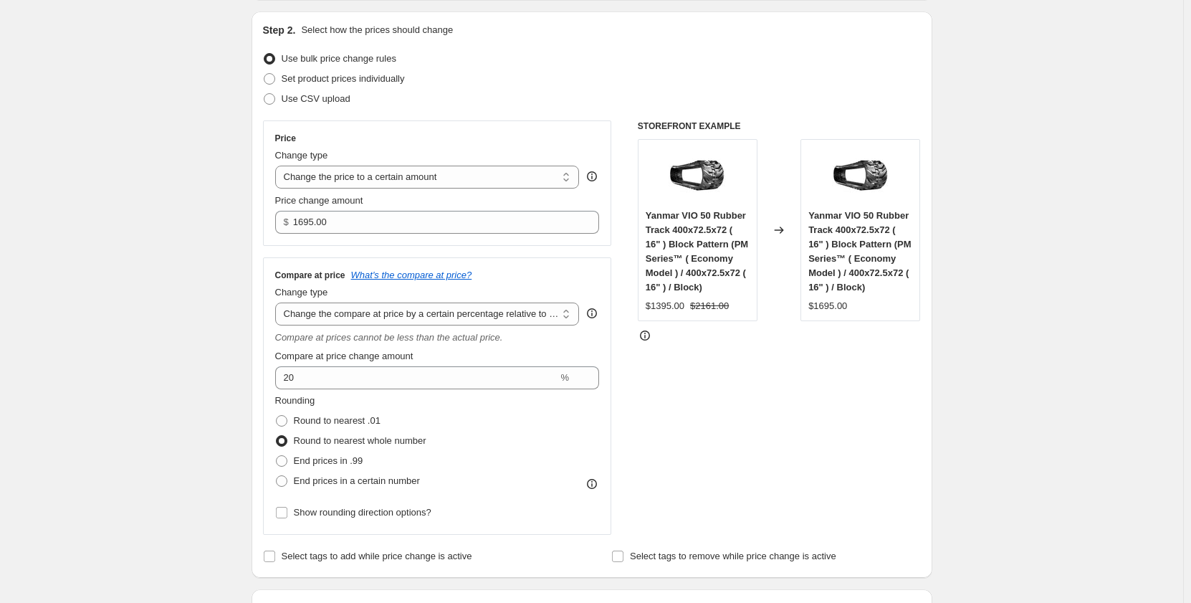
click at [133, 310] on div "Create new price [MEDICAL_DATA]. This page is ready Create new price [MEDICAL_D…" at bounding box center [592, 521] width 1184 height 1328
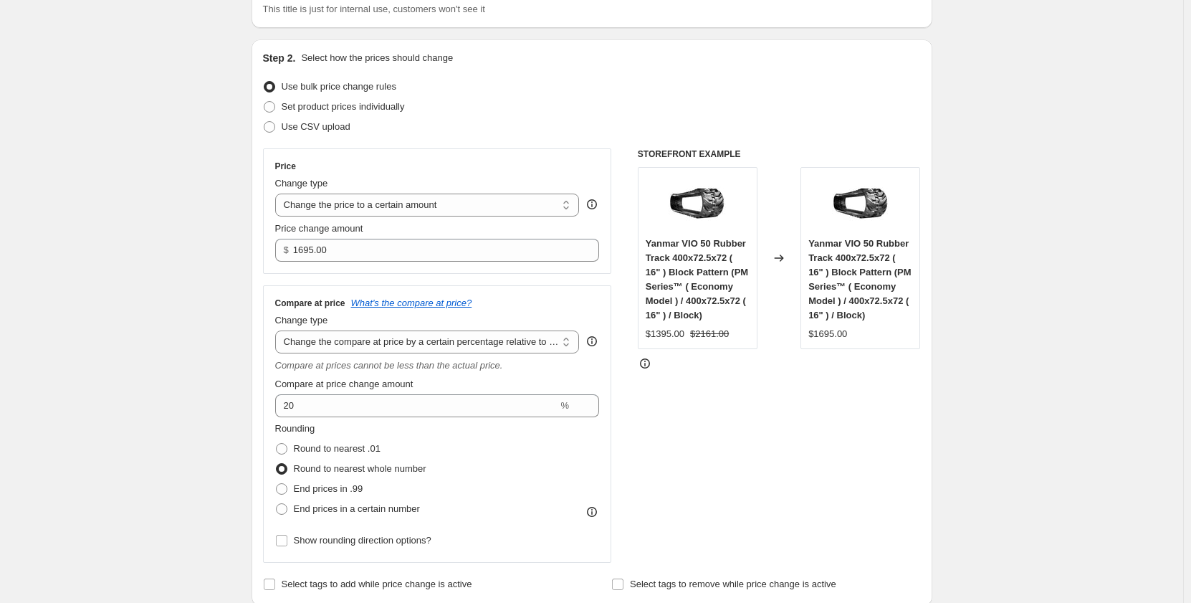
scroll to position [0, 0]
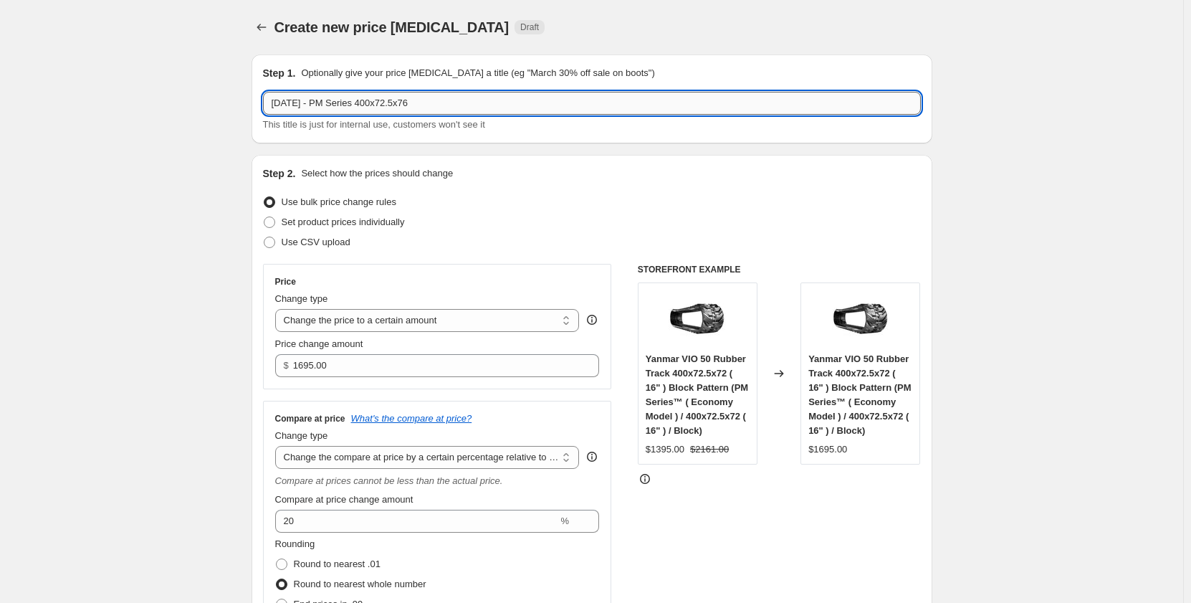
click at [436, 105] on input "[DATE] - PM Series 400x72.5x76" at bounding box center [592, 103] width 658 height 23
type input "[DATE] - PM Series 400x72.5x76W"
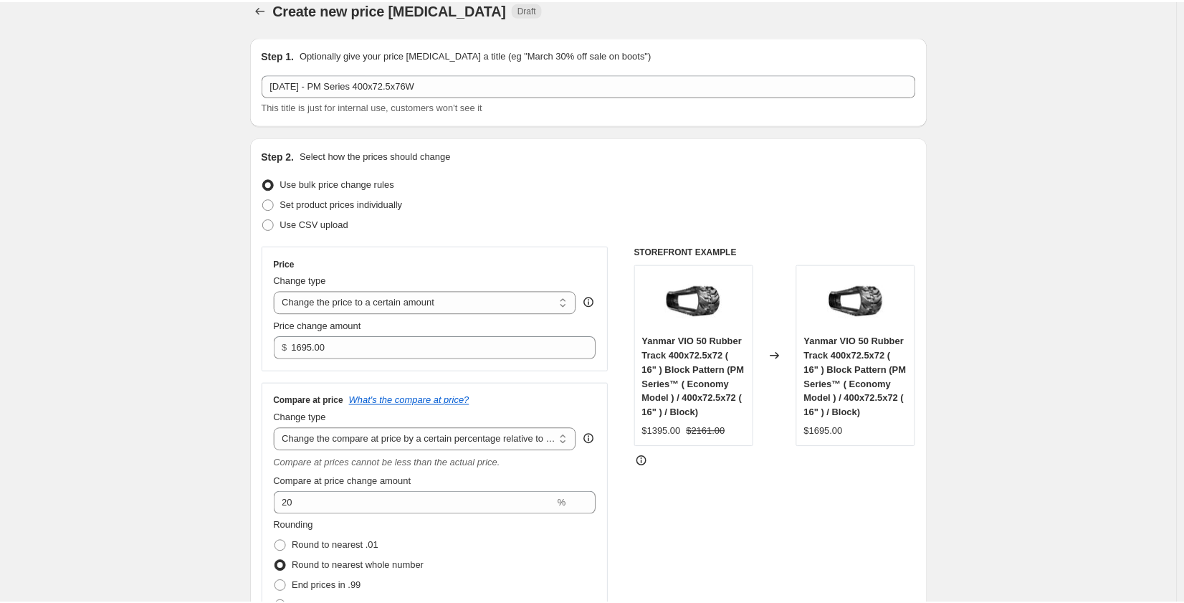
scroll to position [9, 0]
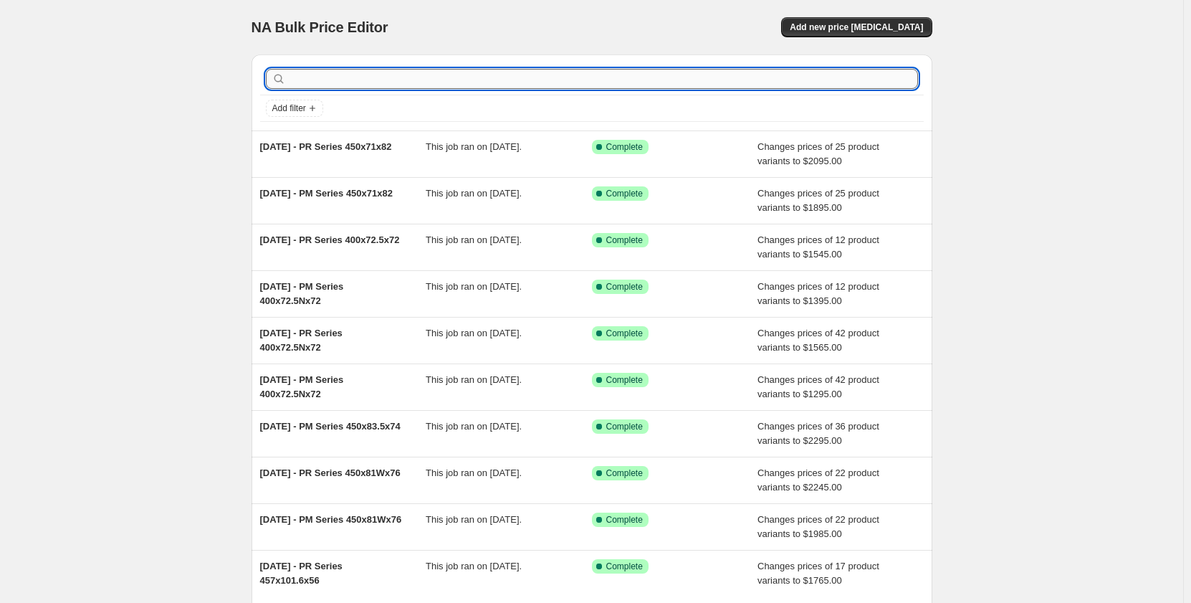
paste input "400x72.5Wx76"
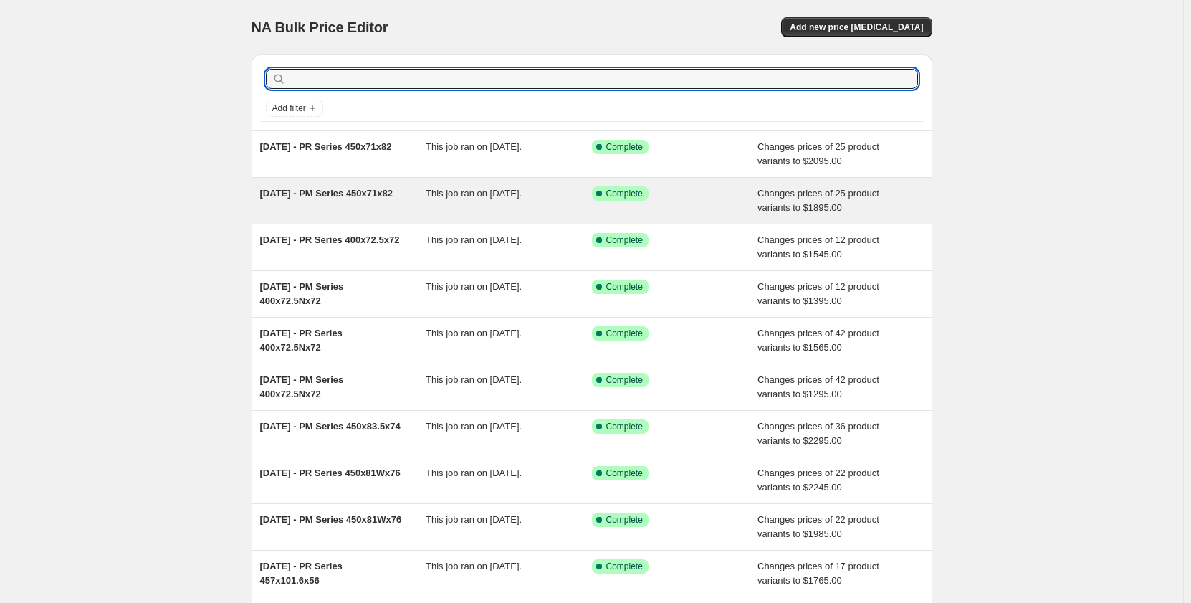
type input "400x72.5Wx76"
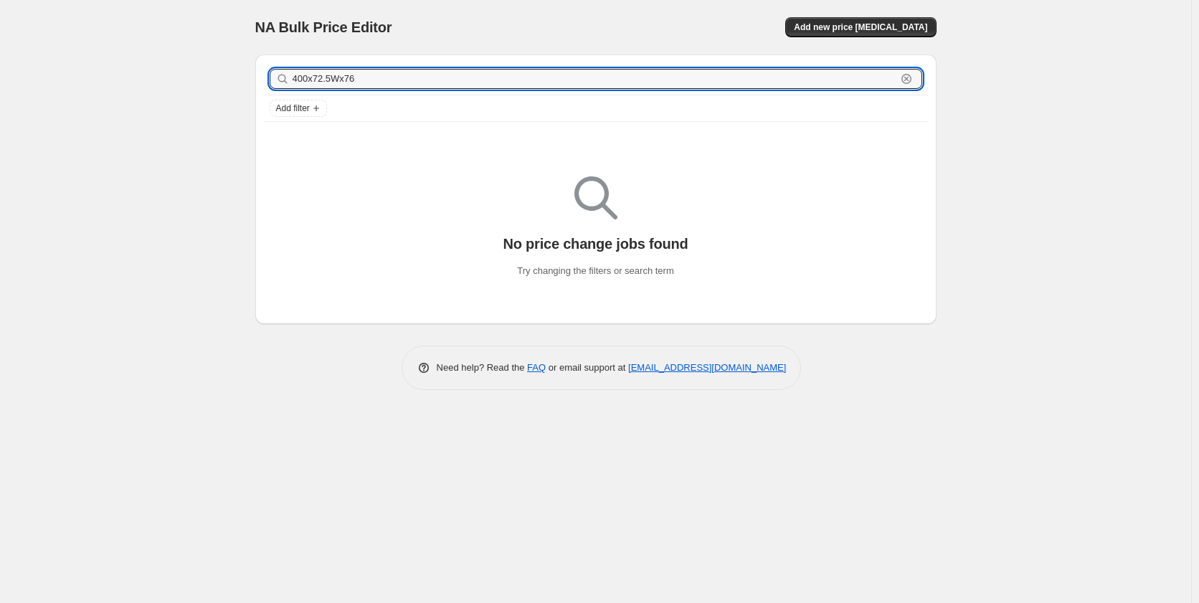
drag, startPoint x: 466, startPoint y: 70, endPoint x: 279, endPoint y: 75, distance: 187.2
click at [279, 75] on div "400x72.5Wx76 Clear" at bounding box center [596, 79] width 652 height 20
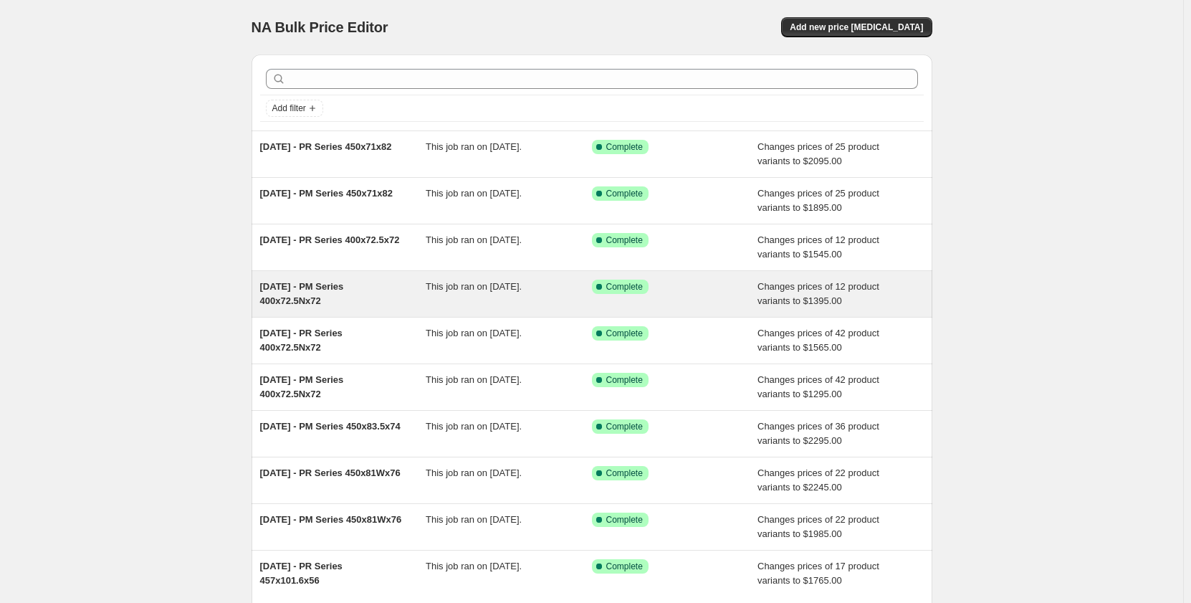
click at [344, 283] on span "[DATE] - PM Series 400x72.5Nx72" at bounding box center [302, 293] width 84 height 25
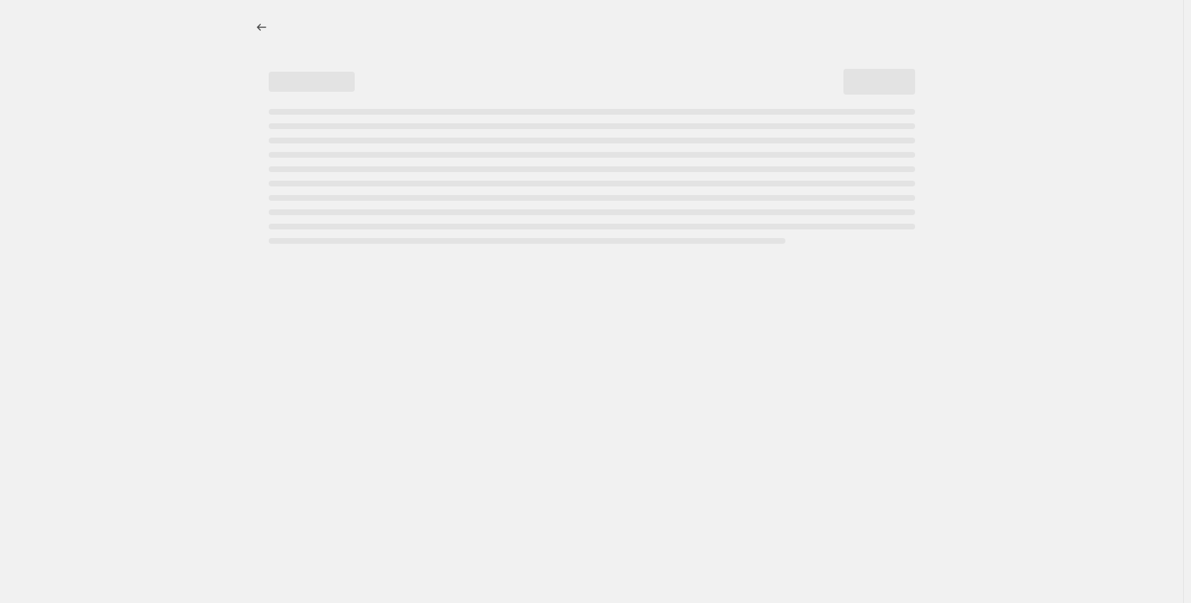
select select "pp"
select select "title"
select select "contains"
select select "title"
select select "contains"
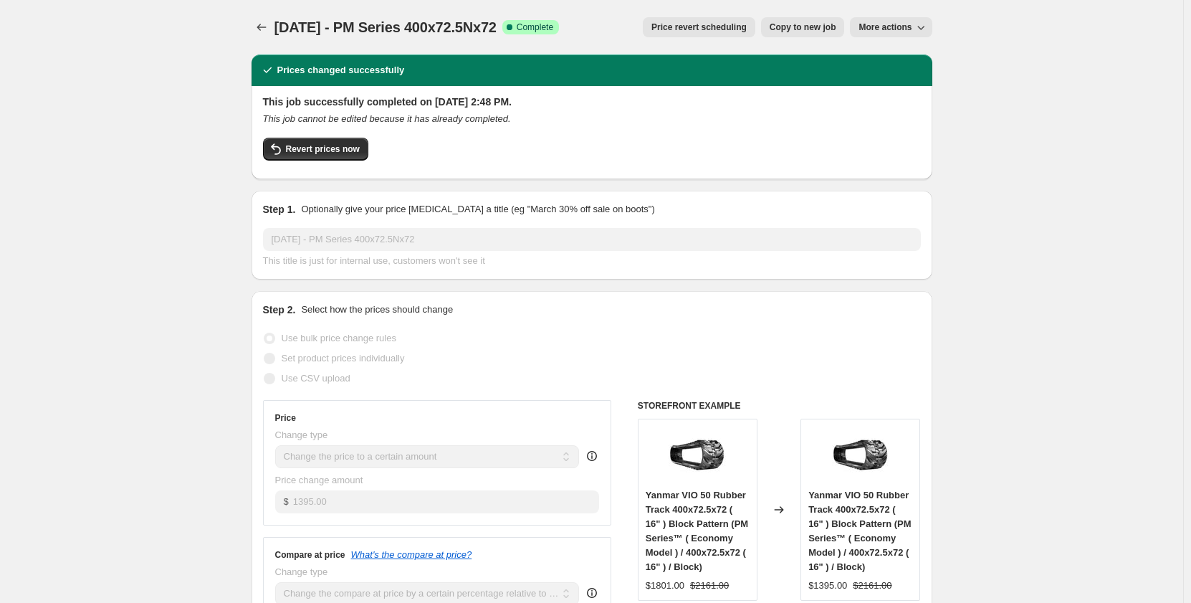
click at [794, 30] on span "Copy to new job" at bounding box center [803, 27] width 67 height 11
select select "pp"
select select "title"
select select "contains"
select select "title"
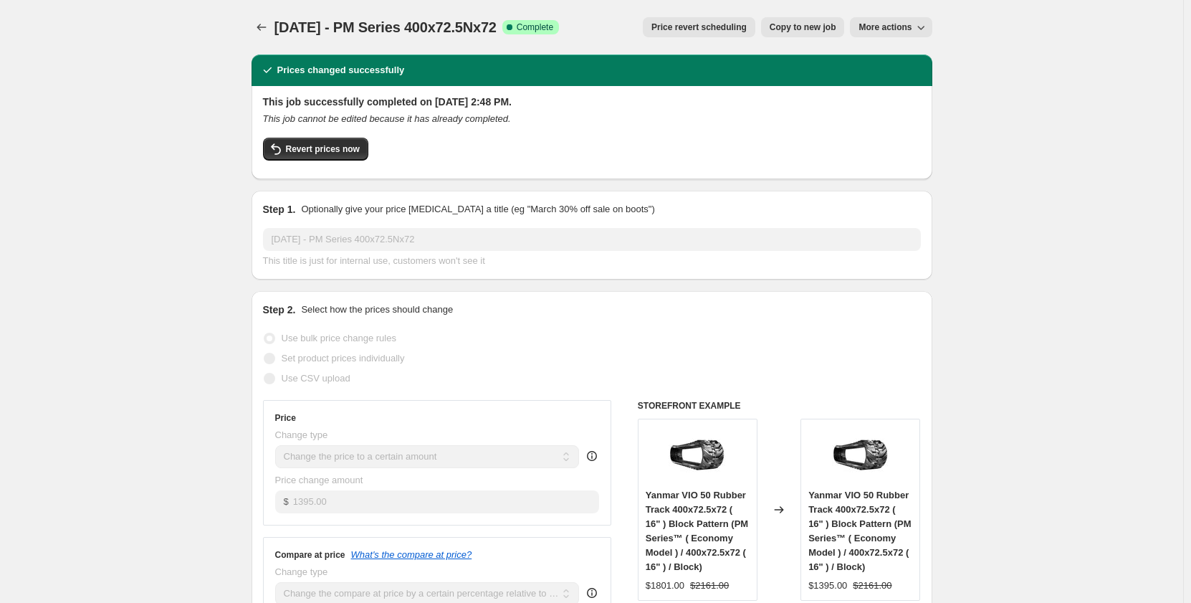
select select "contains"
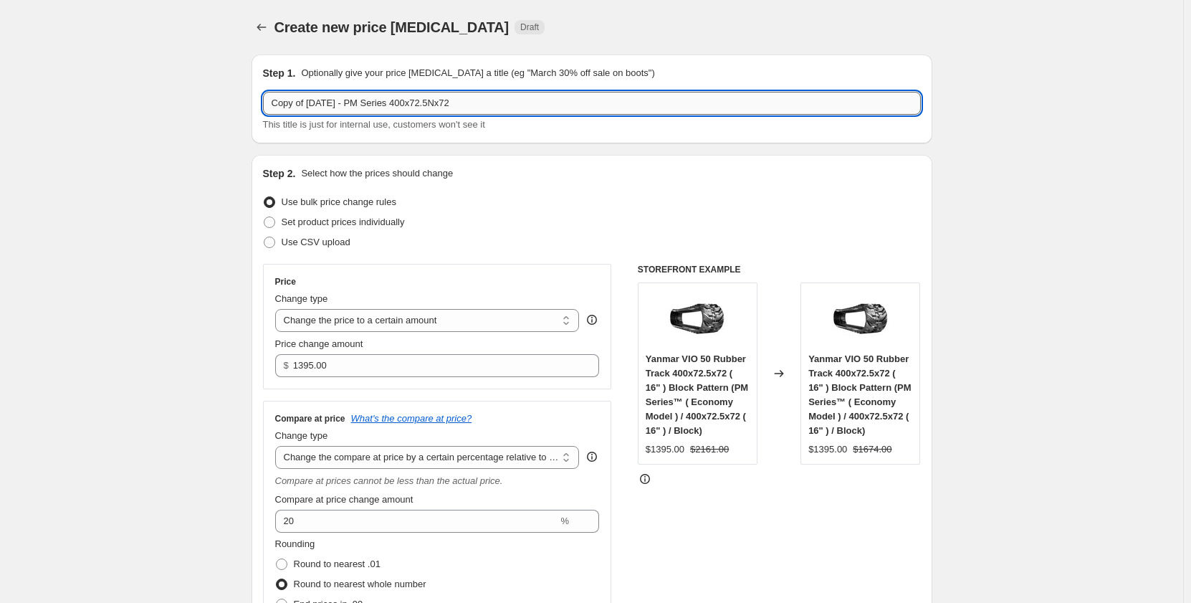
drag, startPoint x: 492, startPoint y: 107, endPoint x: 411, endPoint y: 110, distance: 81.1
click at [411, 110] on input "Copy of [DATE] - PM Series 400x72.5Nx72" at bounding box center [592, 103] width 658 height 23
paste input "Wx76"
drag, startPoint x: 314, startPoint y: 103, endPoint x: 160, endPoint y: 120, distance: 155.2
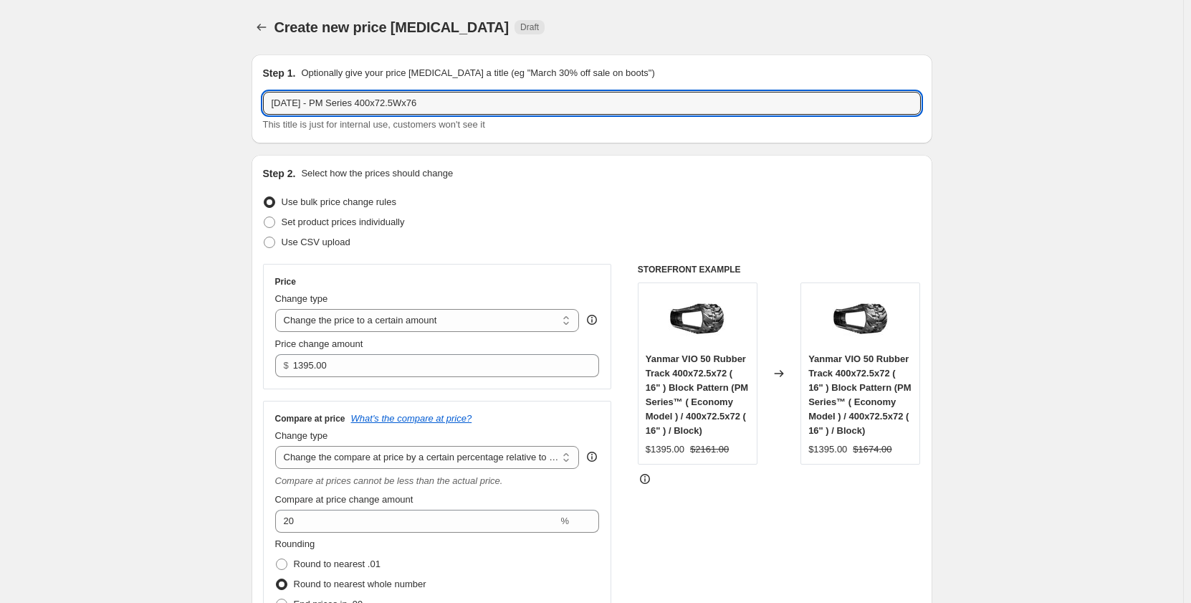
type input "Sep 2025 - PM Series 400x72.5Wx76"
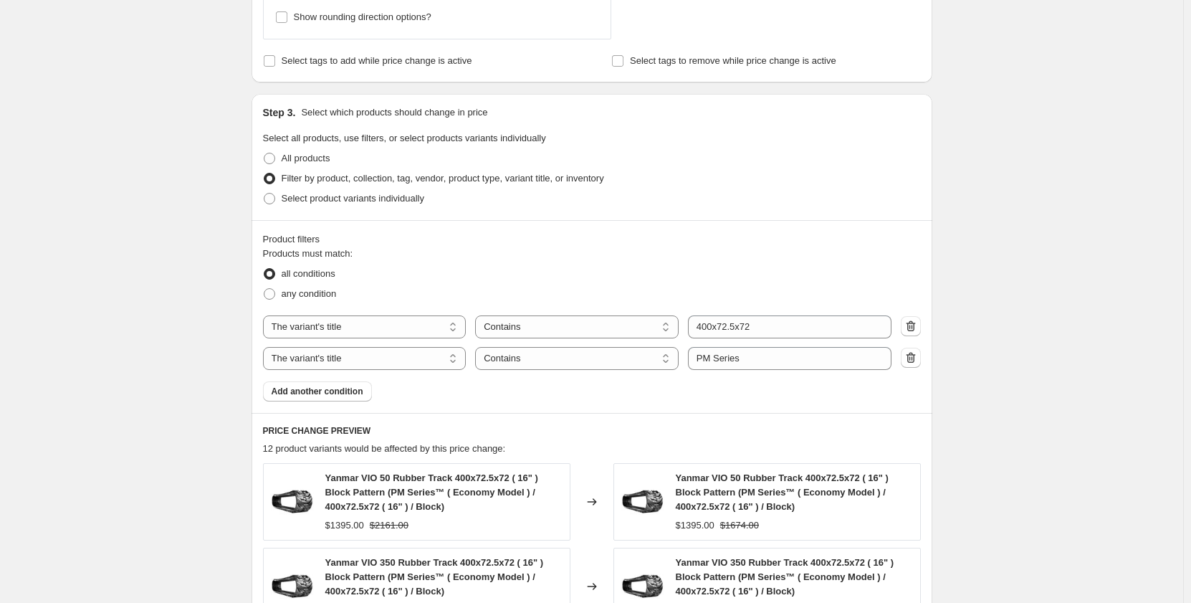
scroll to position [693, 0]
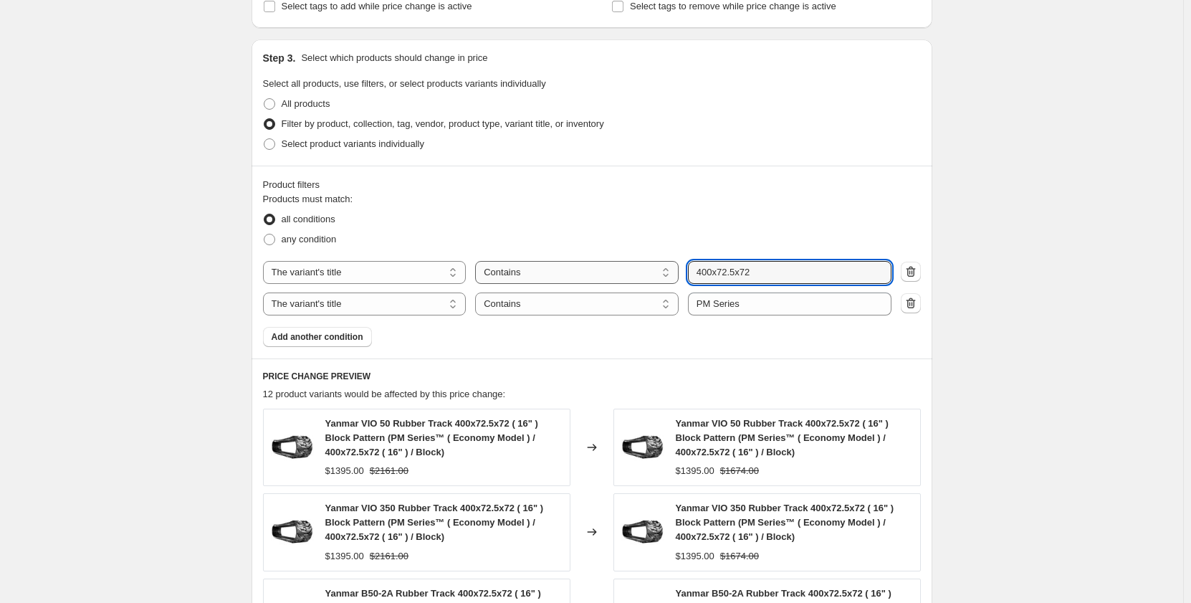
drag, startPoint x: 761, startPoint y: 278, endPoint x: 670, endPoint y: 274, distance: 90.4
click at [670, 274] on div "The product The product's collection The product's tag The product's vendor The…" at bounding box center [577, 272] width 629 height 23
paste input "Wx76"
type input "400x72.5Wx76"
click at [181, 308] on div "Create new price change job. This page is ready Create new price change job Dra…" at bounding box center [592, 199] width 1184 height 1784
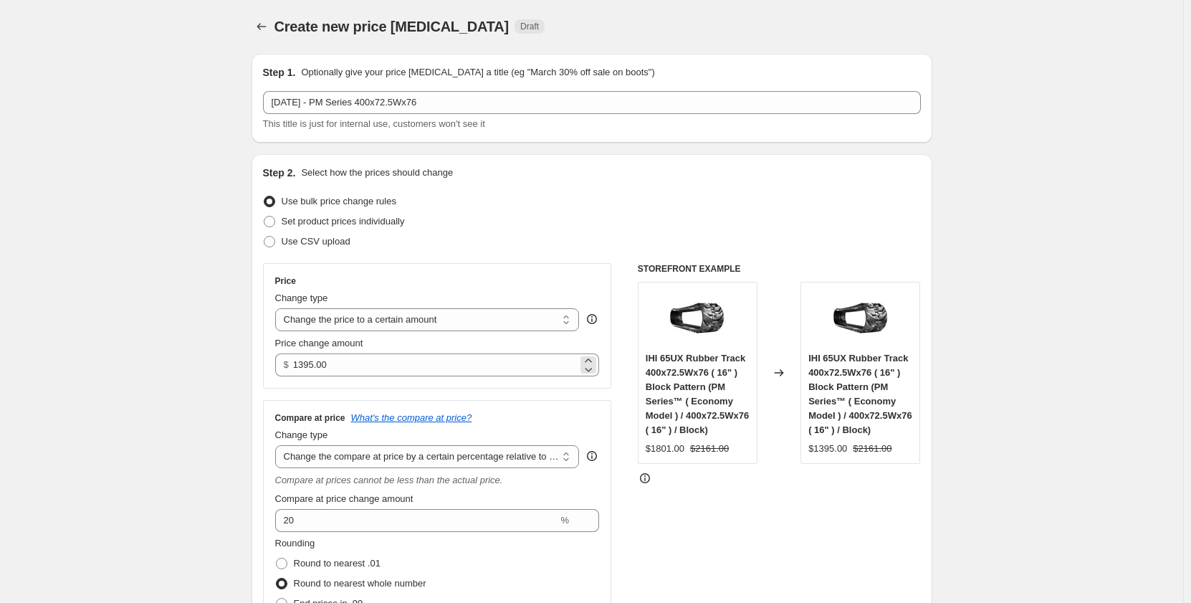
scroll to position [0, 0]
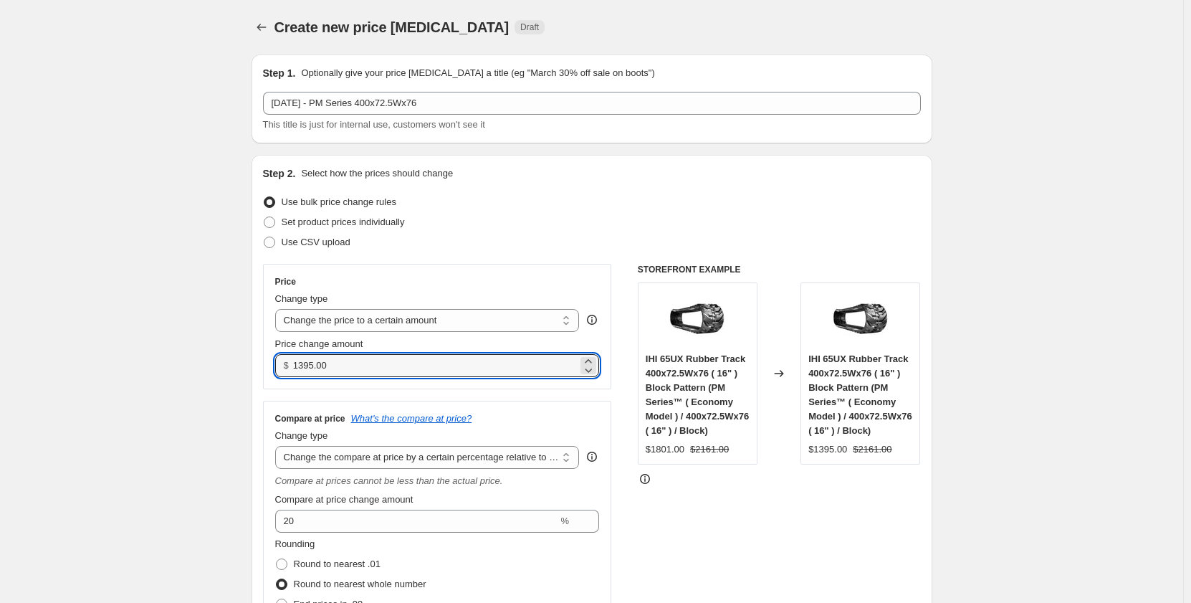
drag, startPoint x: 333, startPoint y: 367, endPoint x: 277, endPoint y: 372, distance: 55.4
click at [277, 372] on div "Price Change type Change the price to a certain amount Change the price by a ce…" at bounding box center [437, 326] width 349 height 125
click at [437, 367] on input "1395.00" at bounding box center [435, 365] width 285 height 23
drag, startPoint x: 437, startPoint y: 367, endPoint x: 241, endPoint y: 363, distance: 195.7
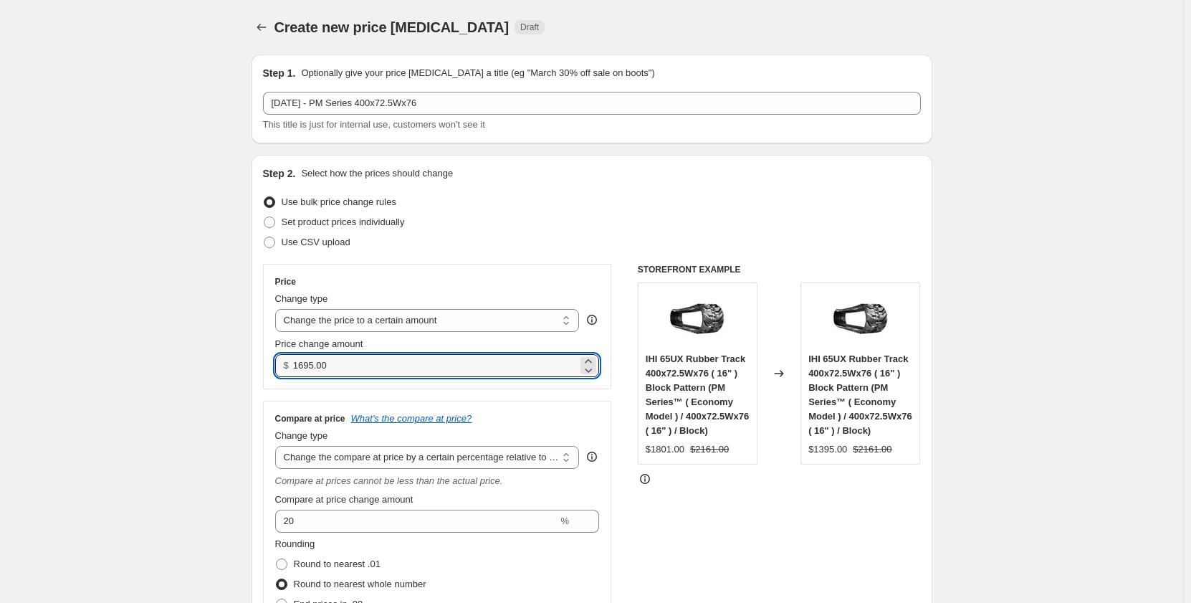
type input "1695.00"
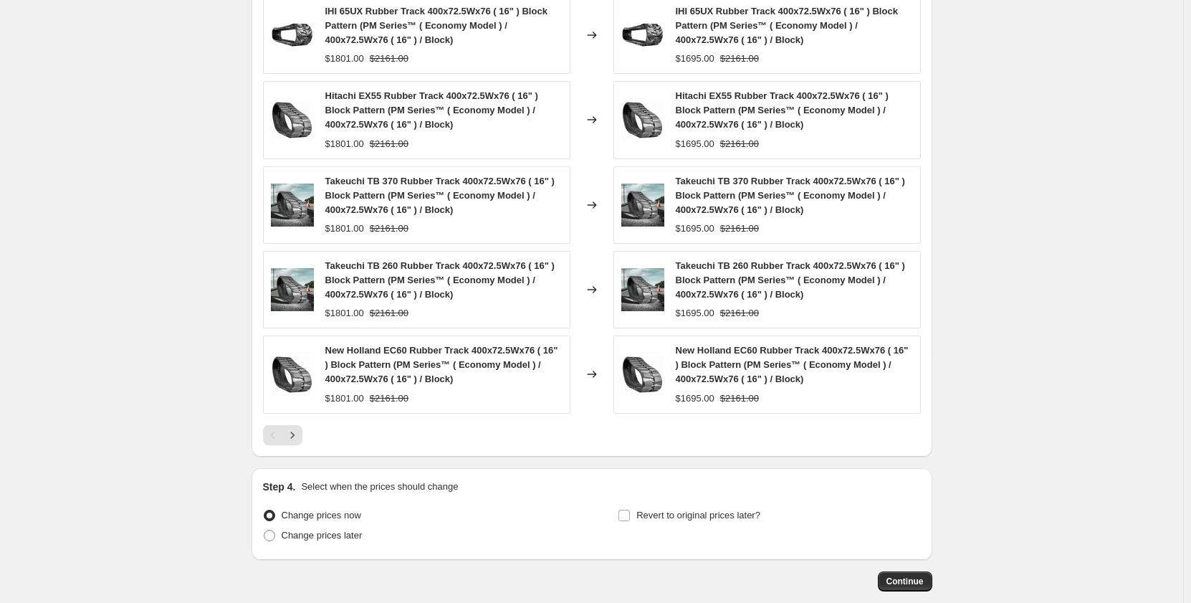
scroll to position [1181, 0]
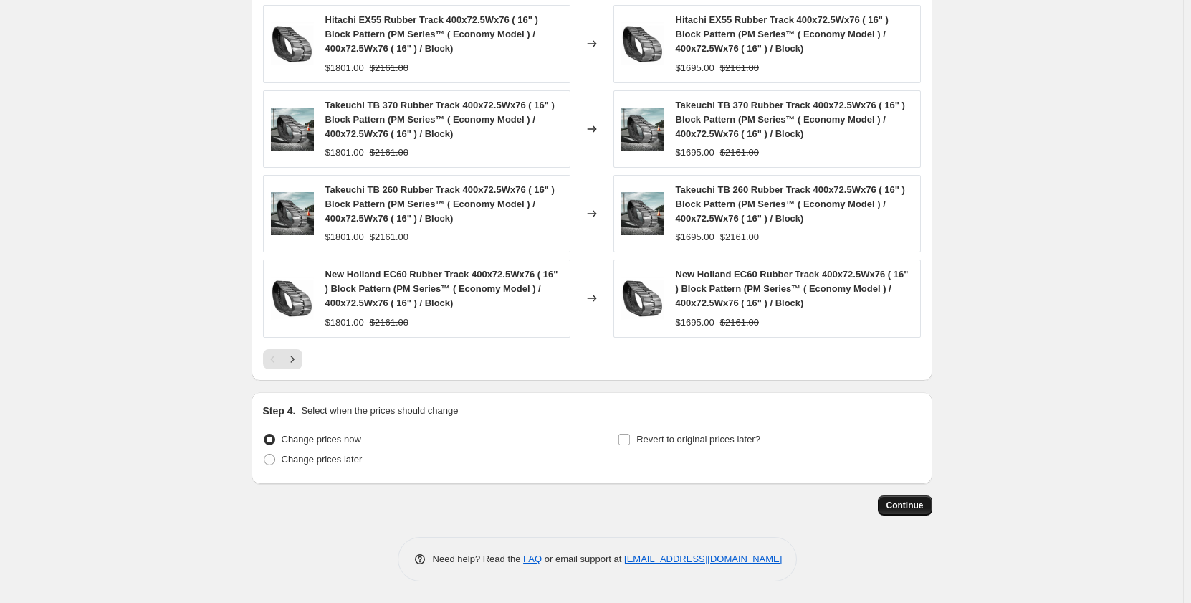
click at [905, 500] on span "Continue" at bounding box center [905, 505] width 37 height 11
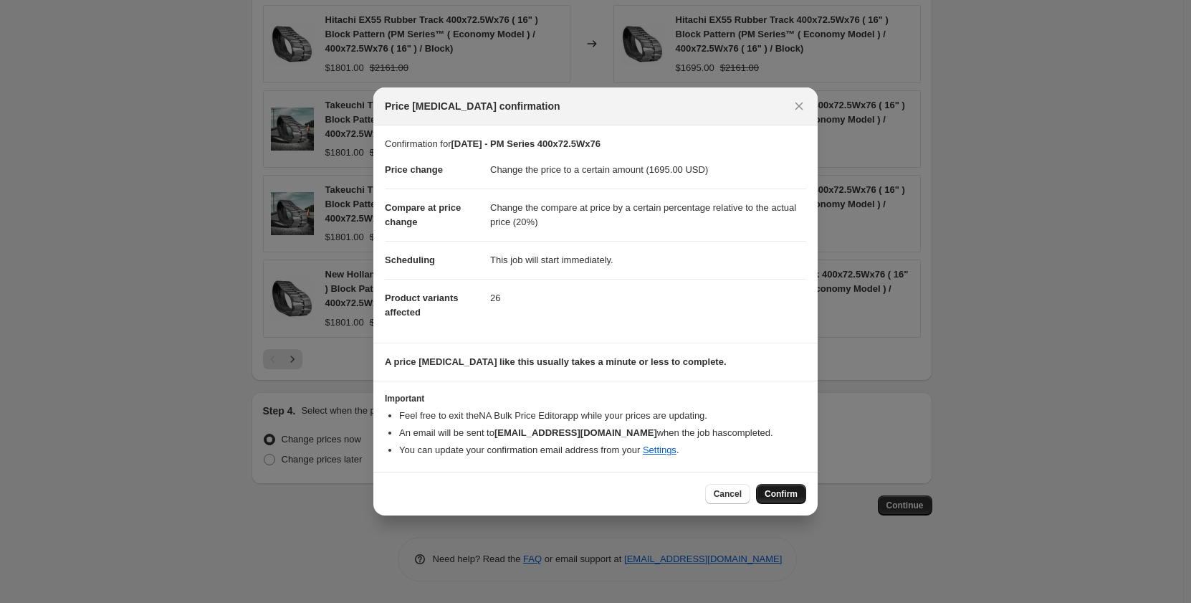
click at [774, 493] on span "Confirm" at bounding box center [781, 493] width 33 height 11
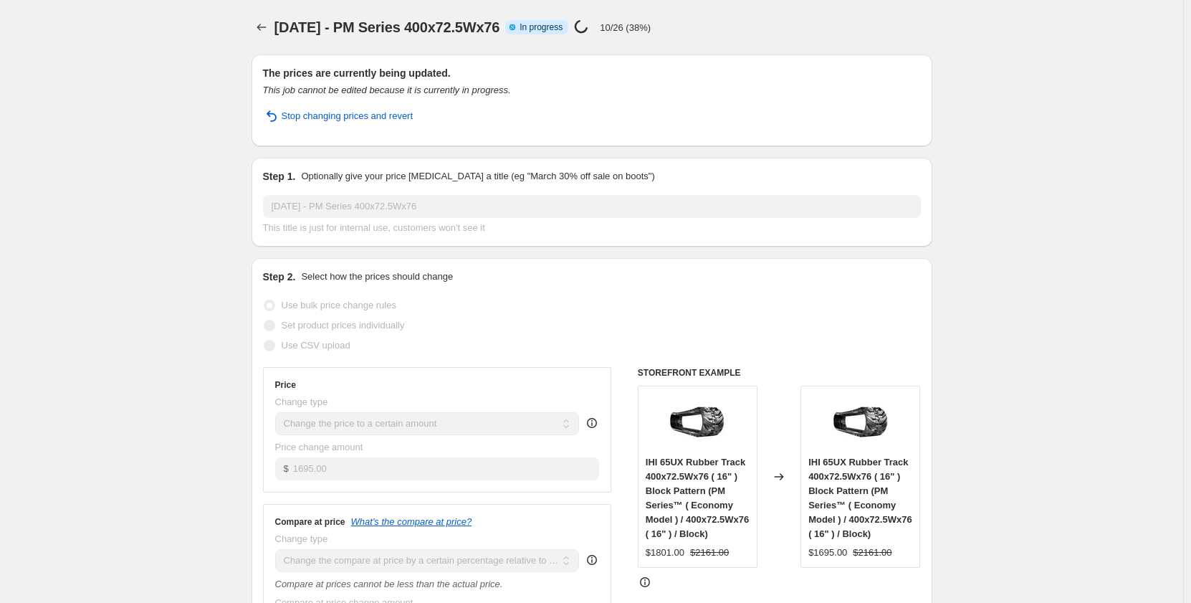
select select "pp"
select select "title"
select select "contains"
select select "title"
select select "contains"
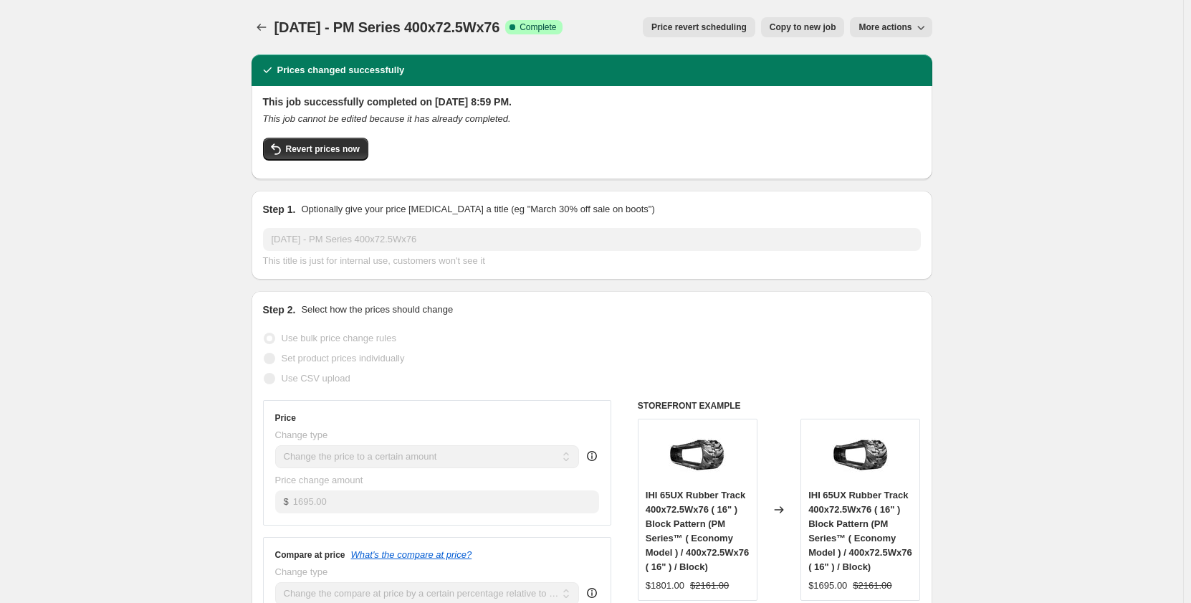
click at [814, 30] on span "Copy to new job" at bounding box center [803, 27] width 67 height 11
select select "pp"
select select "title"
select select "contains"
select select "title"
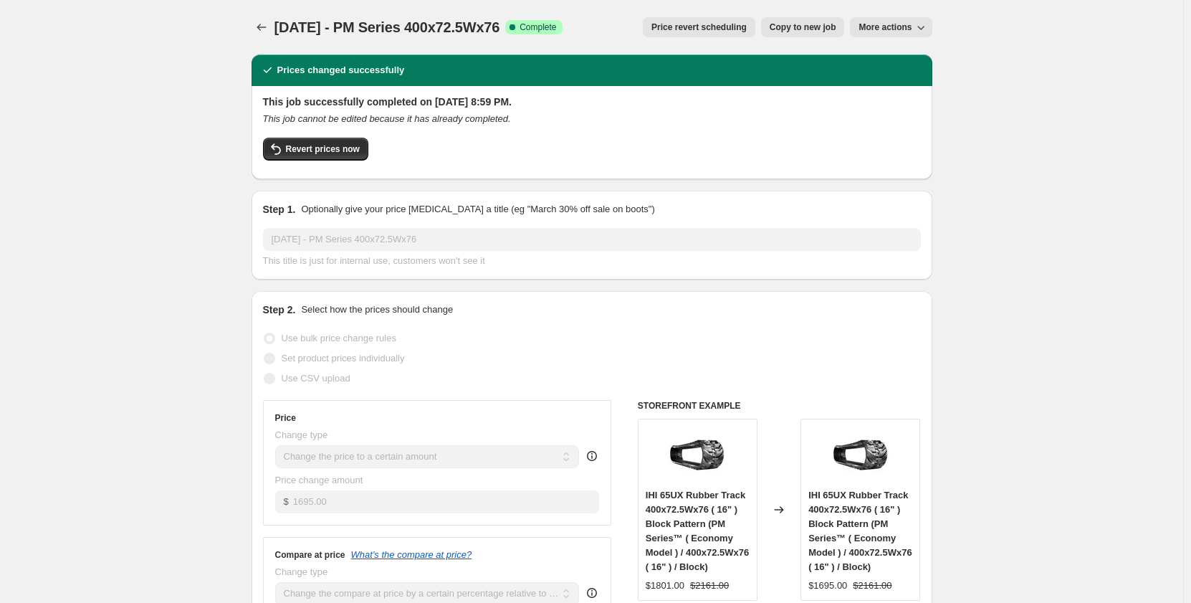
select select "contains"
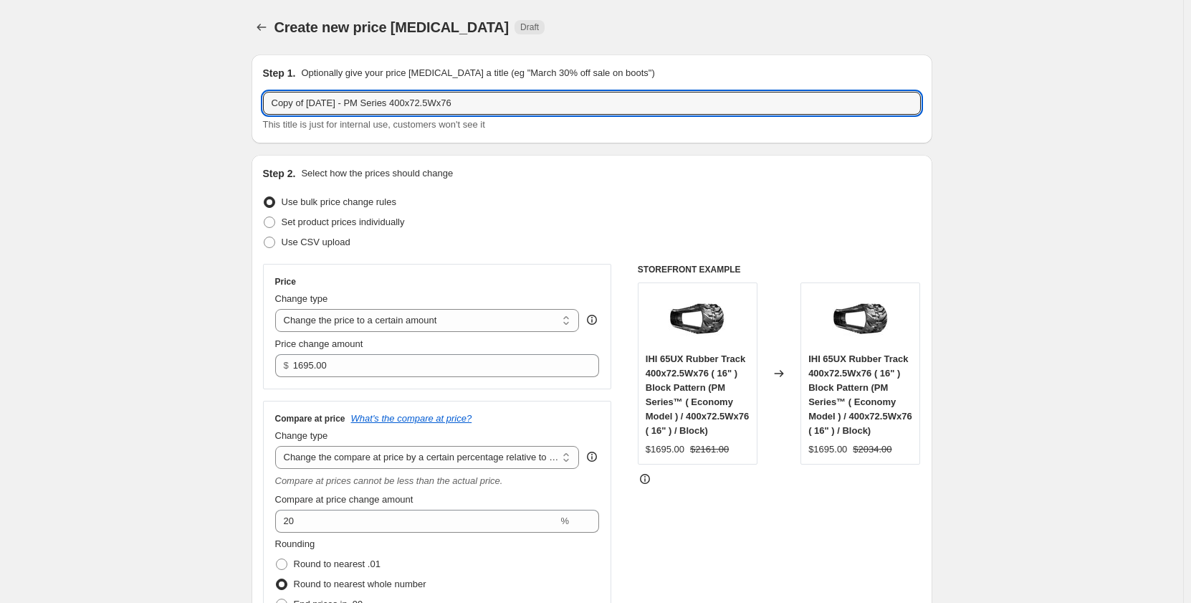
drag, startPoint x: 312, startPoint y: 101, endPoint x: 185, endPoint y: 122, distance: 128.6
click at [339, 100] on input "Sep 2025 - PM Series 400x72.5Wx76" at bounding box center [592, 103] width 658 height 23
click at [464, 107] on input "Sep 2025 - PR Series 400x72.5Wx76" at bounding box center [592, 103] width 658 height 23
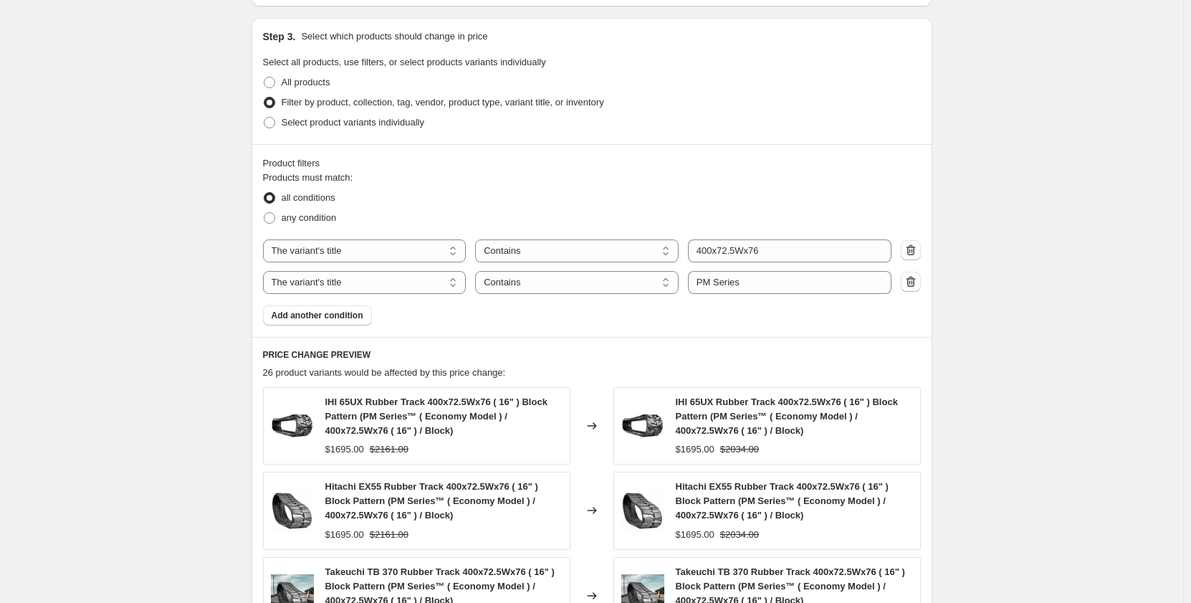
scroll to position [717, 0]
type input "Sep 2025 - PR Series 400x72.5Wx76"
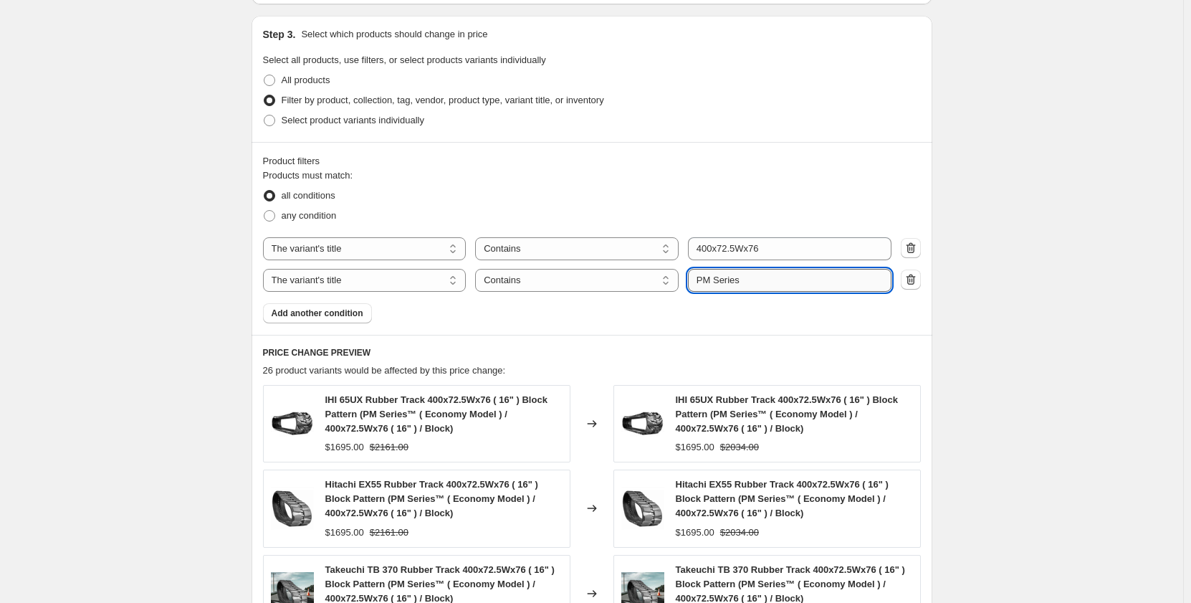
click at [708, 274] on input "PM Series" at bounding box center [790, 280] width 204 height 23
type input "PR Series"
click at [166, 271] on div "Create new price change job. This page is ready Create new price change job Dra…" at bounding box center [592, 175] width 1184 height 1784
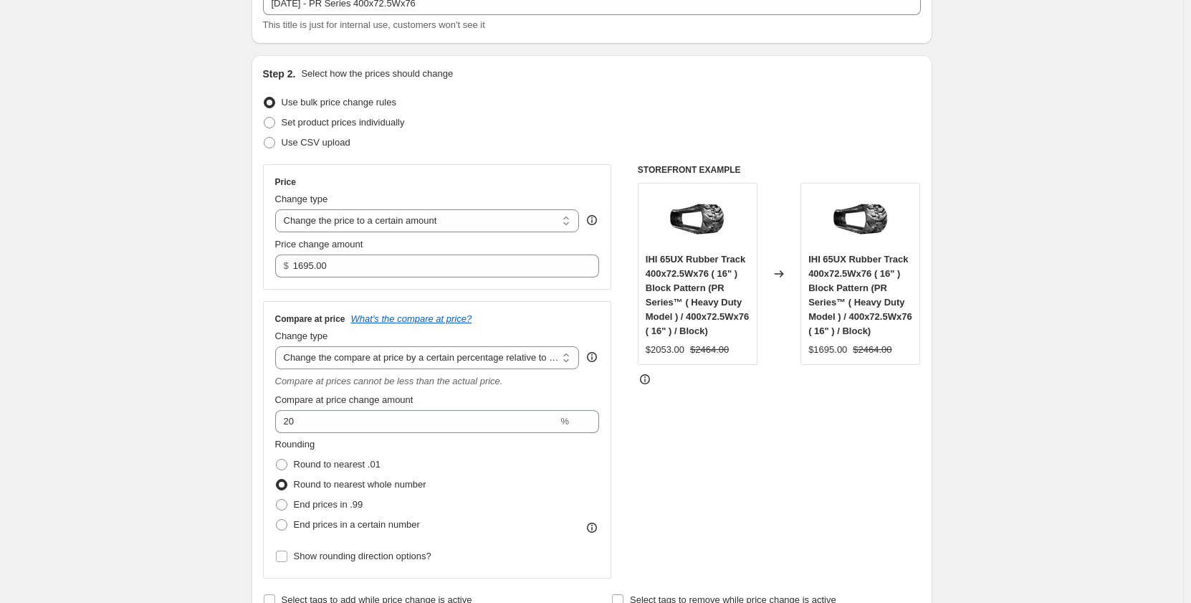
scroll to position [95, 0]
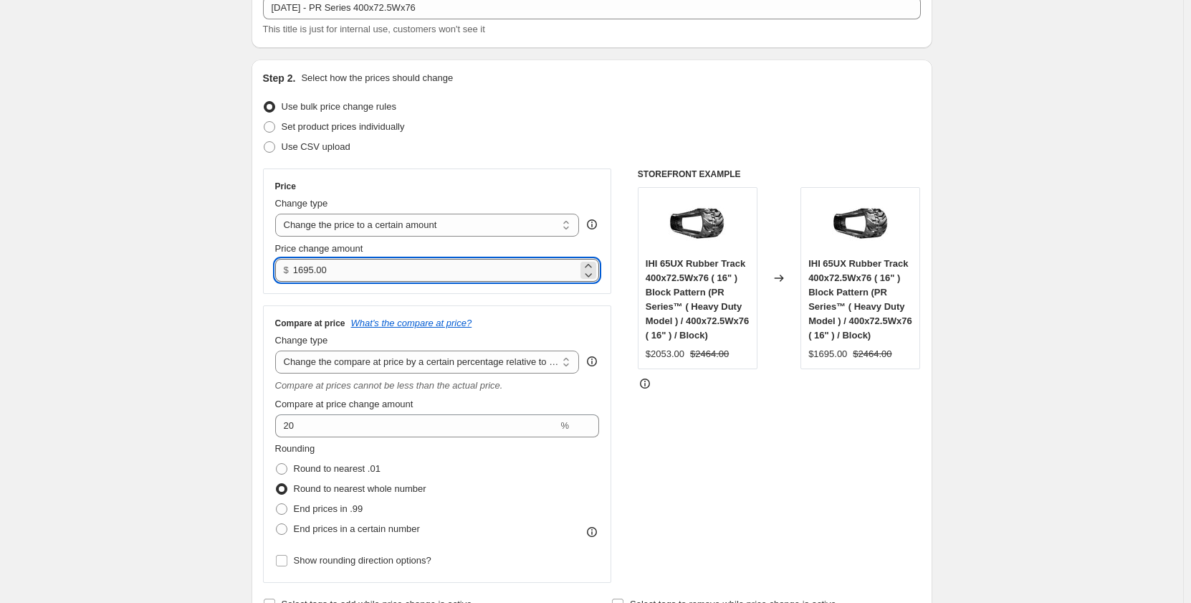
click at [301, 270] on input "1695.00" at bounding box center [435, 270] width 285 height 23
click at [303, 272] on input "1985.00" at bounding box center [435, 270] width 285 height 23
click at [305, 275] on input "1885.00" at bounding box center [435, 270] width 285 height 23
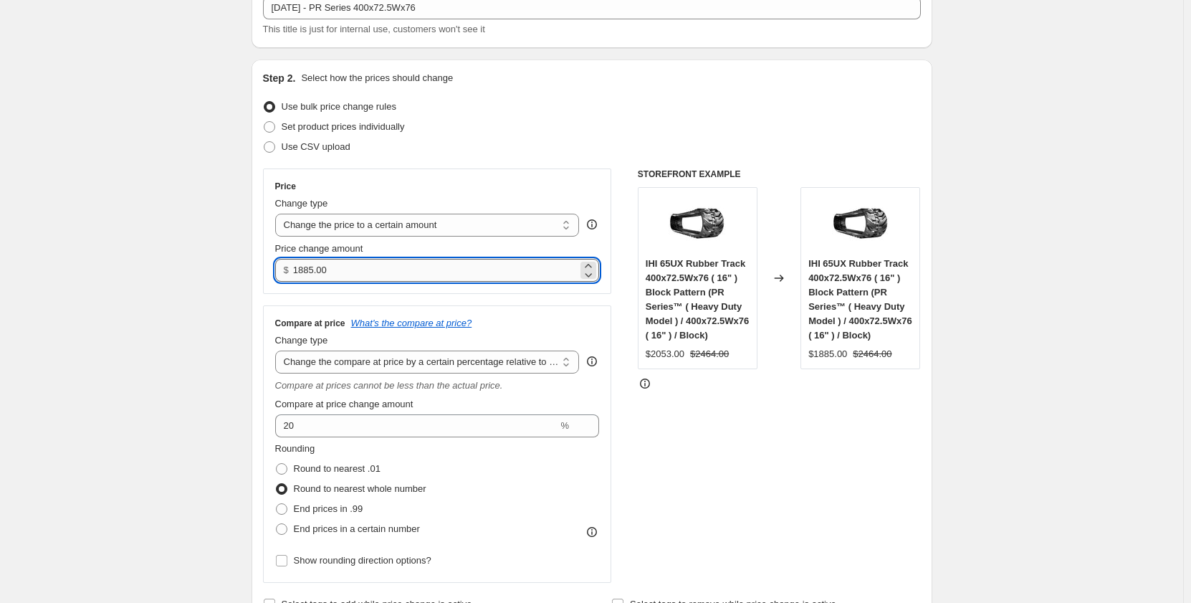
drag, startPoint x: 313, startPoint y: 272, endPoint x: 303, endPoint y: 277, distance: 10.3
click at [303, 277] on input "1885.00" at bounding box center [435, 270] width 285 height 23
click at [304, 274] on input "1945.00" at bounding box center [435, 270] width 285 height 23
type input "1865.00"
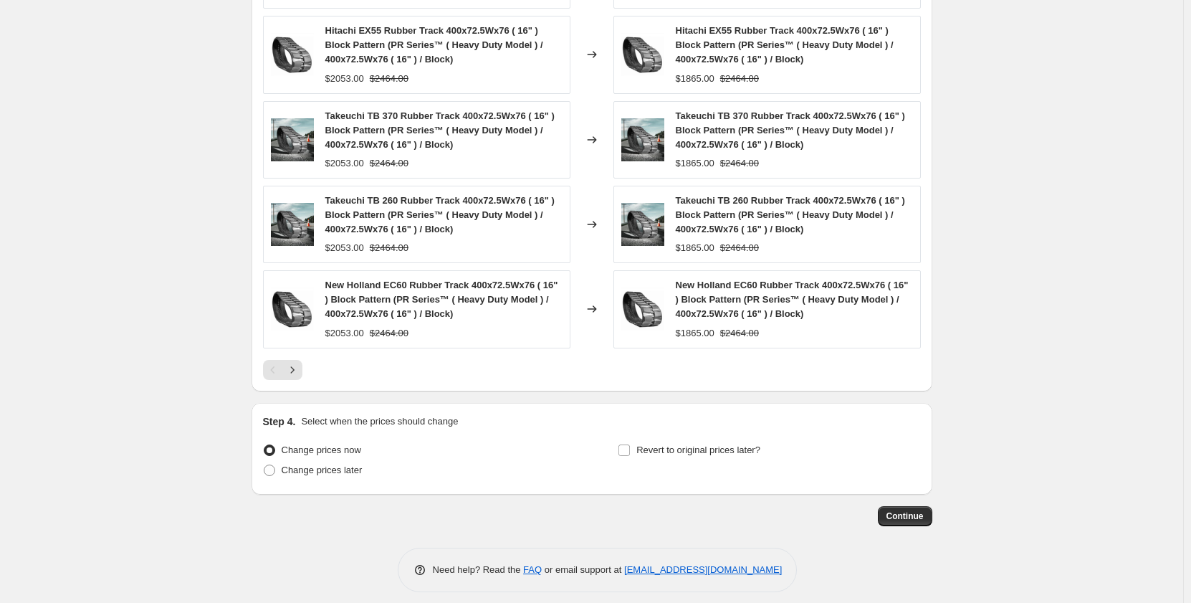
scroll to position [1181, 0]
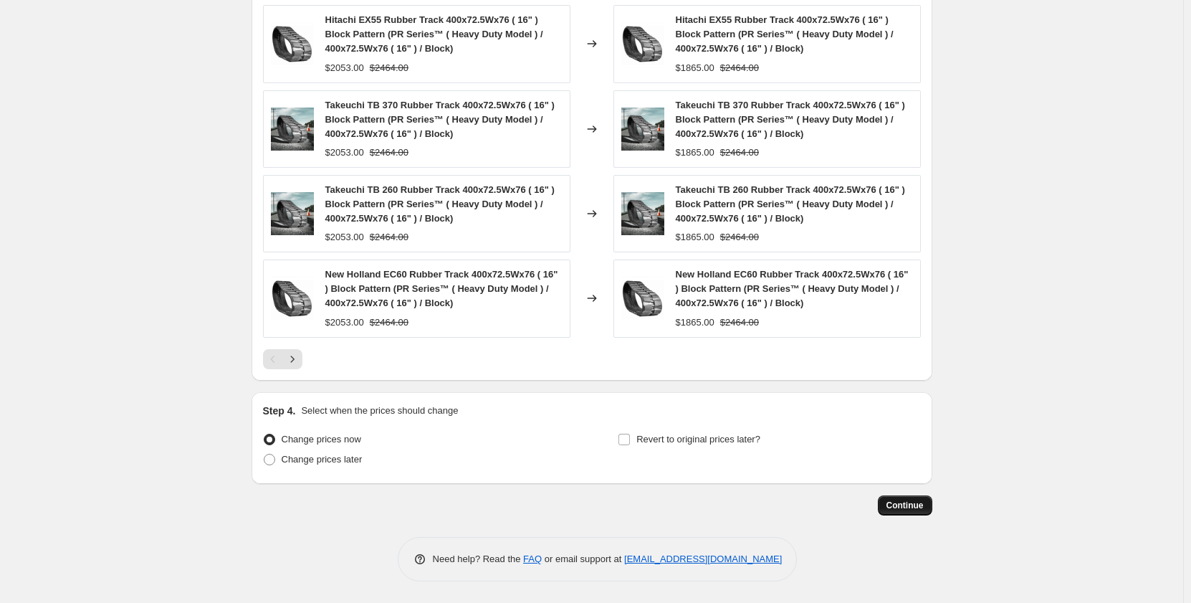
click at [915, 504] on span "Continue" at bounding box center [905, 505] width 37 height 11
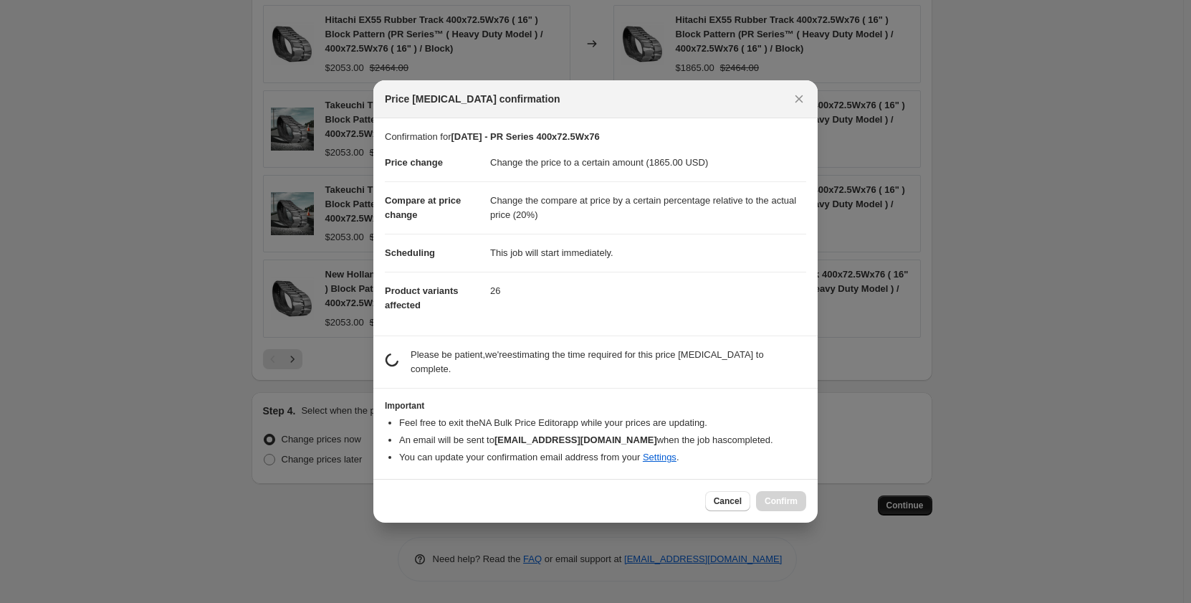
scroll to position [0, 0]
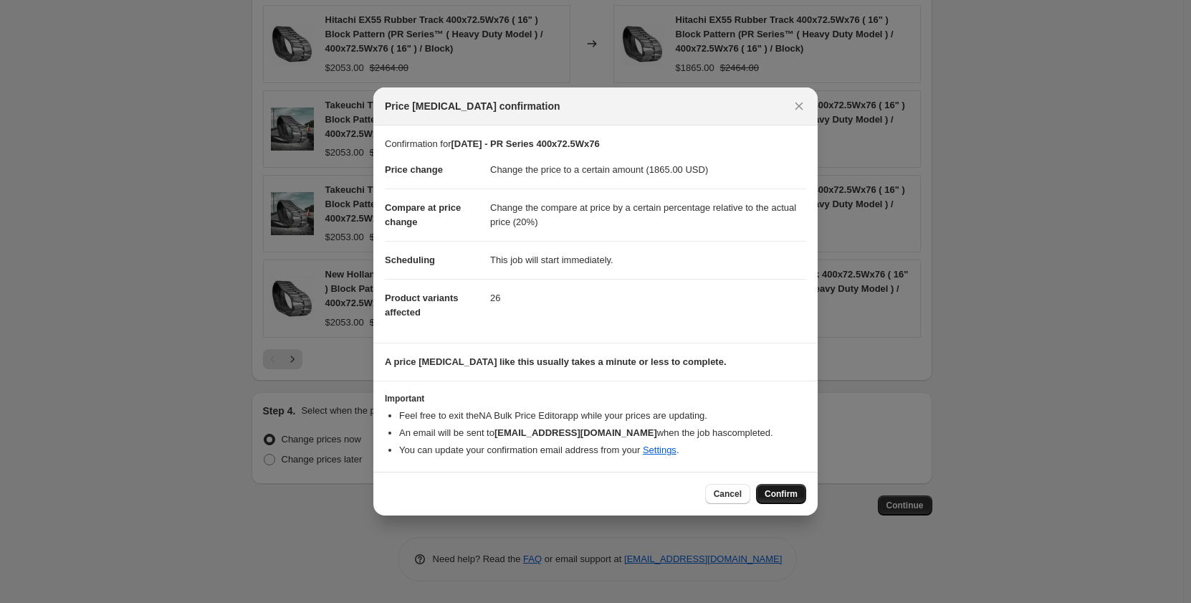
click at [792, 492] on span "Confirm" at bounding box center [781, 493] width 33 height 11
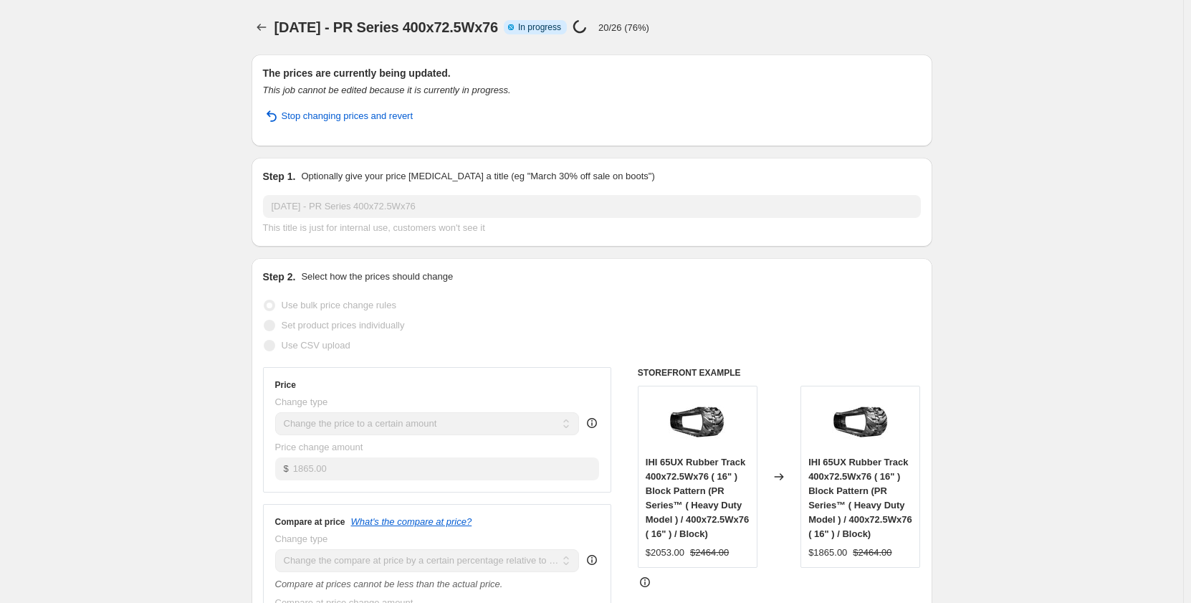
select select "pp"
select select "title"
select select "contains"
select select "title"
select select "contains"
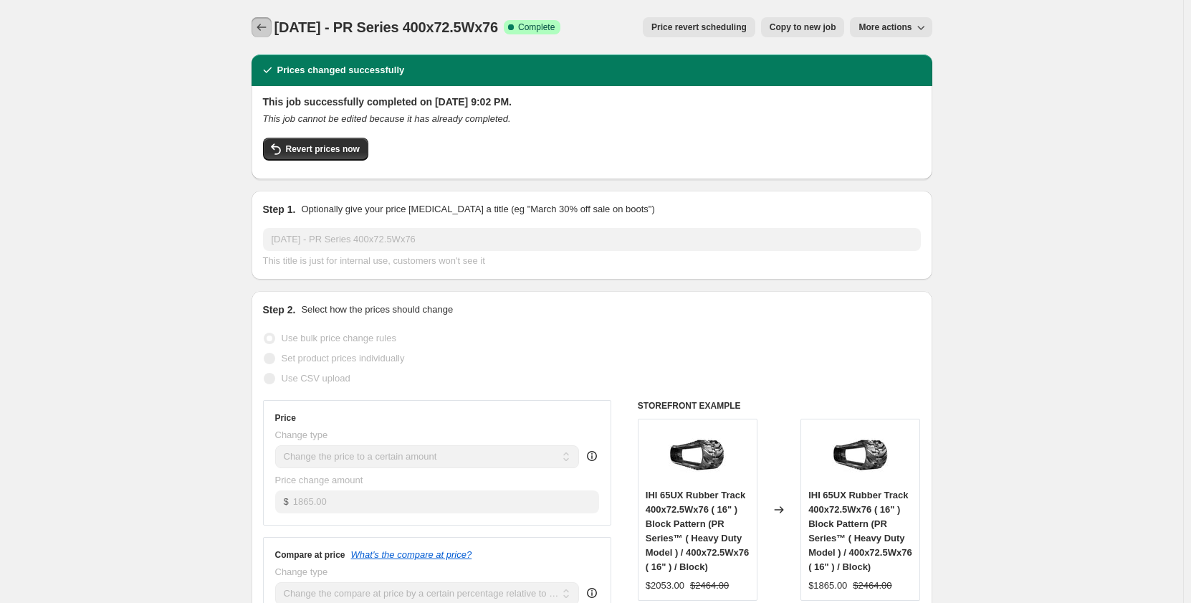
click at [261, 31] on icon "Price change jobs" at bounding box center [261, 27] width 14 height 14
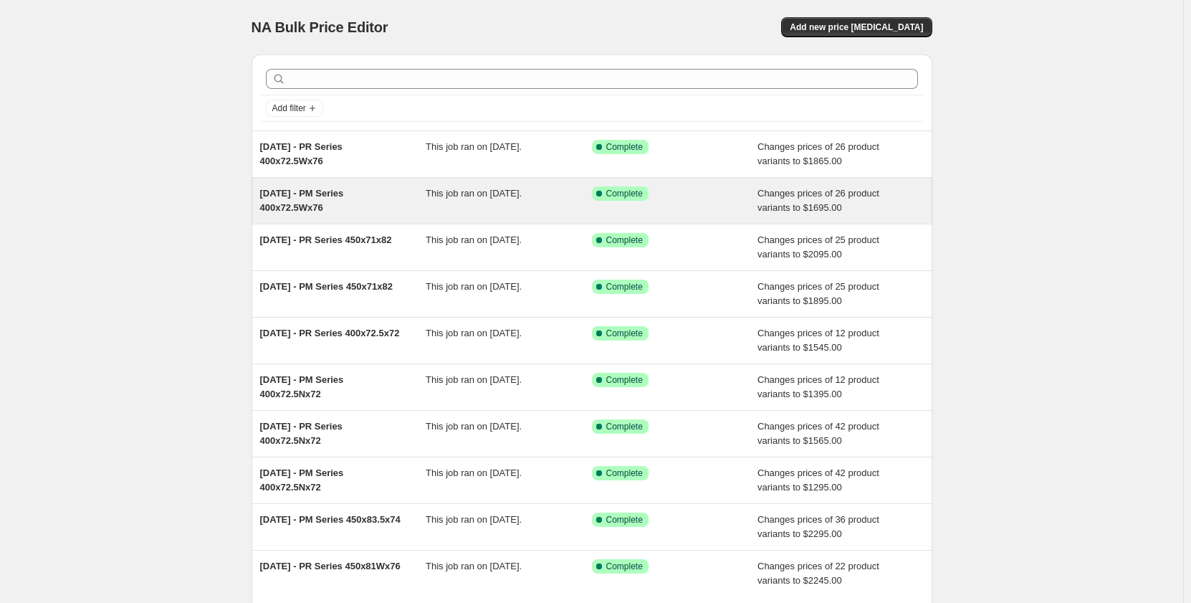
click at [439, 199] on span "This job ran on [DATE]." at bounding box center [474, 193] width 96 height 11
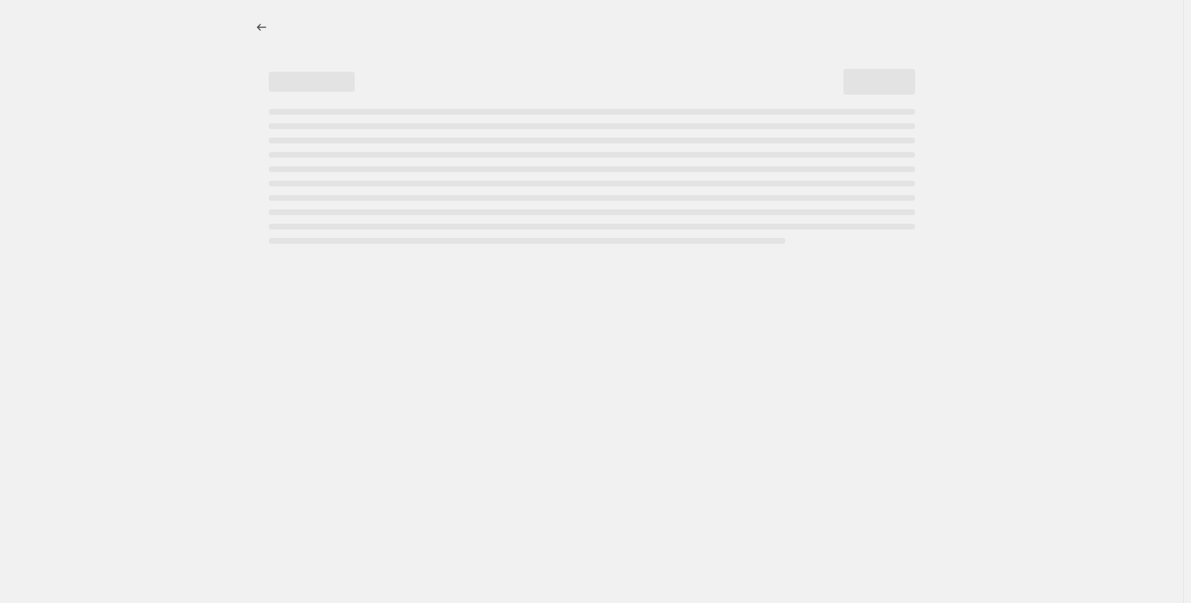
select select "pp"
select select "title"
select select "contains"
select select "title"
select select "contains"
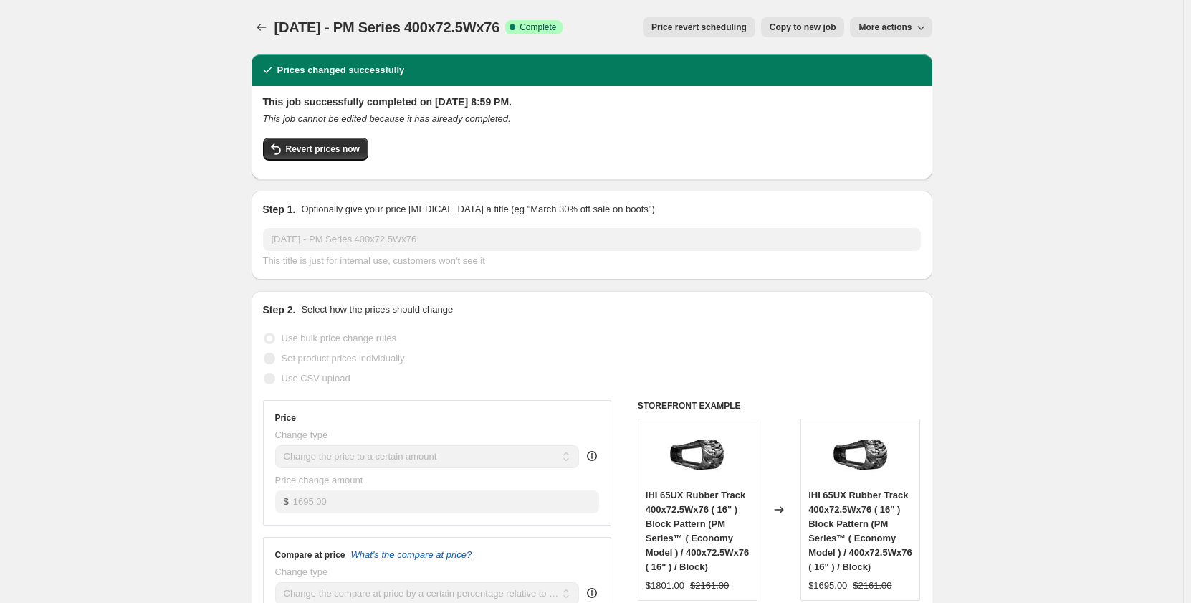
click at [799, 32] on span "Copy to new job" at bounding box center [803, 27] width 67 height 11
select select "pp"
select select "title"
select select "contains"
select select "title"
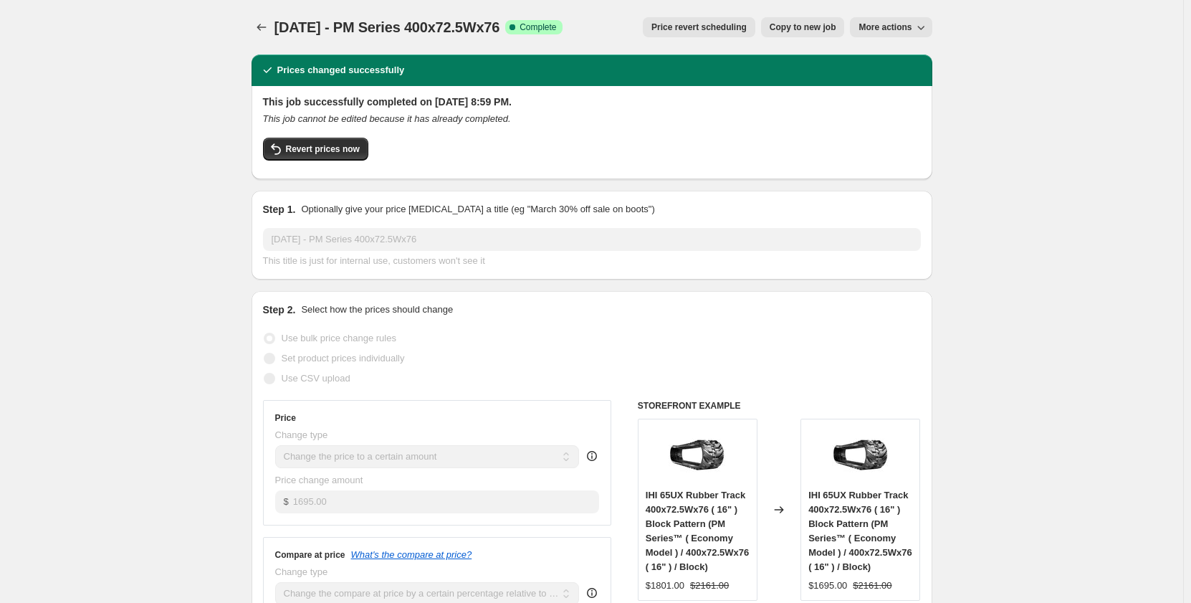
select select "contains"
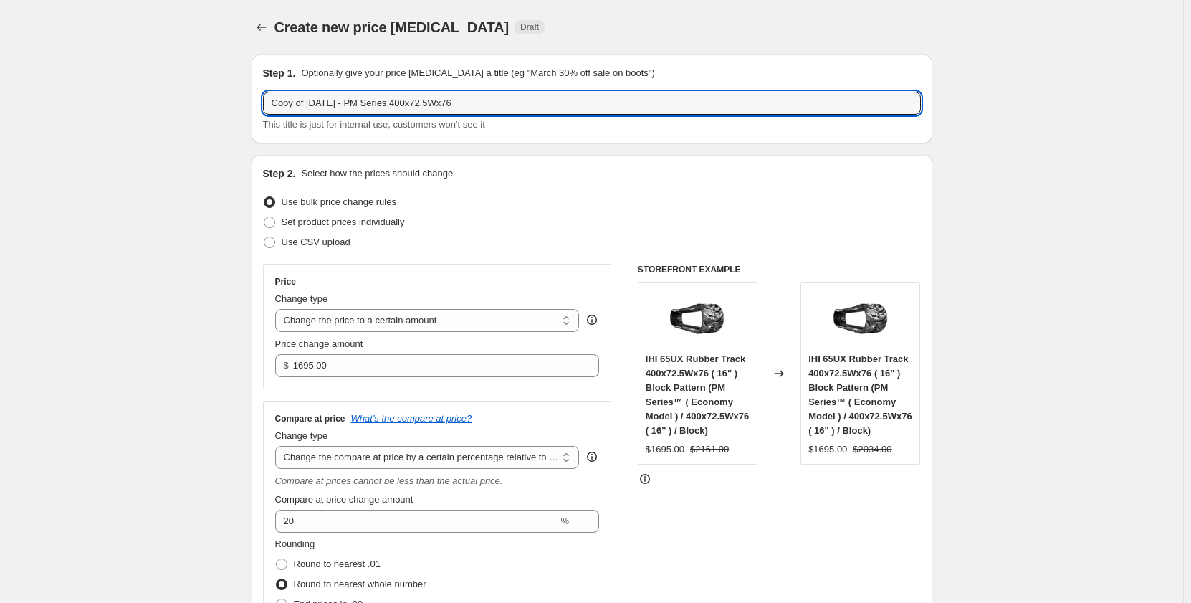
drag, startPoint x: 312, startPoint y: 108, endPoint x: 225, endPoint y: 115, distance: 87.1
